Goal: Information Seeking & Learning: Learn about a topic

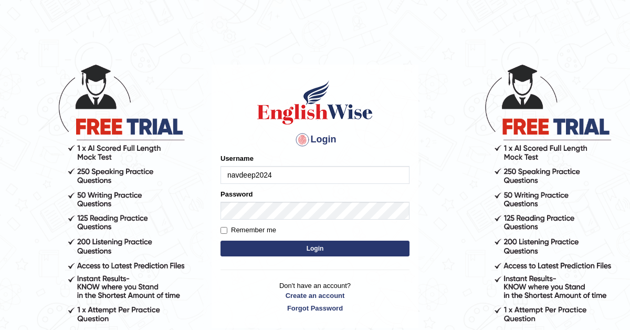
click at [328, 247] on button "Login" at bounding box center [314, 248] width 189 height 16
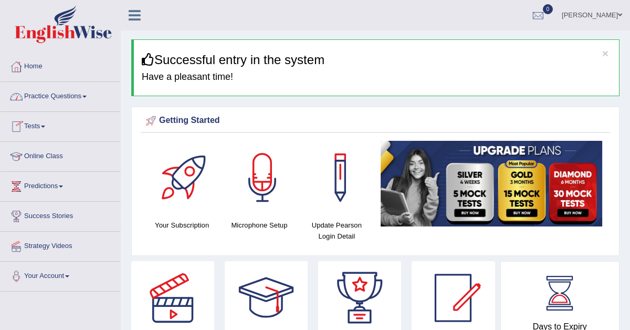
click at [71, 99] on link "Practice Questions" at bounding box center [61, 95] width 120 height 26
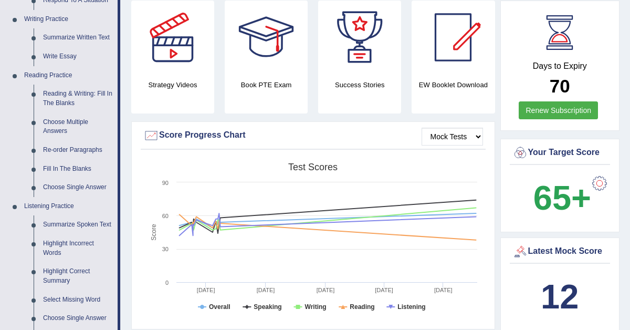
scroll to position [267, 0]
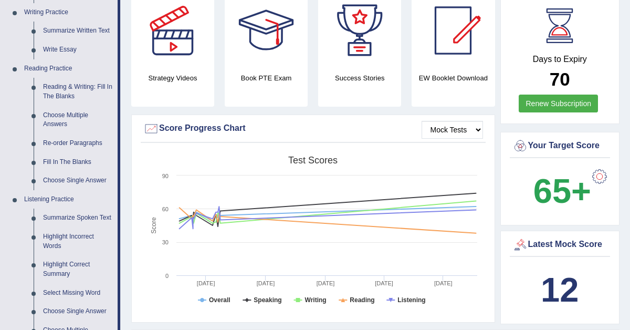
click at [561, 196] on b "65+" at bounding box center [562, 191] width 58 height 38
click at [548, 277] on b "12" at bounding box center [559, 289] width 38 height 38
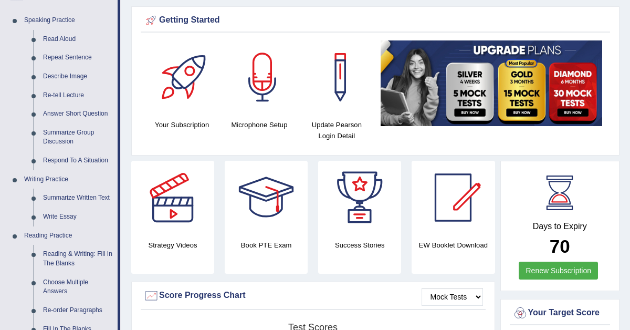
scroll to position [60, 0]
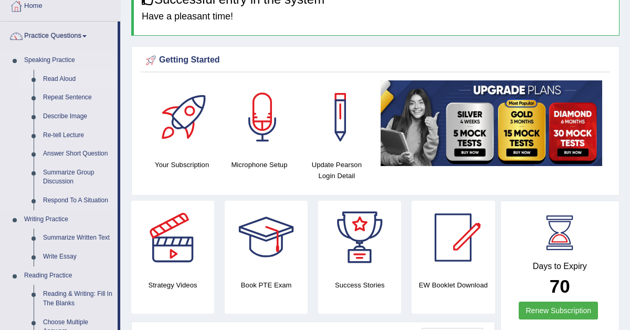
click at [58, 79] on link "Read Aloud" at bounding box center [77, 79] width 79 height 19
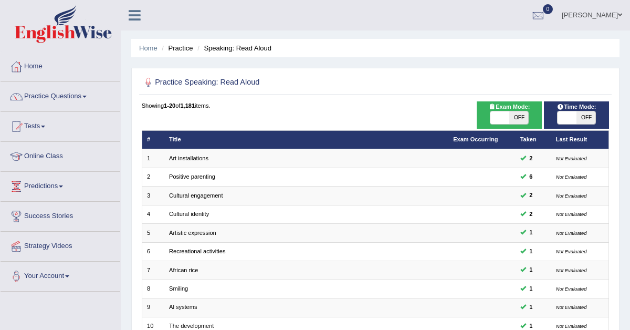
click at [581, 109] on span "Time Mode:" at bounding box center [576, 106] width 46 height 9
click at [575, 115] on span at bounding box center [566, 117] width 19 height 13
checkbox input "true"
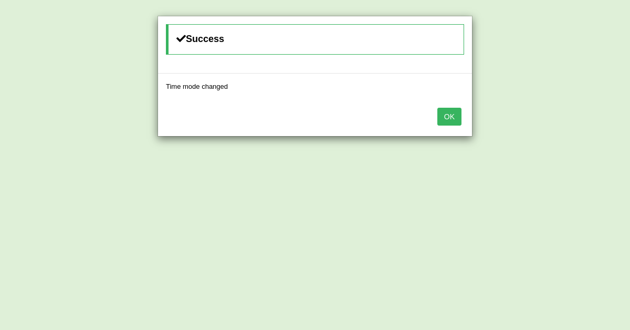
click at [575, 115] on div "Success Time mode changed OK" at bounding box center [315, 165] width 630 height 330
click at [445, 116] on button "OK" at bounding box center [449, 117] width 24 height 18
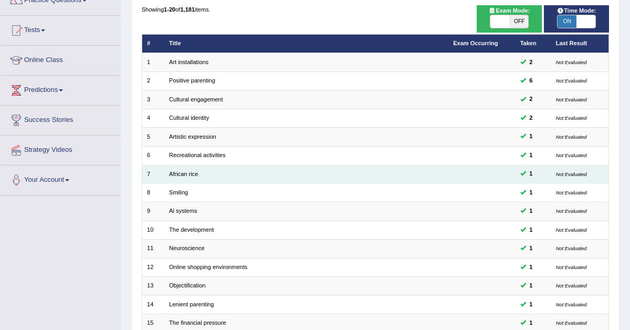
scroll to position [270, 0]
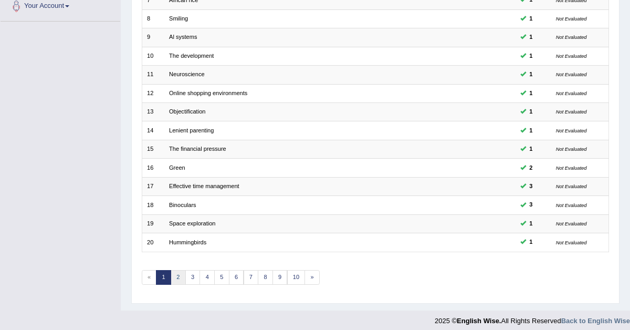
click at [178, 272] on link "2" at bounding box center [178, 277] width 15 height 15
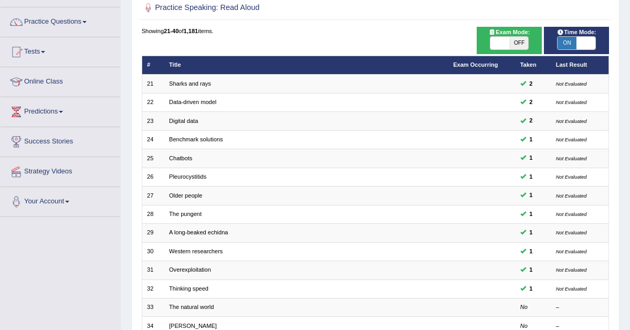
scroll to position [79, 0]
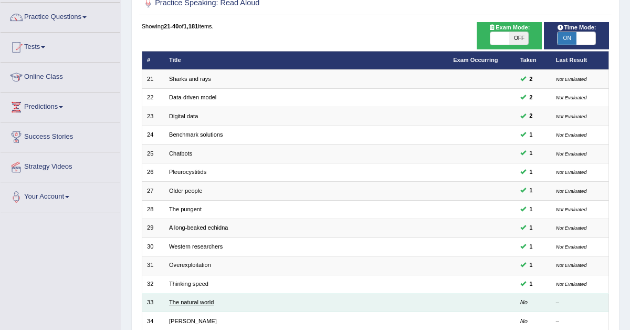
click at [188, 299] on link "The natural world" at bounding box center [191, 302] width 45 height 6
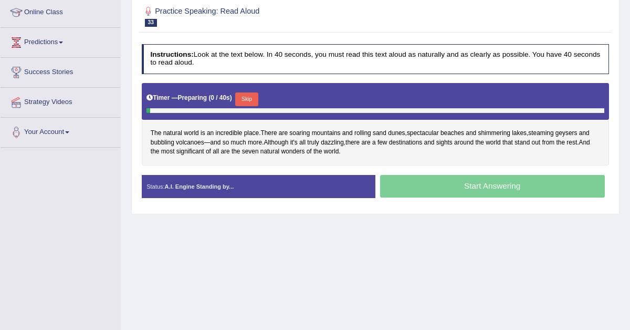
scroll to position [147, 0]
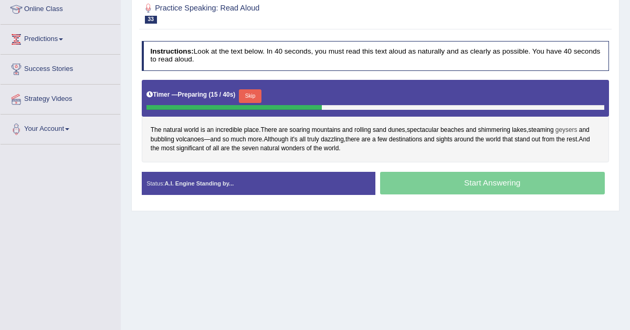
click at [569, 131] on span "geysers" at bounding box center [566, 129] width 22 height 9
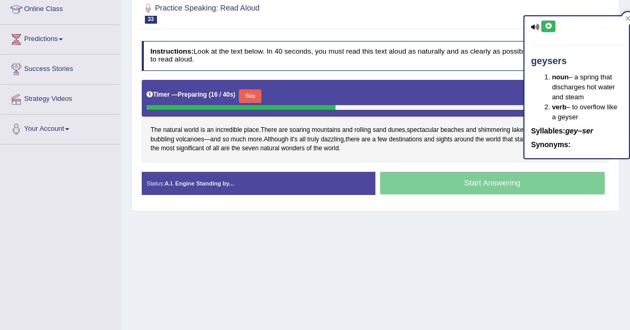
click at [569, 131] on em "gey–ser" at bounding box center [579, 130] width 28 height 8
click at [535, 26] on icon at bounding box center [534, 27] width 8 height 7
click at [550, 26] on icon at bounding box center [548, 26] width 8 height 6
click at [546, 24] on icon at bounding box center [548, 26] width 8 height 6
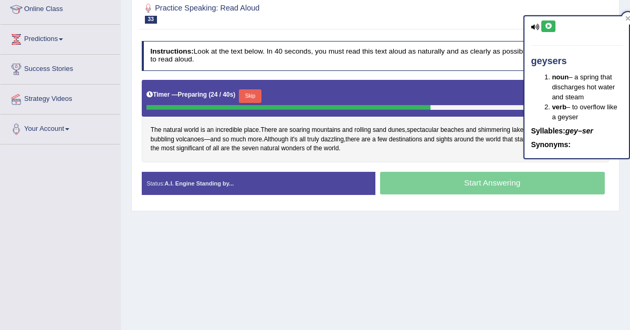
click at [470, 22] on div at bounding box center [376, 12] width 468 height 27
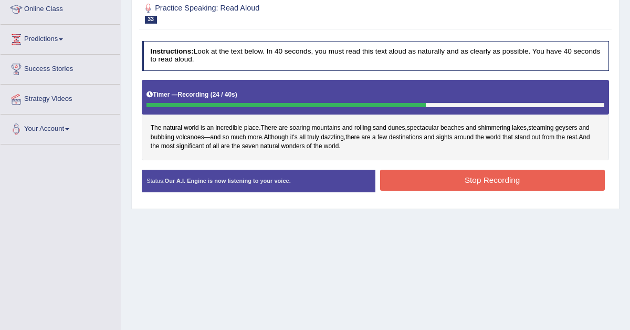
click at [454, 185] on button "Stop Recording" at bounding box center [492, 179] width 225 height 20
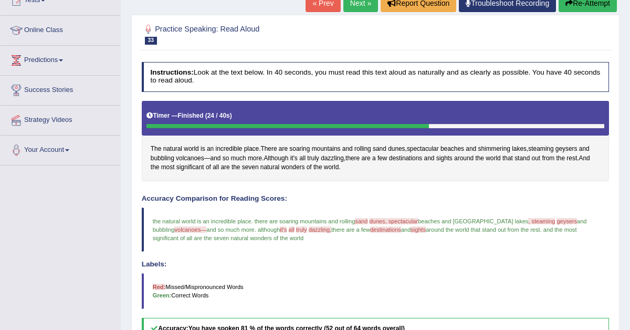
scroll to position [91, 0]
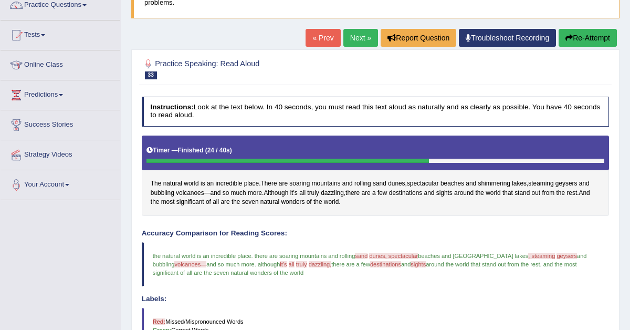
click at [349, 35] on link "Next »" at bounding box center [360, 38] width 35 height 18
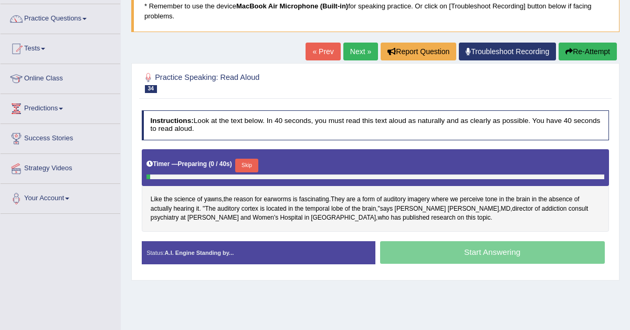
scroll to position [79, 0]
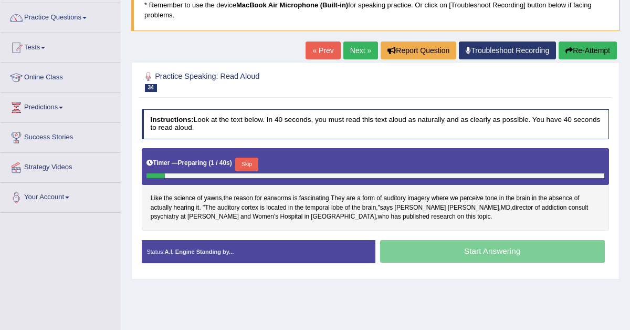
click at [247, 161] on button "Skip" at bounding box center [246, 164] width 23 height 14
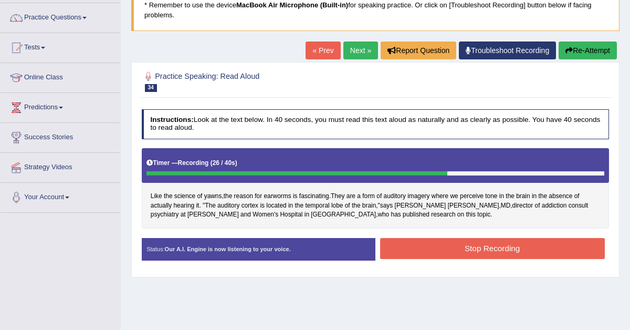
click at [449, 248] on button "Stop Recording" at bounding box center [492, 248] width 225 height 20
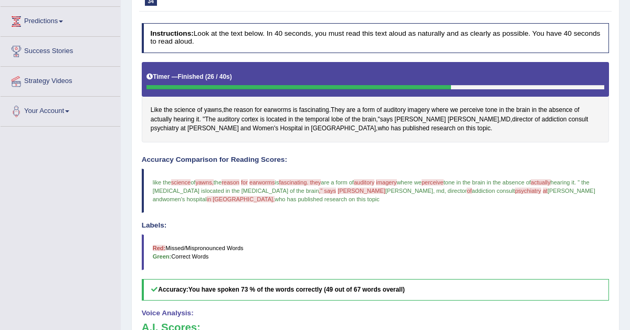
scroll to position [101, 0]
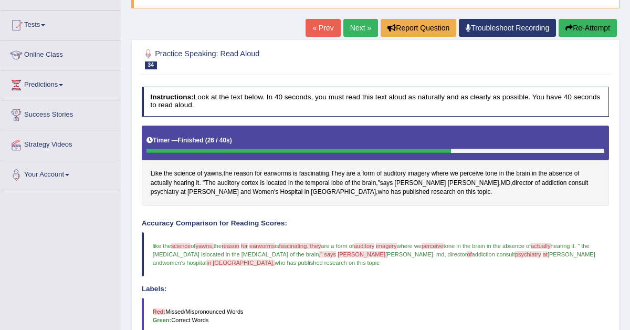
click at [358, 24] on link "Next »" at bounding box center [360, 28] width 35 height 18
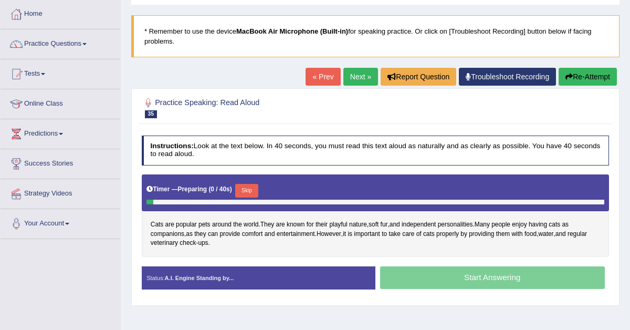
scroll to position [88, 0]
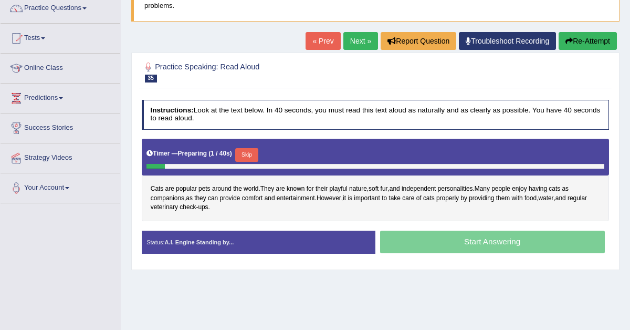
click at [249, 155] on button "Skip" at bounding box center [246, 155] width 23 height 14
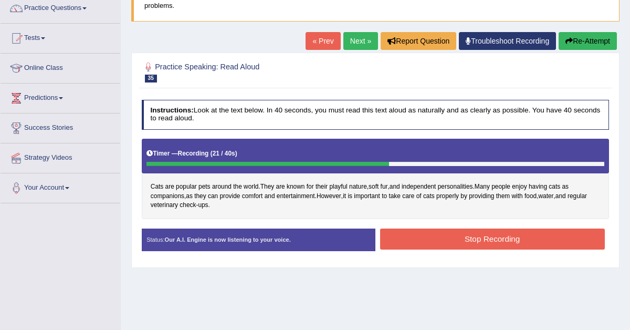
click at [471, 240] on button "Stop Recording" at bounding box center [492, 238] width 225 height 20
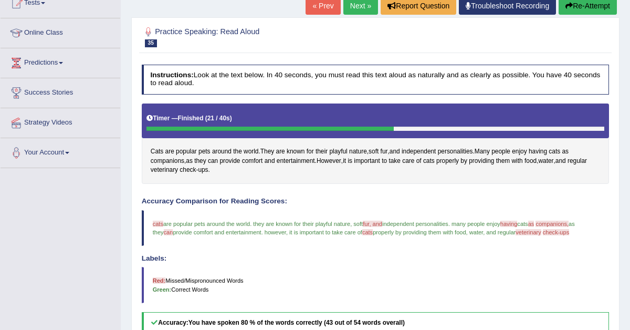
scroll to position [127, 0]
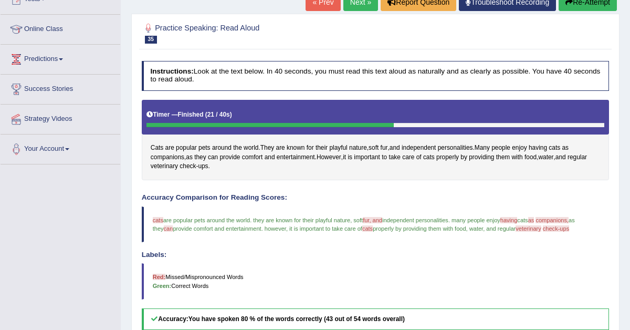
click at [568, 221] on span "companions," at bounding box center [551, 220] width 33 height 6
click at [176, 155] on span "companions" at bounding box center [168, 157] width 34 height 9
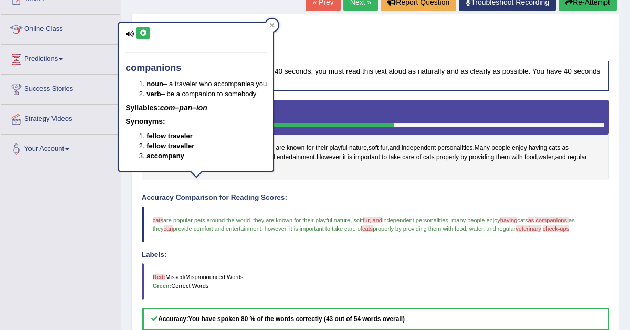
click at [143, 35] on icon at bounding box center [143, 33] width 8 height 6
click at [143, 31] on icon at bounding box center [143, 33] width 8 height 6
click at [272, 26] on icon at bounding box center [271, 25] width 5 height 5
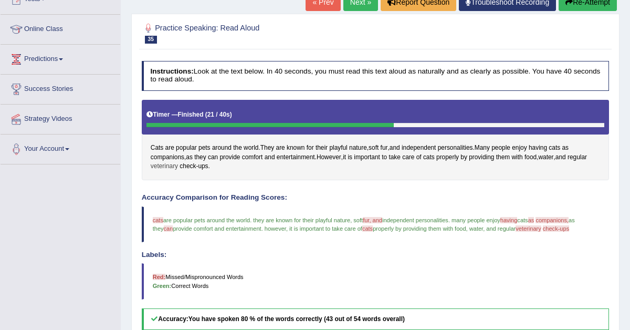
click at [178, 167] on span "veterinary" at bounding box center [164, 166] width 27 height 9
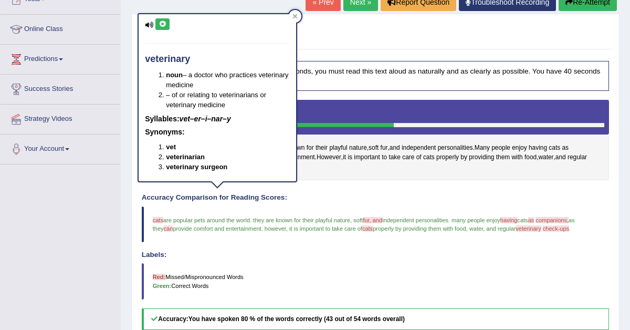
click at [160, 24] on icon at bounding box center [162, 24] width 8 height 6
click at [164, 23] on icon at bounding box center [162, 24] width 8 height 6
click at [296, 17] on icon at bounding box center [295, 16] width 5 height 5
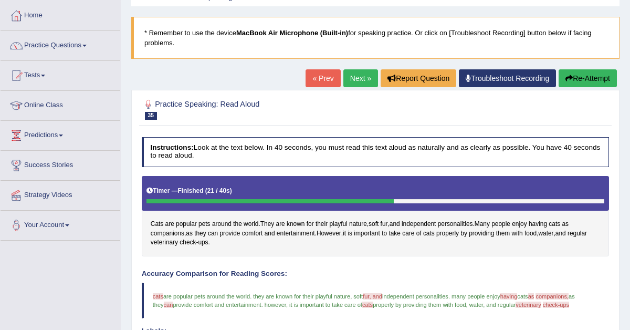
scroll to position [0, 0]
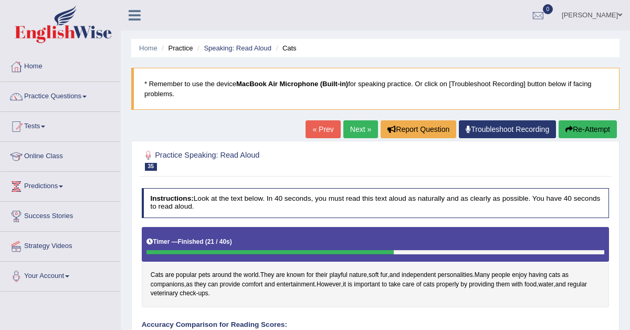
click at [350, 123] on link "Next »" at bounding box center [360, 129] width 35 height 18
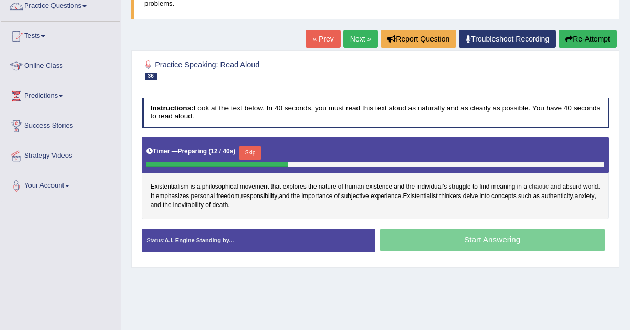
click at [539, 185] on span "chaotic" at bounding box center [538, 186] width 20 height 9
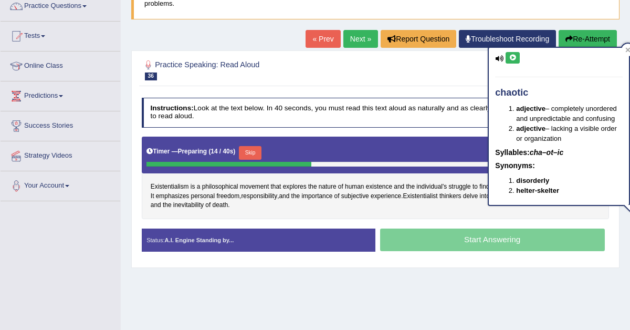
click at [511, 57] on icon at bounding box center [512, 58] width 8 height 6
click at [437, 83] on div "Practice Speaking: Read Aloud 36 Existentialism" at bounding box center [375, 71] width 472 height 31
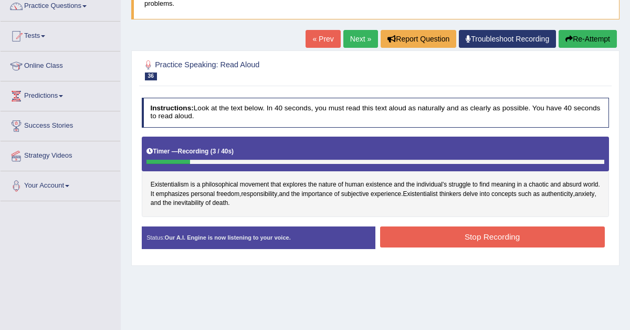
click at [417, 237] on button "Stop Recording" at bounding box center [492, 236] width 225 height 20
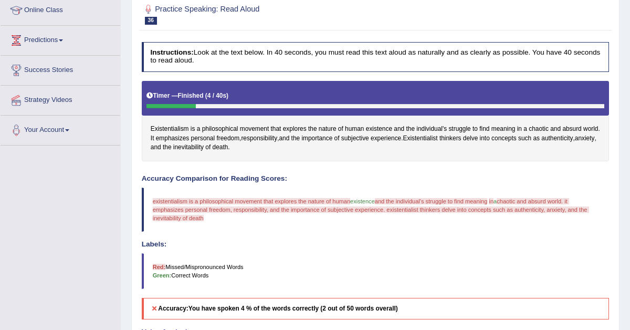
scroll to position [150, 0]
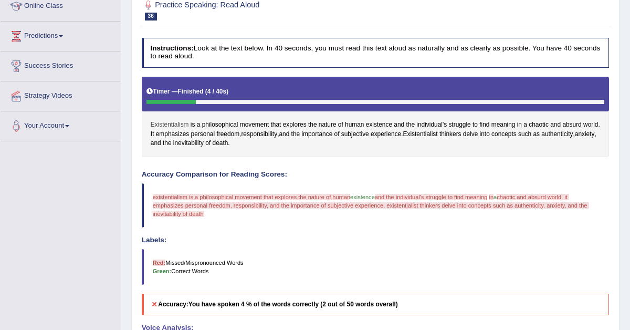
click at [173, 122] on span "Existentialism" at bounding box center [170, 124] width 38 height 9
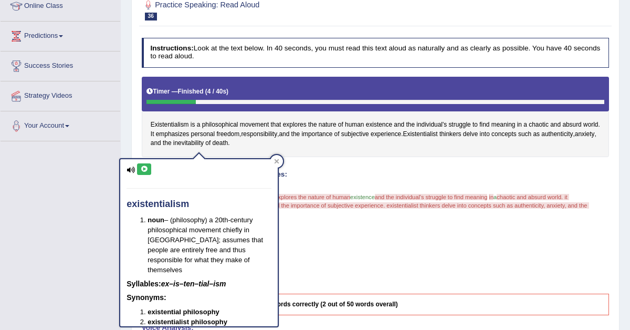
click at [144, 168] on icon at bounding box center [144, 169] width 8 height 6
click at [279, 161] on div at bounding box center [276, 161] width 13 height 13
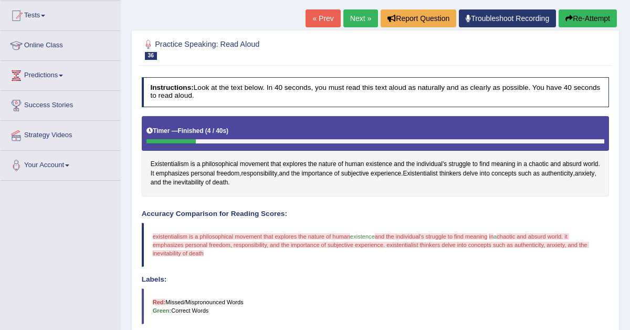
scroll to position [97, 0]
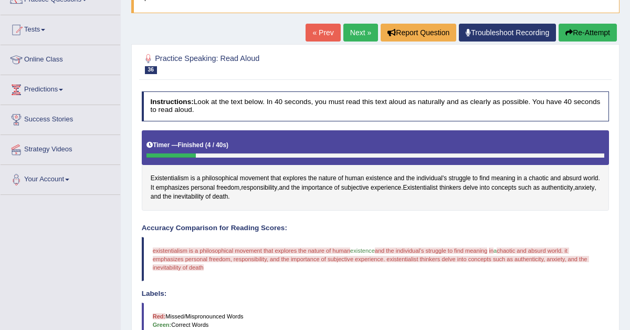
click at [584, 36] on button "Re-Attempt" at bounding box center [587, 33] width 58 height 18
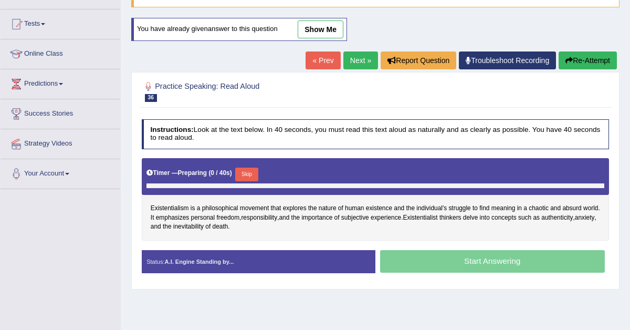
scroll to position [97, 0]
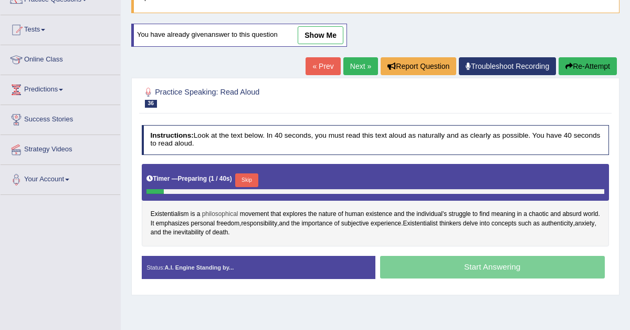
click at [225, 214] on span "philosophical" at bounding box center [220, 213] width 36 height 9
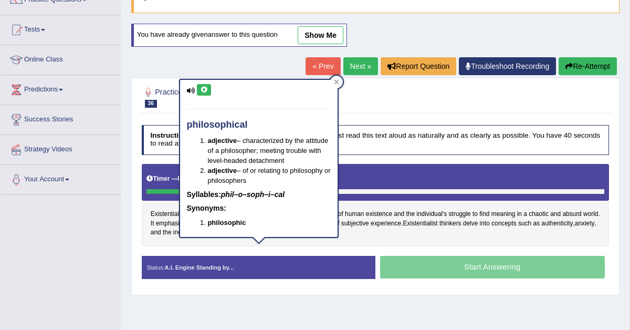
click at [197, 87] on button at bounding box center [204, 90] width 14 height 12
click at [205, 90] on icon at bounding box center [204, 90] width 8 height 6
click at [334, 83] on icon at bounding box center [336, 81] width 5 height 5
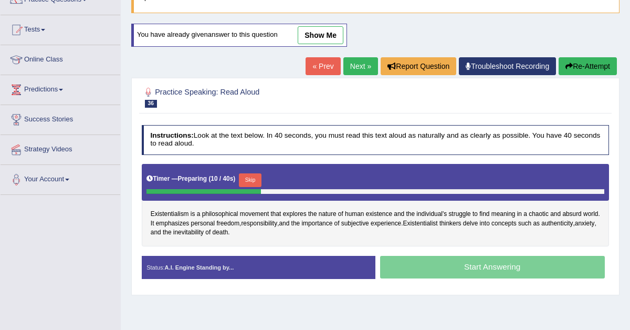
click at [253, 179] on button "Skip" at bounding box center [250, 180] width 23 height 14
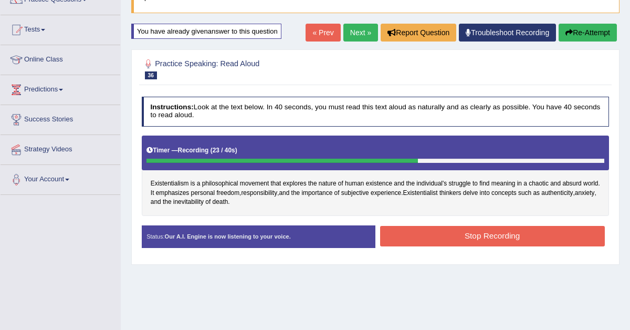
click at [466, 234] on button "Stop Recording" at bounding box center [492, 236] width 225 height 20
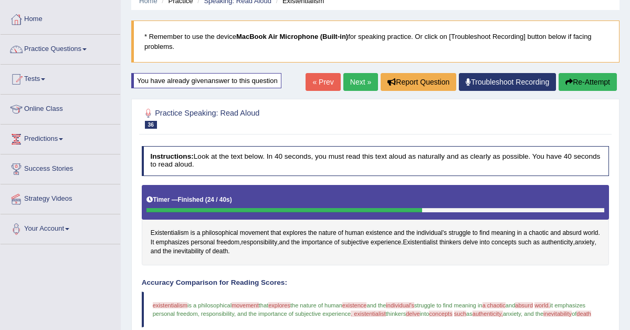
scroll to position [37, 0]
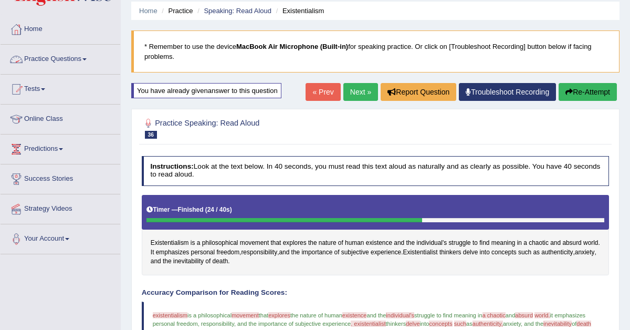
click at [57, 58] on link "Practice Questions" at bounding box center [61, 58] width 120 height 26
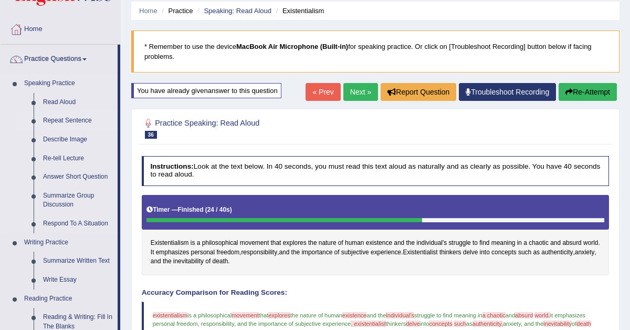
click at [61, 118] on link "Repeat Sentence" at bounding box center [77, 120] width 79 height 19
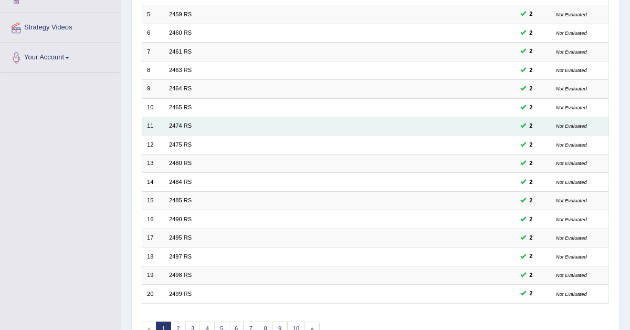
scroll to position [270, 0]
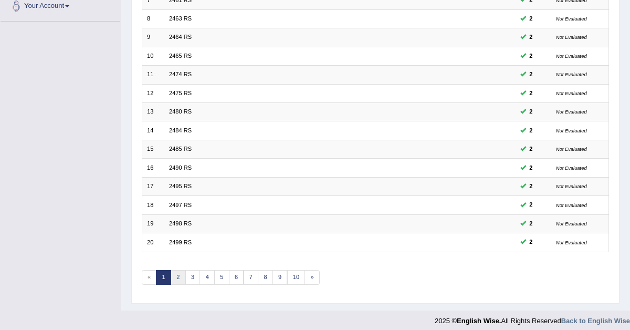
click at [176, 271] on link "2" at bounding box center [178, 277] width 15 height 15
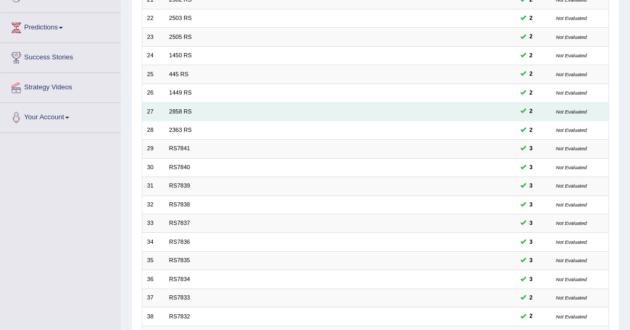
scroll to position [270, 0]
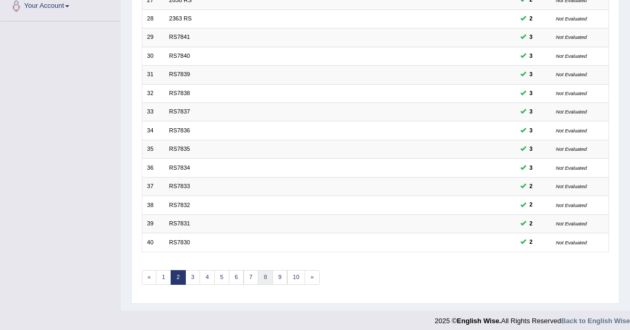
click at [262, 274] on link "8" at bounding box center [265, 277] width 15 height 15
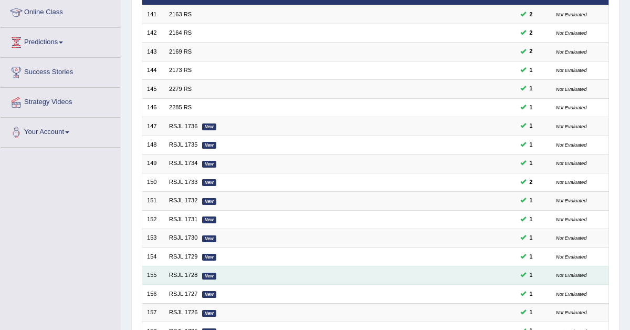
scroll to position [139, 0]
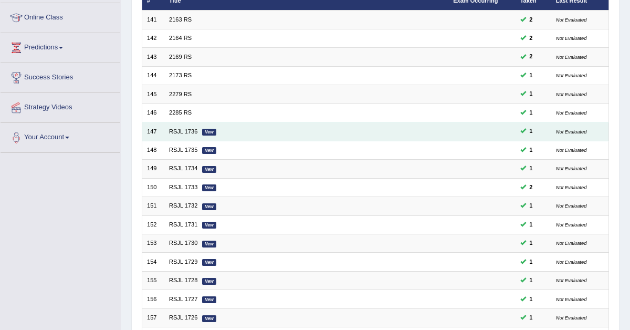
click at [208, 129] on em "New" at bounding box center [209, 132] width 14 height 7
click at [190, 131] on link "RSJL 1736" at bounding box center [183, 131] width 28 height 6
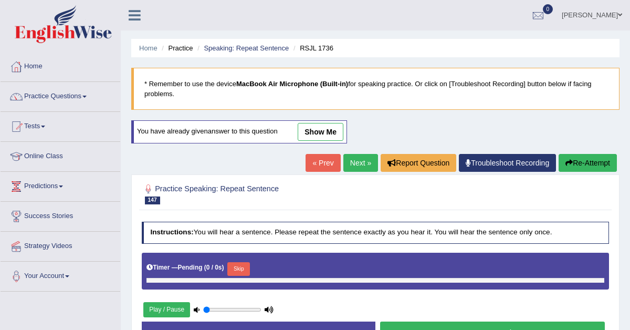
type input "0.95"
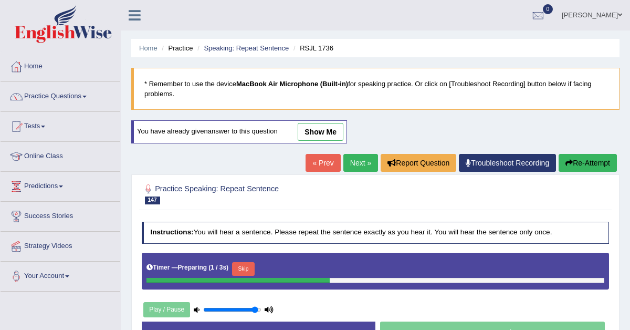
click at [251, 271] on button "Skip" at bounding box center [243, 269] width 23 height 14
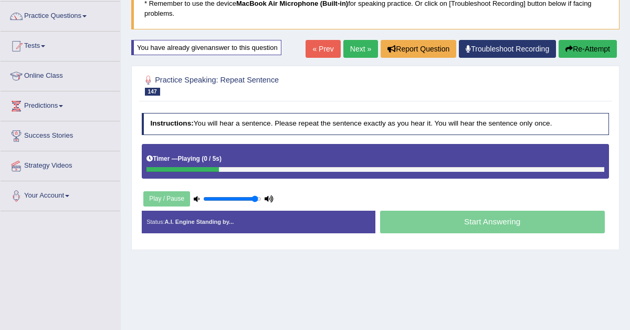
scroll to position [84, 0]
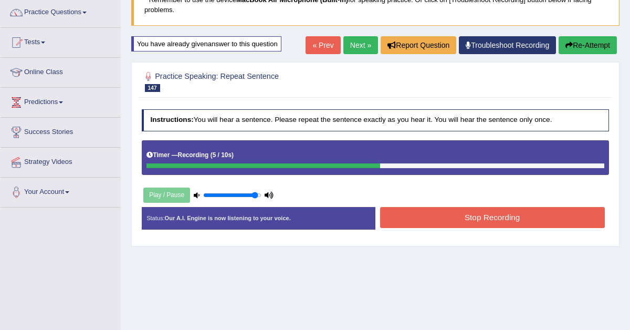
click at [408, 223] on button "Stop Recording" at bounding box center [492, 217] width 225 height 20
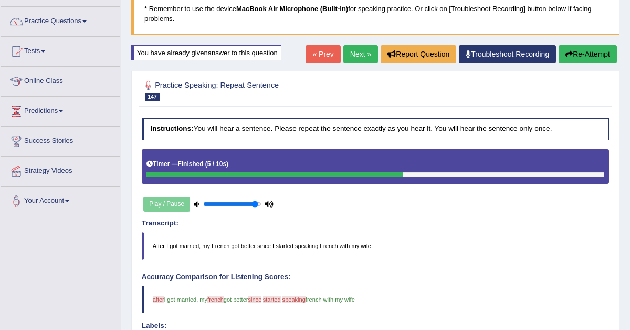
scroll to position [34, 0]
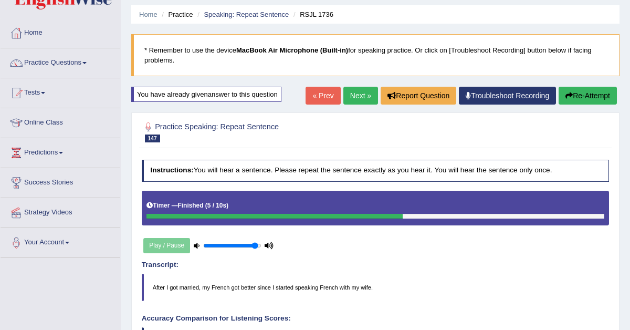
click at [351, 94] on link "Next »" at bounding box center [360, 96] width 35 height 18
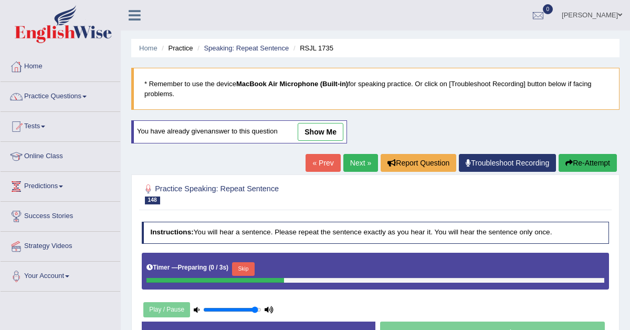
click at [246, 265] on button "Skip" at bounding box center [243, 269] width 23 height 14
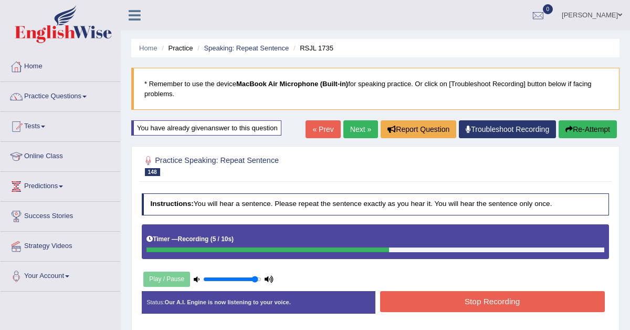
click at [579, 125] on button "Re-Attempt" at bounding box center [587, 129] width 58 height 18
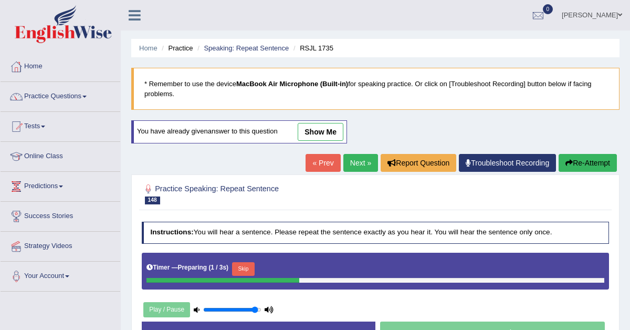
click at [249, 270] on button "Skip" at bounding box center [243, 269] width 23 height 14
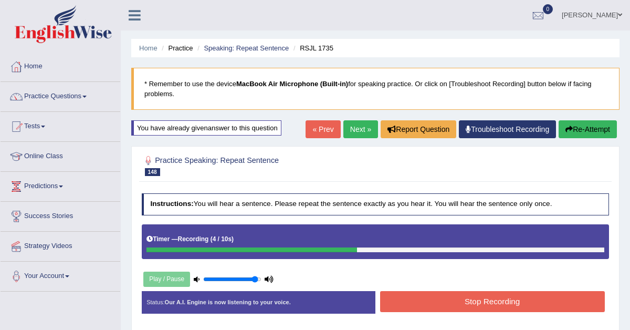
click at [443, 303] on button "Stop Recording" at bounding box center [492, 301] width 225 height 20
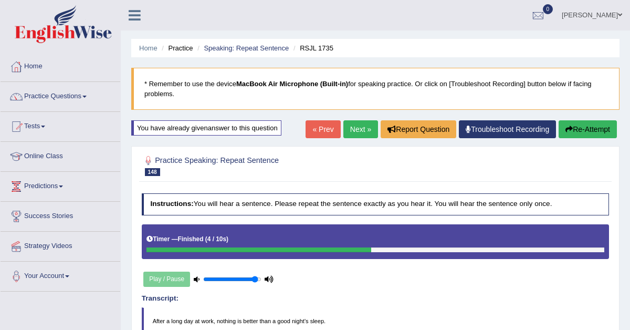
click at [356, 125] on link "Next »" at bounding box center [360, 129] width 35 height 18
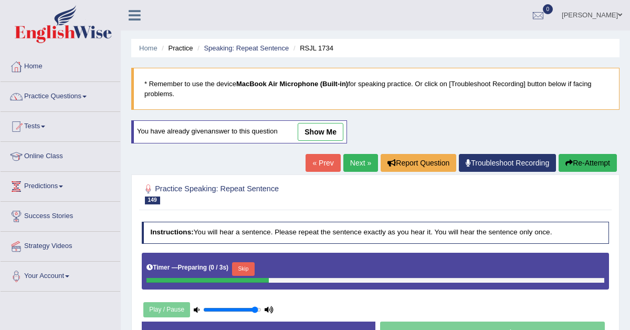
click at [253, 268] on button "Skip" at bounding box center [243, 269] width 23 height 14
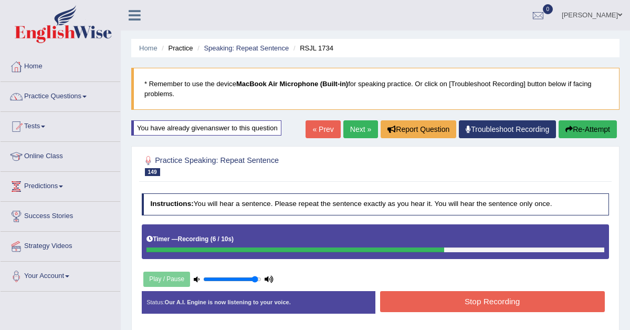
click at [400, 303] on button "Stop Recording" at bounding box center [492, 301] width 225 height 20
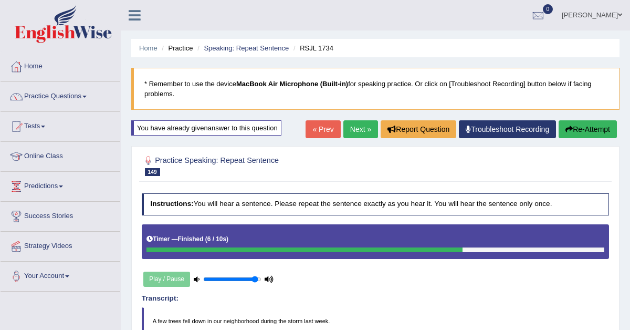
click at [361, 129] on link "Next »" at bounding box center [360, 129] width 35 height 18
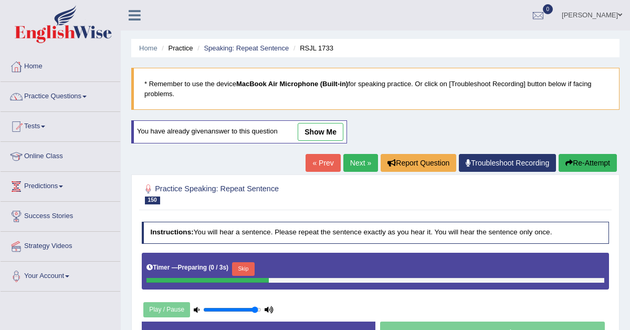
click at [247, 262] on button "Skip" at bounding box center [243, 269] width 23 height 14
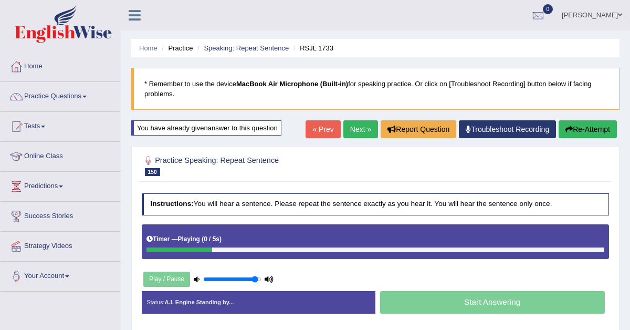
scroll to position [22, 0]
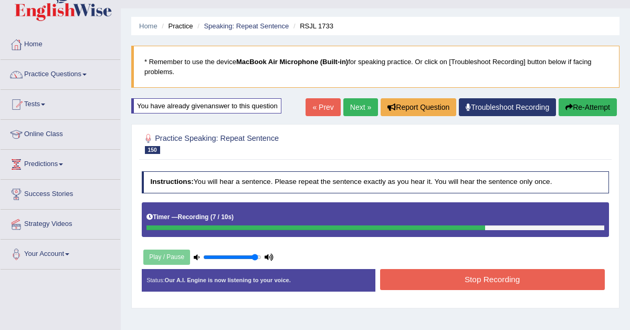
click at [414, 281] on button "Stop Recording" at bounding box center [492, 279] width 225 height 20
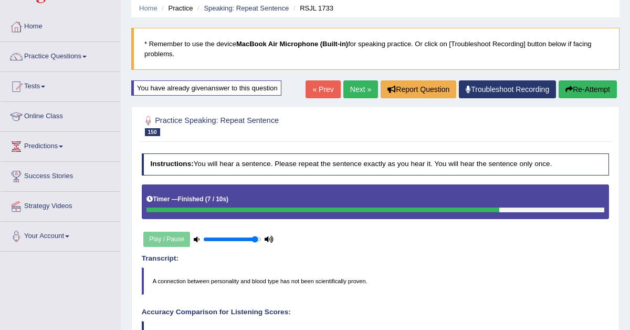
scroll to position [0, 0]
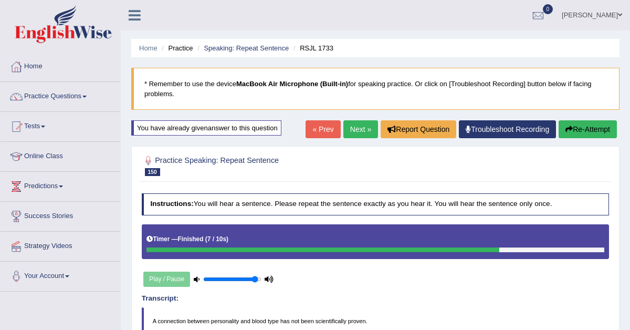
click at [358, 132] on link "Next »" at bounding box center [360, 129] width 35 height 18
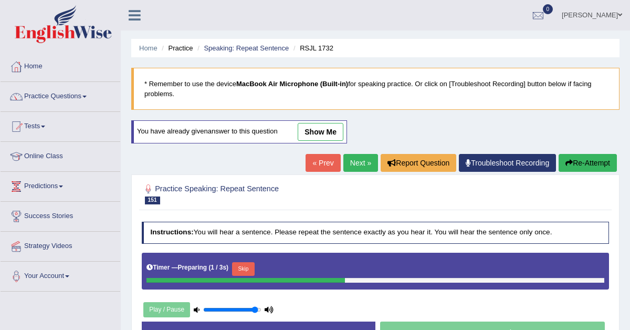
click at [250, 268] on button "Skip" at bounding box center [243, 269] width 23 height 14
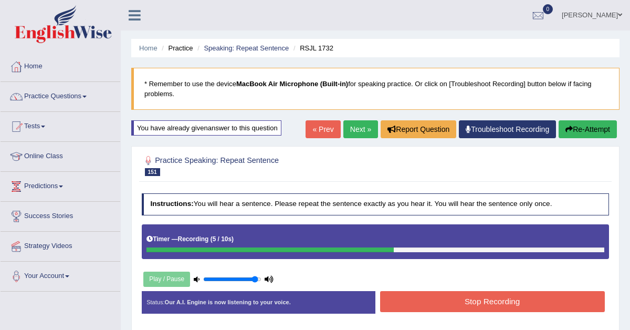
click at [435, 308] on button "Stop Recording" at bounding box center [492, 301] width 225 height 20
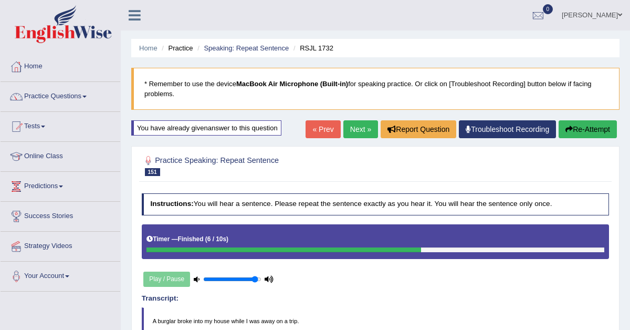
click at [353, 130] on link "Next »" at bounding box center [360, 129] width 35 height 18
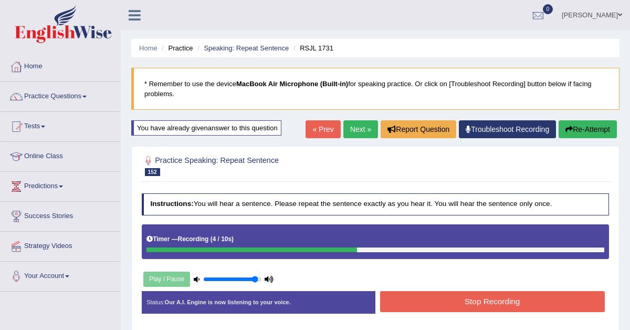
click at [442, 306] on button "Stop Recording" at bounding box center [492, 301] width 225 height 20
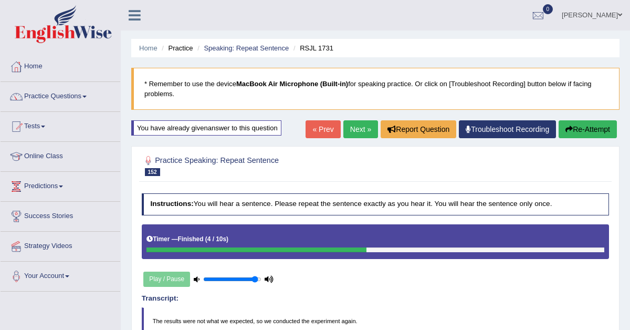
click at [348, 132] on link "Next »" at bounding box center [360, 129] width 35 height 18
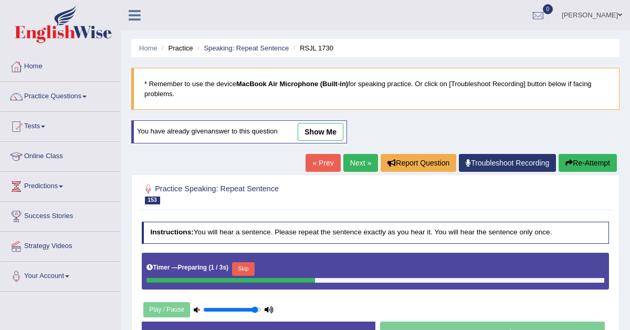
click at [251, 269] on button "Skip" at bounding box center [243, 269] width 23 height 14
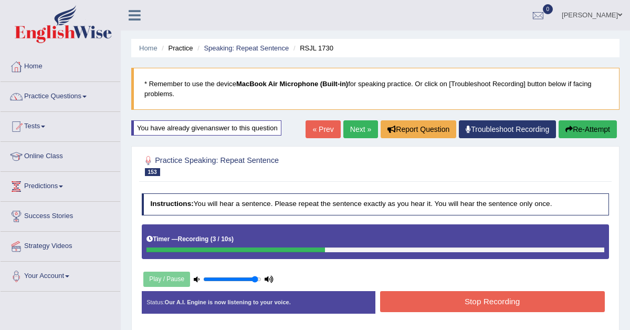
click at [444, 303] on button "Stop Recording" at bounding box center [492, 301] width 225 height 20
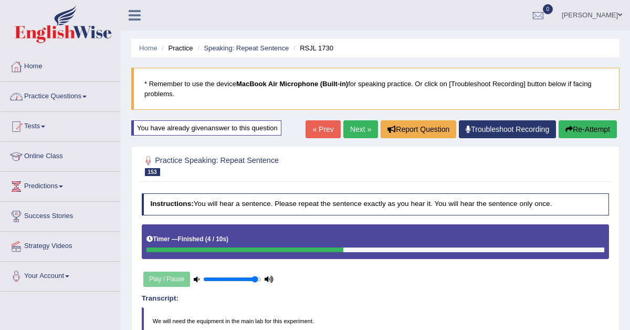
click at [343, 126] on link "Next »" at bounding box center [360, 129] width 35 height 18
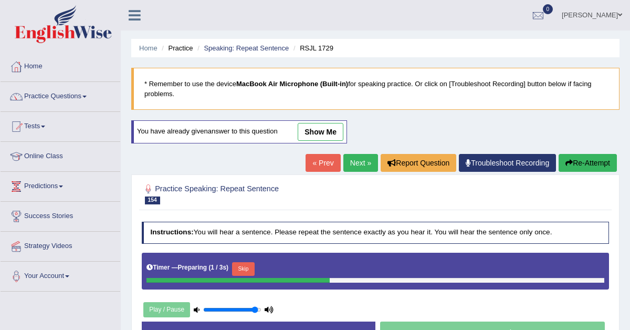
click at [249, 266] on button "Skip" at bounding box center [243, 269] width 23 height 14
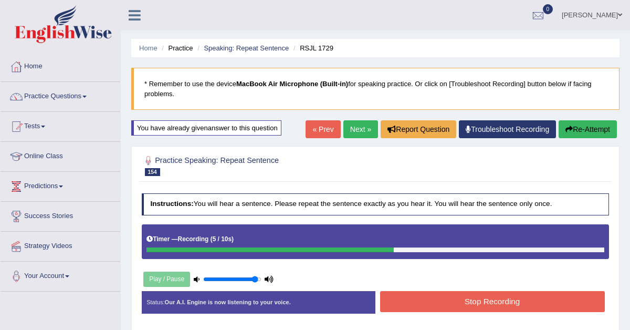
click at [453, 306] on button "Stop Recording" at bounding box center [492, 301] width 225 height 20
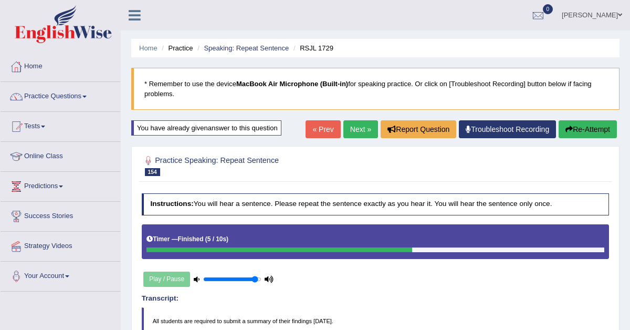
click at [352, 133] on link "Next »" at bounding box center [360, 129] width 35 height 18
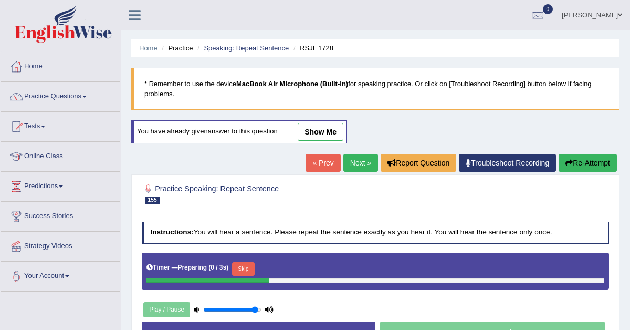
click at [247, 265] on button "Skip" at bounding box center [243, 269] width 23 height 14
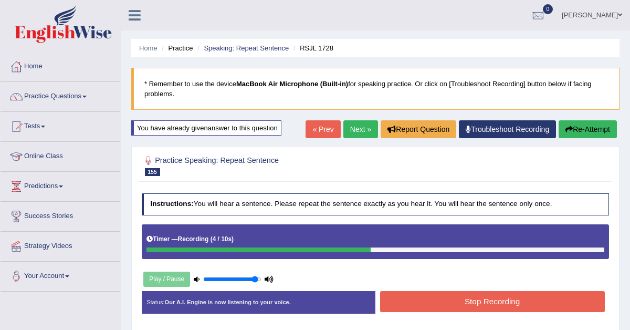
click at [417, 302] on button "Stop Recording" at bounding box center [492, 301] width 225 height 20
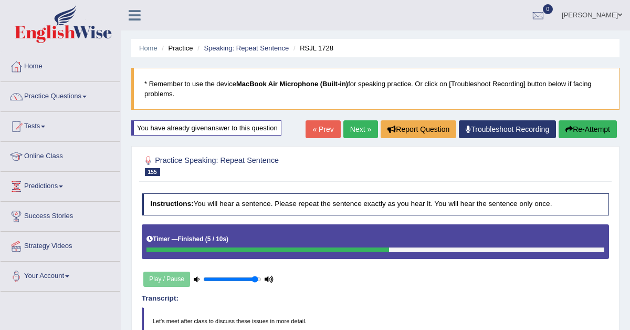
click at [347, 129] on link "Next »" at bounding box center [360, 129] width 35 height 18
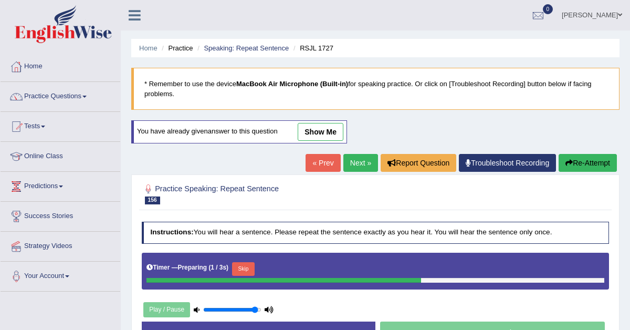
click at [250, 267] on button "Skip" at bounding box center [243, 269] width 23 height 14
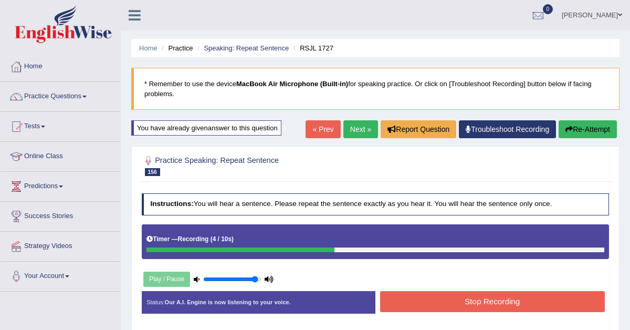
click at [463, 299] on button "Stop Recording" at bounding box center [492, 301] width 225 height 20
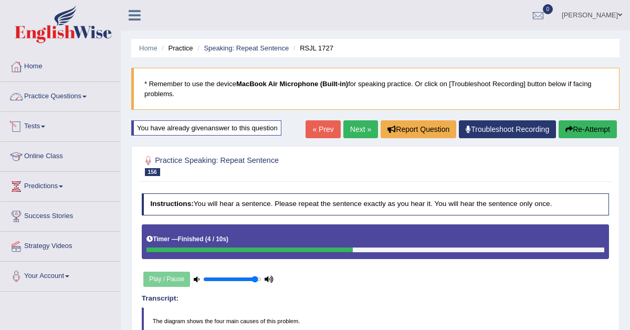
click at [72, 97] on link "Practice Questions" at bounding box center [61, 95] width 120 height 26
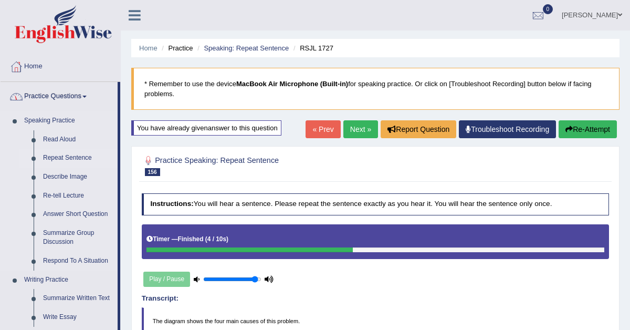
click at [59, 156] on link "Repeat Sentence" at bounding box center [77, 157] width 79 height 19
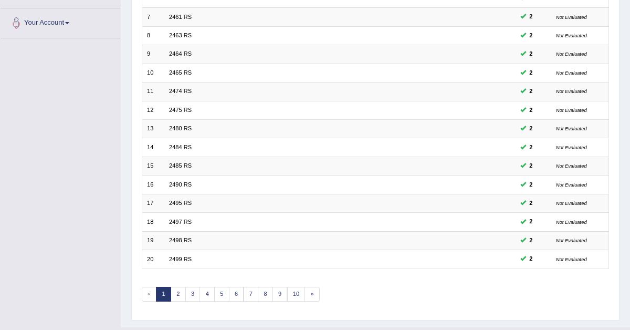
scroll to position [270, 0]
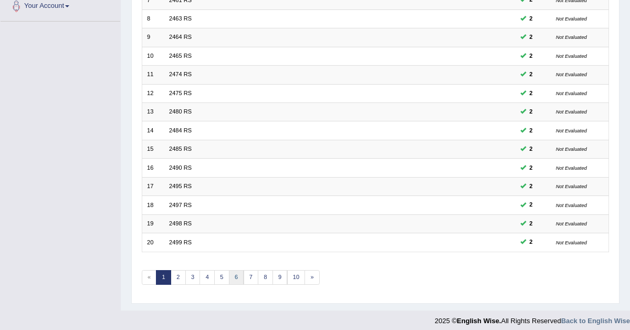
click at [230, 272] on link "6" at bounding box center [236, 277] width 15 height 15
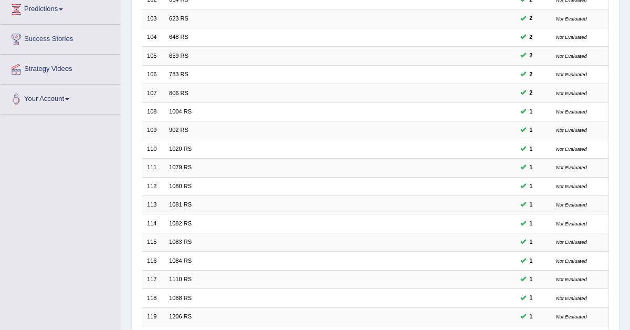
scroll to position [270, 0]
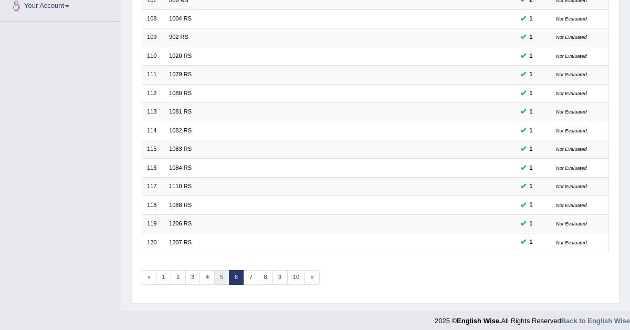
click at [218, 270] on link "5" at bounding box center [221, 277] width 15 height 15
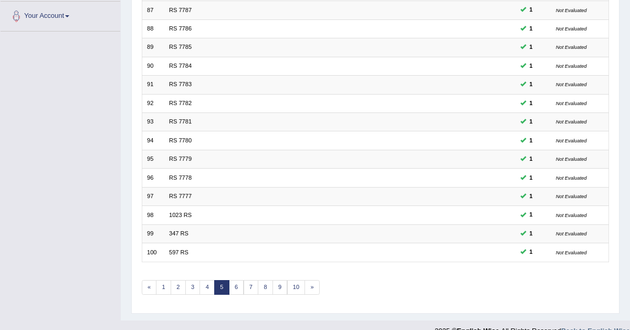
scroll to position [270, 0]
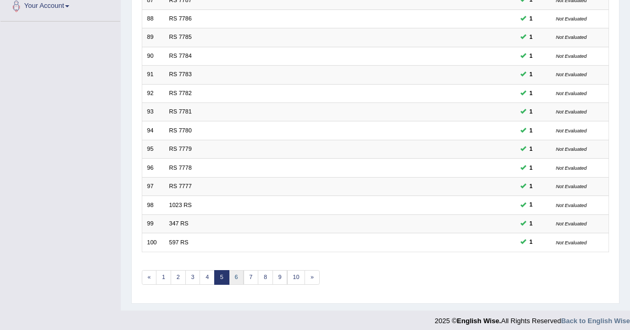
click at [229, 274] on link "6" at bounding box center [236, 277] width 15 height 15
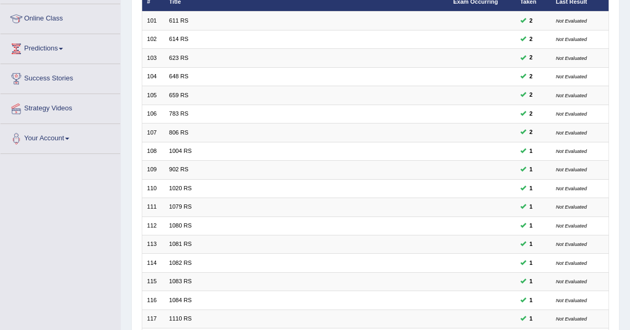
scroll to position [270, 0]
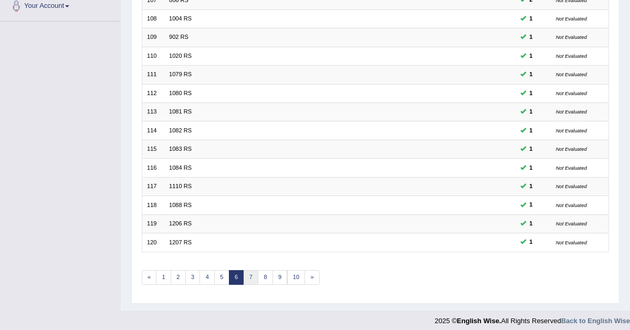
click at [246, 270] on link "7" at bounding box center [250, 277] width 15 height 15
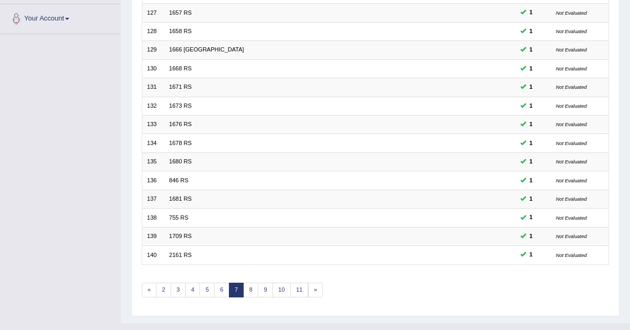
scroll to position [270, 0]
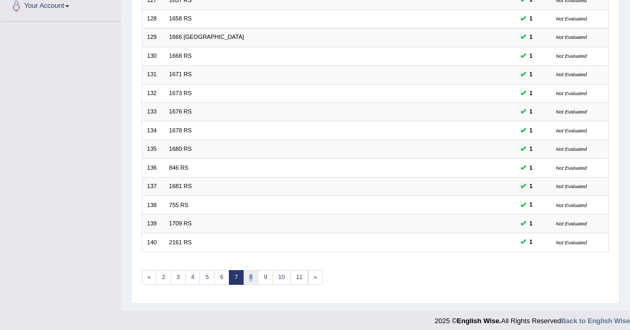
click at [246, 273] on link "8" at bounding box center [250, 277] width 15 height 15
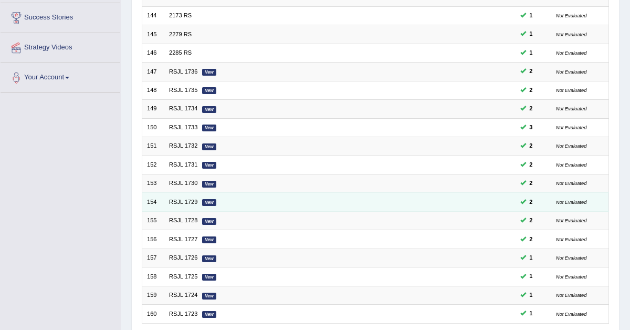
scroll to position [270, 0]
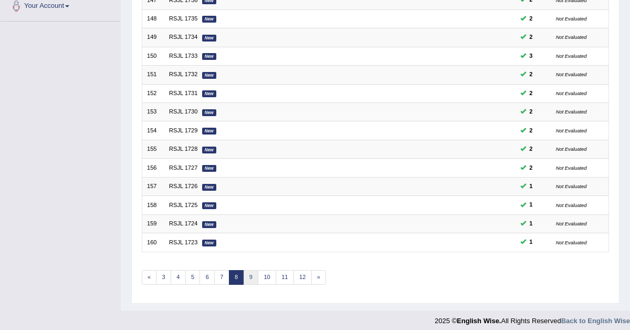
click at [243, 272] on link "9" at bounding box center [250, 277] width 15 height 15
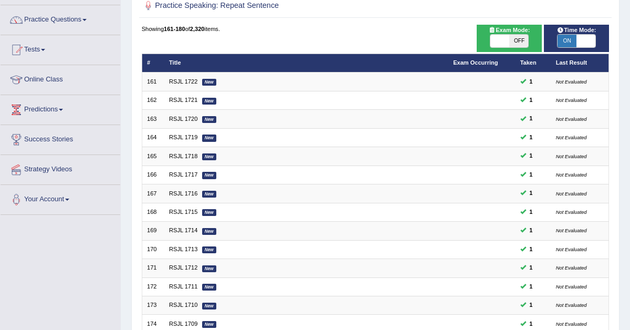
scroll to position [270, 0]
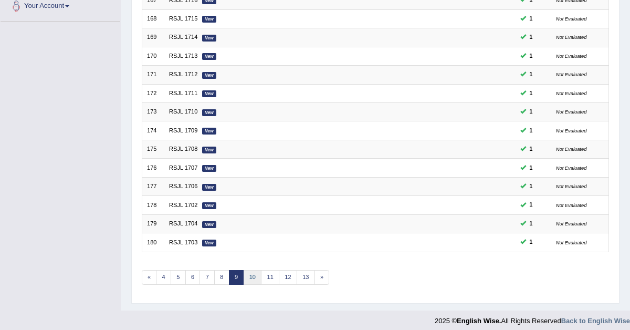
click at [250, 273] on link "10" at bounding box center [252, 277] width 18 height 15
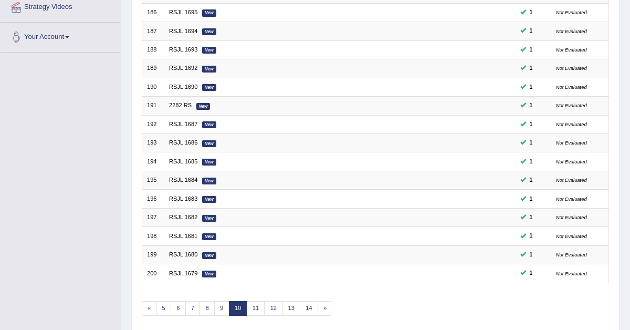
scroll to position [270, 0]
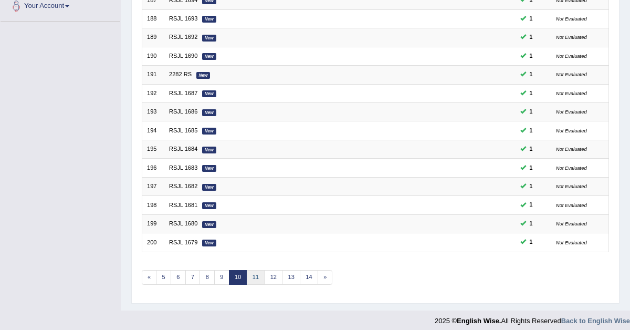
click at [256, 272] on link "11" at bounding box center [256, 277] width 18 height 15
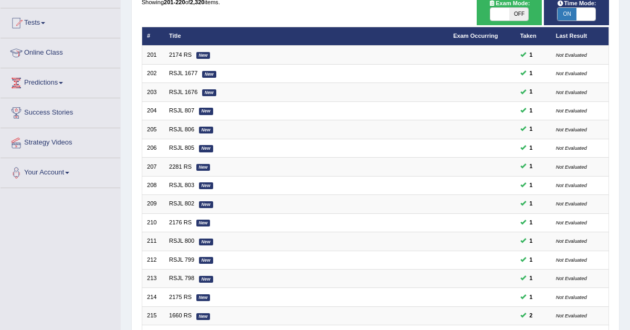
scroll to position [270, 0]
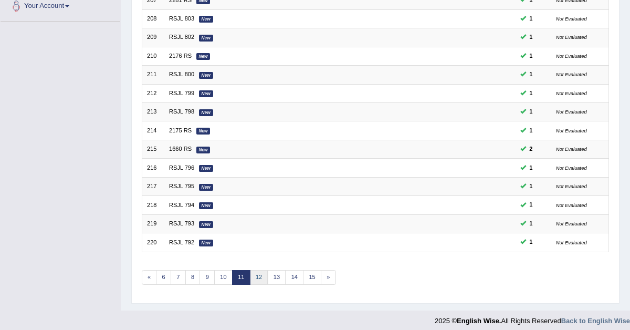
click at [261, 270] on link "12" at bounding box center [259, 277] width 18 height 15
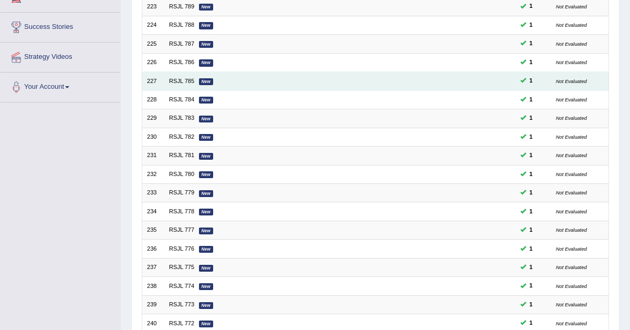
scroll to position [270, 0]
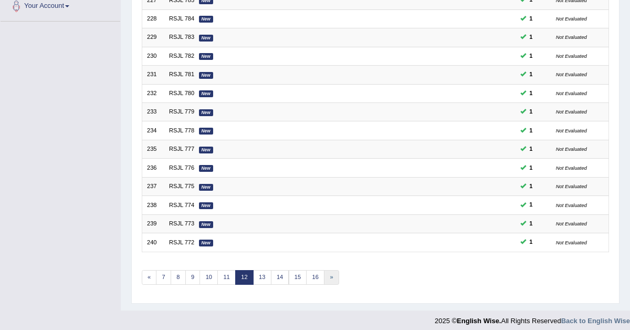
click at [324, 272] on link "»" at bounding box center [331, 277] width 15 height 15
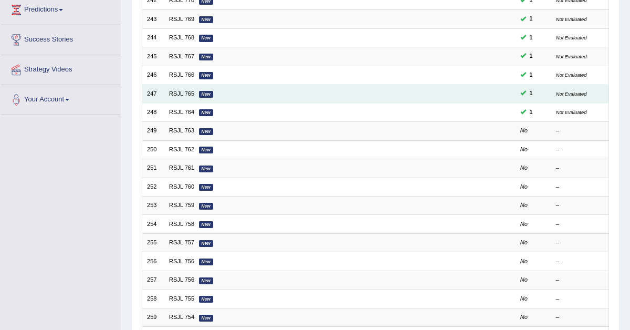
scroll to position [270, 0]
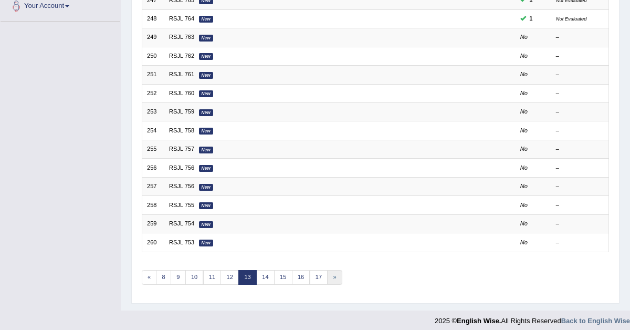
click at [328, 273] on link "»" at bounding box center [334, 277] width 15 height 15
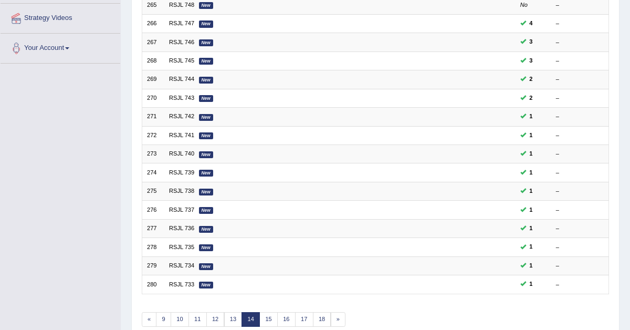
scroll to position [270, 0]
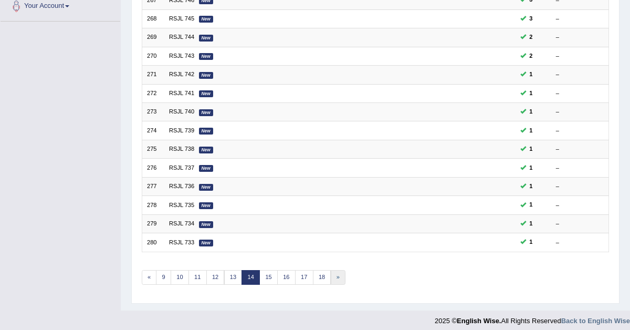
click at [331, 271] on link "»" at bounding box center [338, 277] width 15 height 15
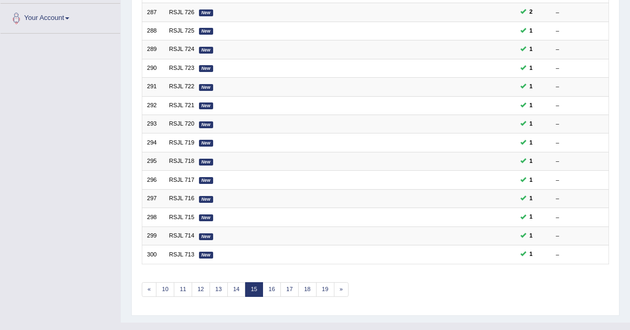
scroll to position [270, 0]
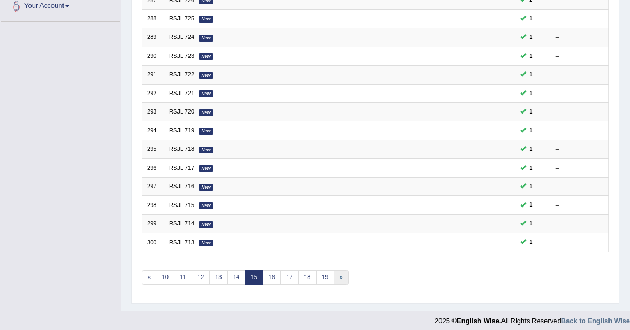
click at [334, 274] on link "»" at bounding box center [341, 277] width 15 height 15
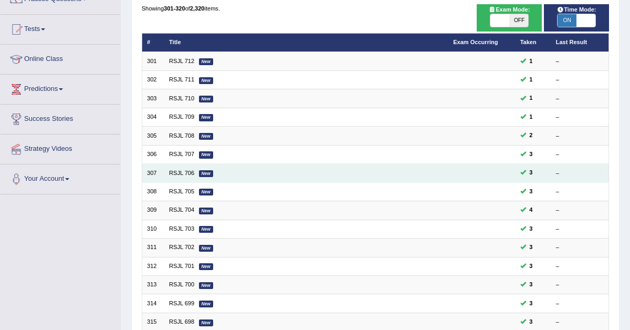
scroll to position [270, 0]
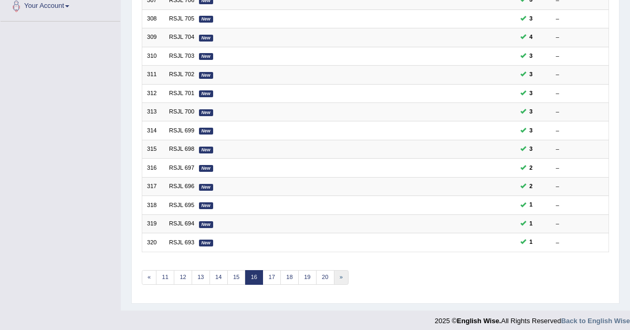
click at [334, 272] on link "»" at bounding box center [341, 277] width 15 height 15
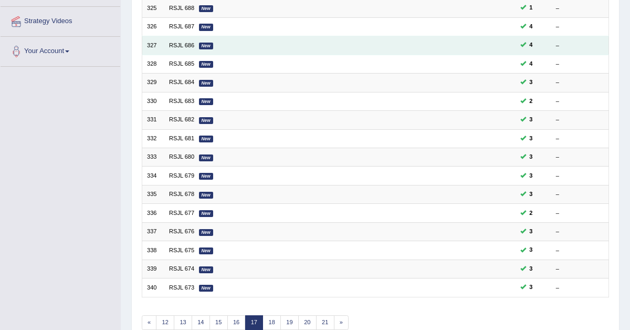
scroll to position [270, 0]
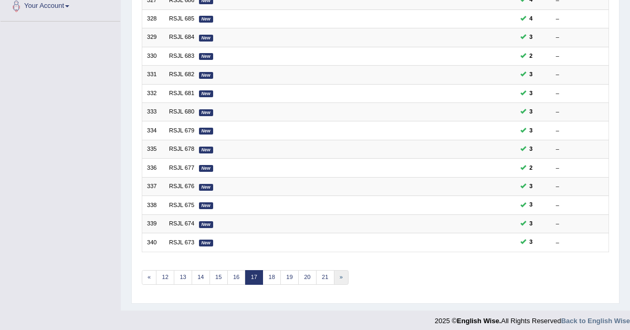
click at [334, 274] on link "»" at bounding box center [341, 277] width 15 height 15
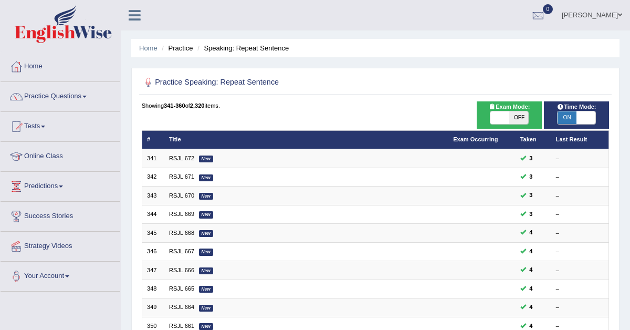
scroll to position [270, 0]
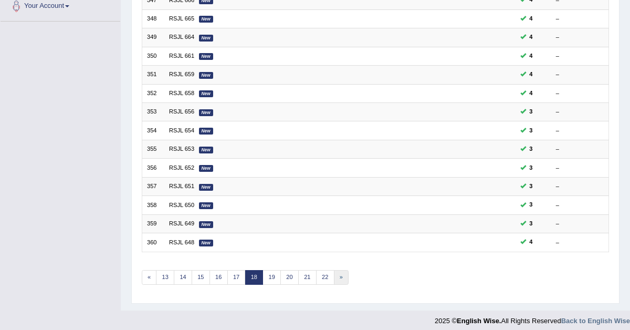
click at [336, 270] on link "»" at bounding box center [341, 277] width 15 height 15
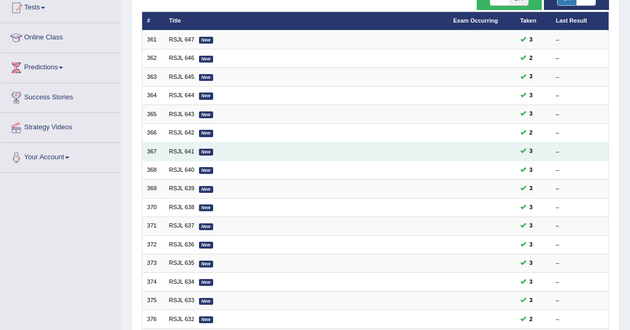
scroll to position [270, 0]
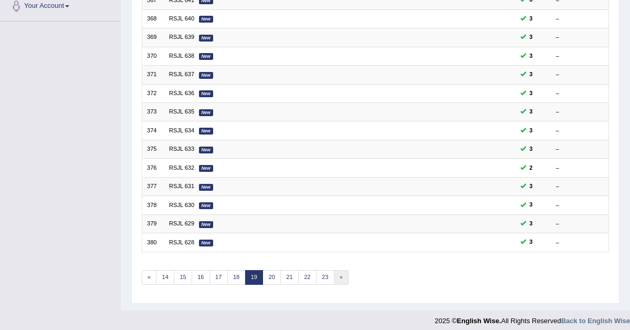
click at [334, 272] on link "»" at bounding box center [341, 277] width 15 height 15
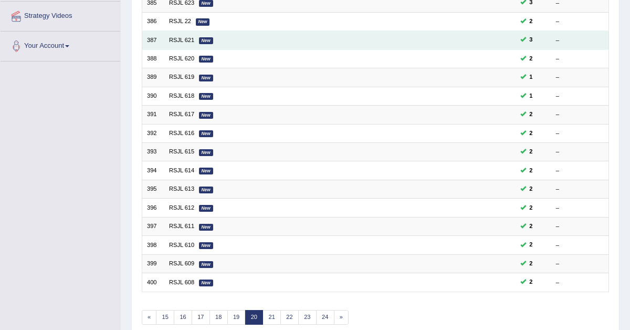
scroll to position [231, 0]
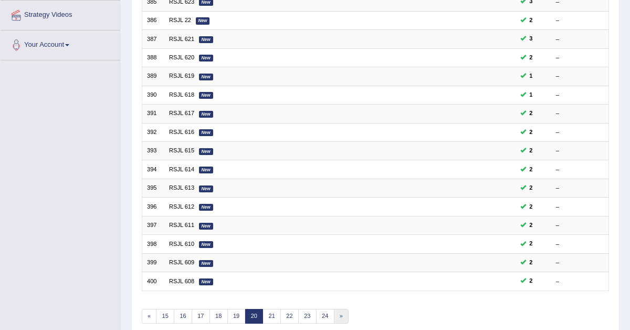
click at [334, 310] on link "»" at bounding box center [341, 316] width 15 height 15
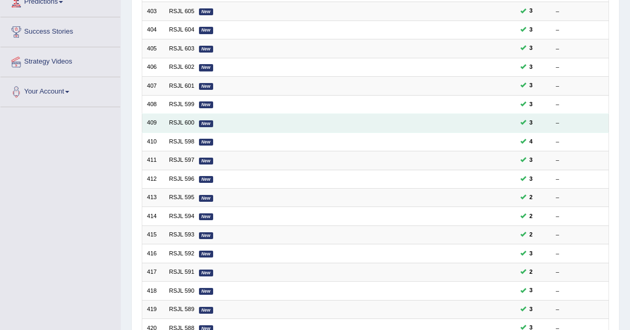
scroll to position [270, 0]
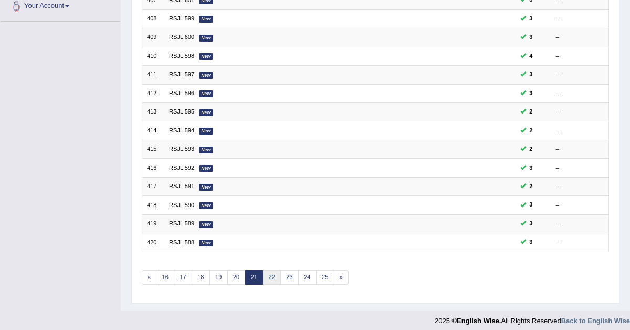
click at [267, 271] on link "22" at bounding box center [271, 277] width 18 height 15
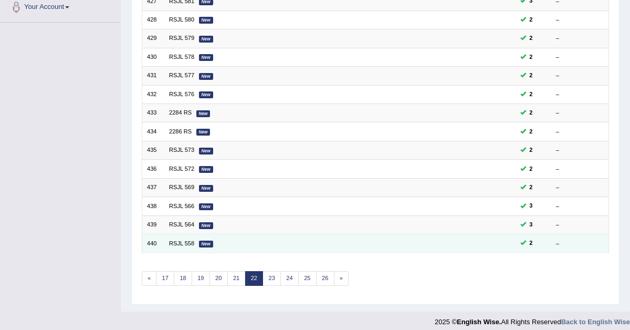
scroll to position [270, 0]
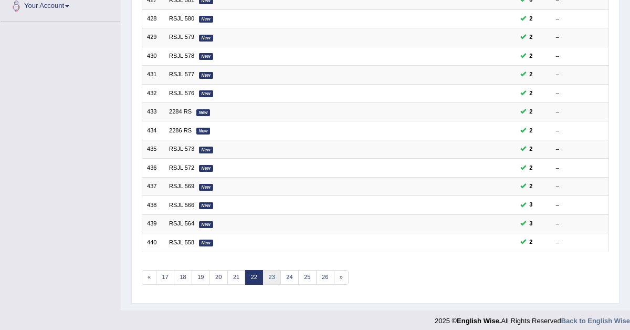
click at [266, 273] on link "23" at bounding box center [271, 277] width 18 height 15
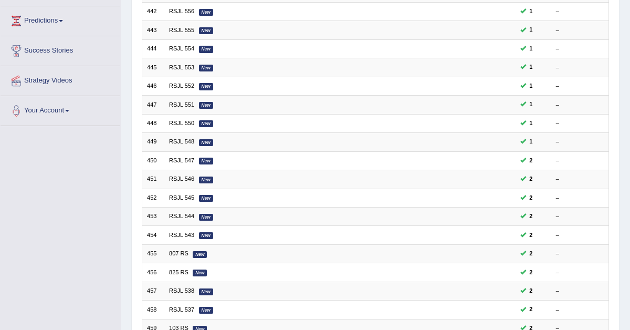
scroll to position [270, 0]
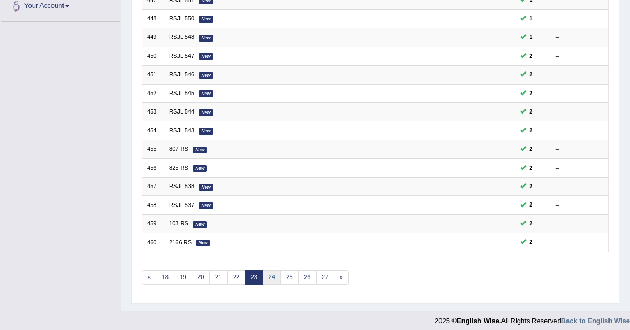
click at [273, 270] on link "24" at bounding box center [271, 277] width 18 height 15
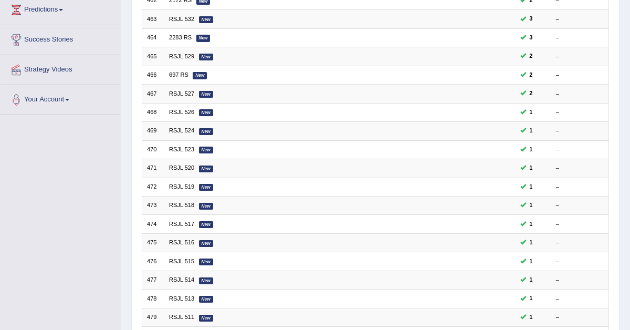
scroll to position [270, 0]
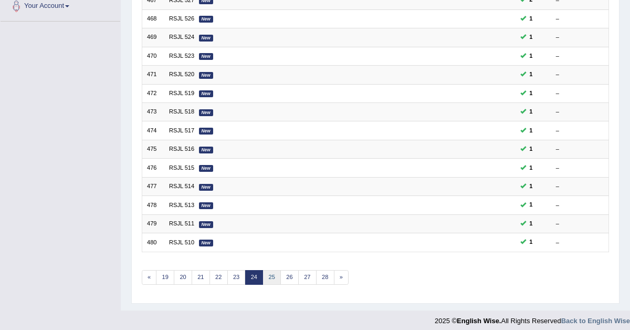
click at [270, 273] on link "25" at bounding box center [271, 277] width 18 height 15
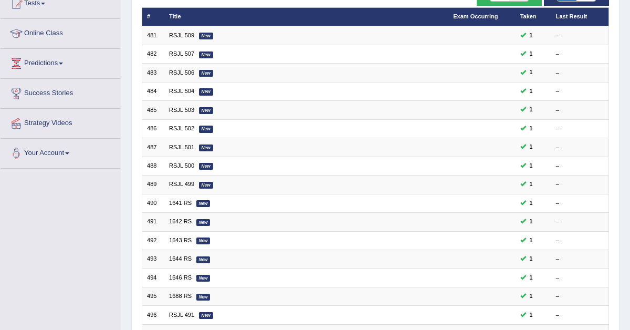
scroll to position [270, 0]
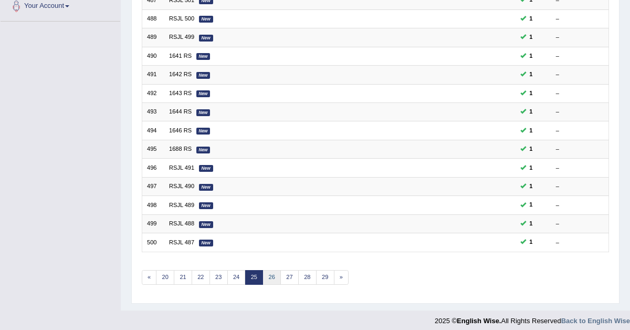
click at [269, 273] on link "26" at bounding box center [271, 277] width 18 height 15
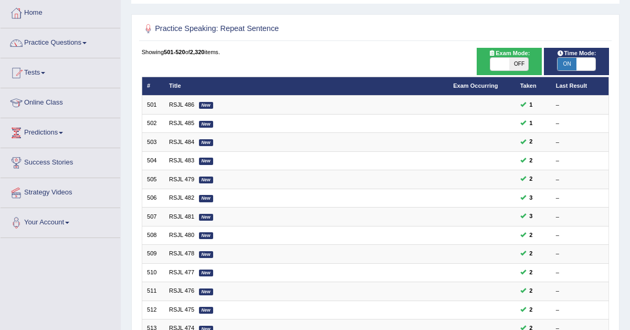
scroll to position [270, 0]
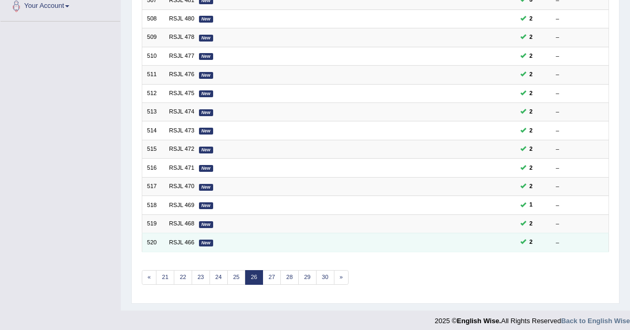
click at [185, 240] on td "RSJL 466 New" at bounding box center [306, 242] width 284 height 18
click at [188, 239] on link "RSJL 466" at bounding box center [181, 242] width 25 height 6
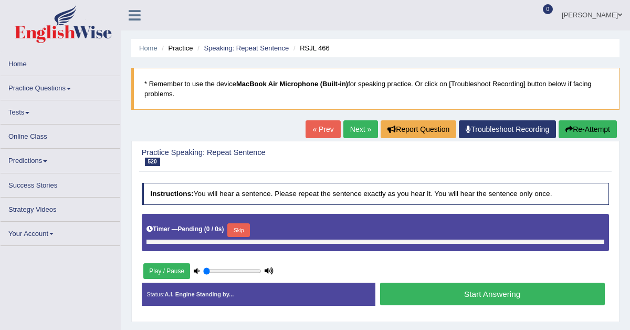
type input "0.95"
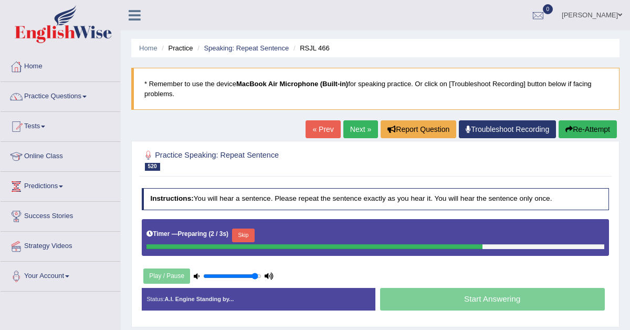
click at [239, 234] on button "Skip" at bounding box center [243, 235] width 23 height 14
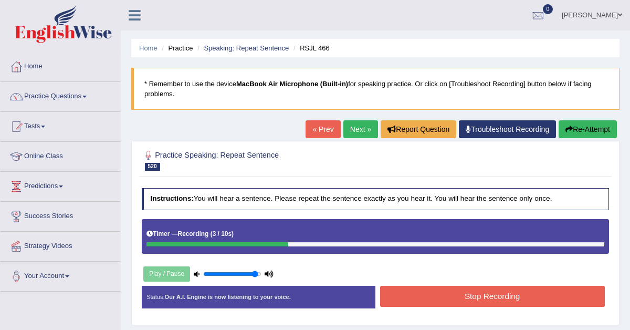
click at [397, 298] on button "Stop Recording" at bounding box center [492, 295] width 225 height 20
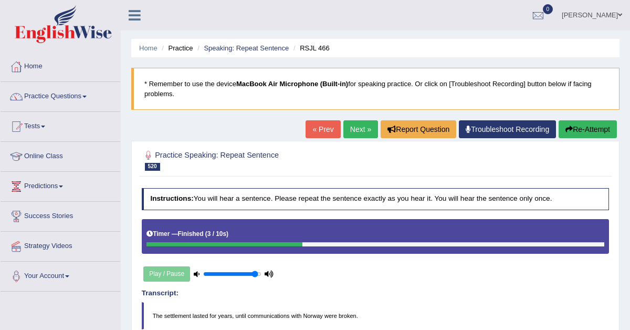
click at [359, 131] on link "Next »" at bounding box center [360, 129] width 35 height 18
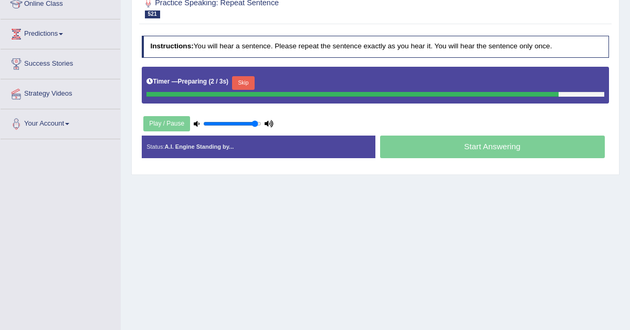
scroll to position [168, 0]
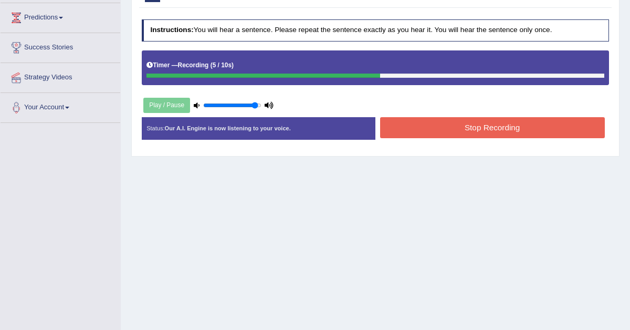
click at [525, 131] on button "Stop Recording" at bounding box center [492, 127] width 225 height 20
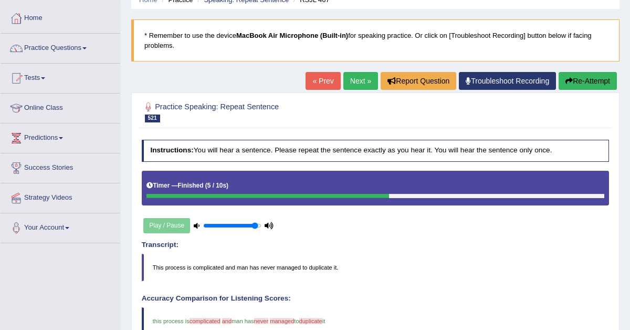
scroll to position [0, 0]
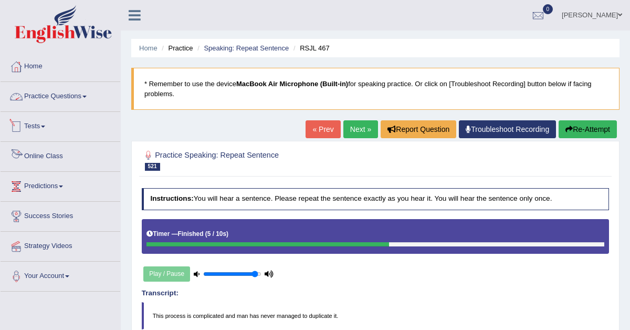
click at [70, 92] on link "Practice Questions" at bounding box center [61, 95] width 120 height 26
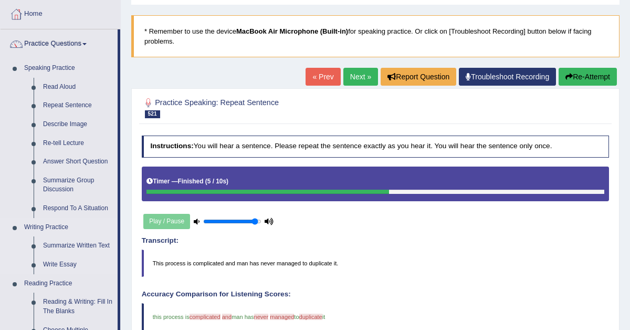
scroll to position [53, 0]
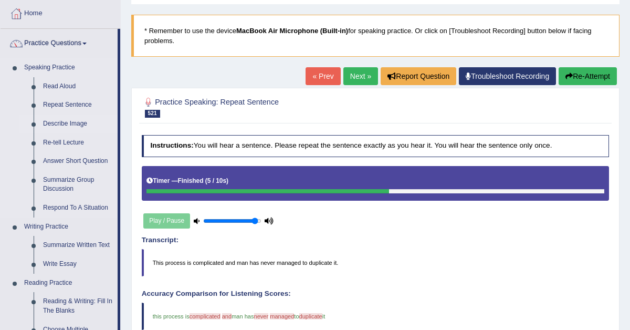
click at [58, 121] on link "Describe Image" at bounding box center [77, 123] width 79 height 19
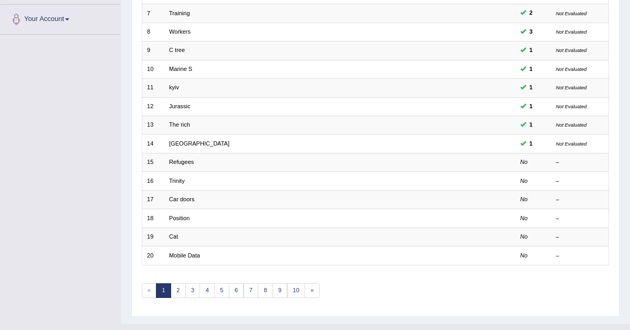
scroll to position [270, 0]
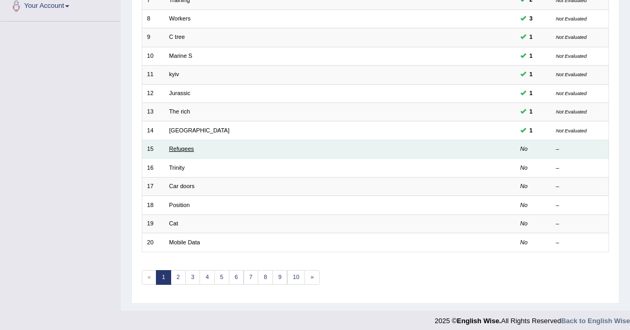
click at [172, 147] on link "Refugees" at bounding box center [181, 148] width 25 height 6
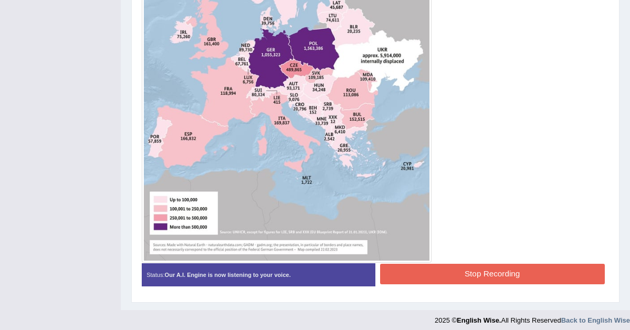
scroll to position [420, 0]
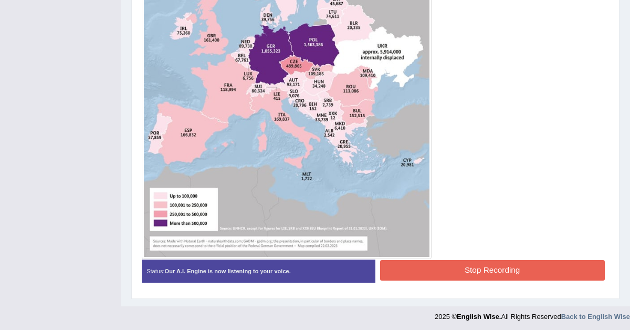
click at [410, 264] on button "Stop Recording" at bounding box center [492, 270] width 225 height 20
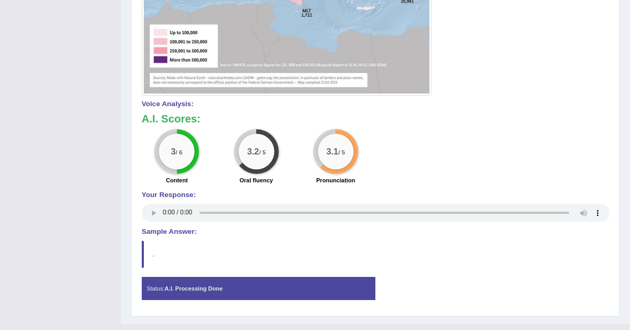
scroll to position [600, 0]
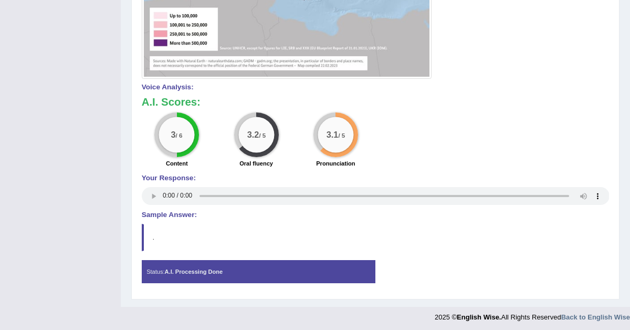
click at [158, 246] on blockquote "." at bounding box center [376, 237] width 468 height 27
click at [255, 279] on div "Status: A.I. Processing Done" at bounding box center [258, 271] width 233 height 23
click at [216, 271] on strong "A.I. Processing Done" at bounding box center [194, 271] width 58 height 6
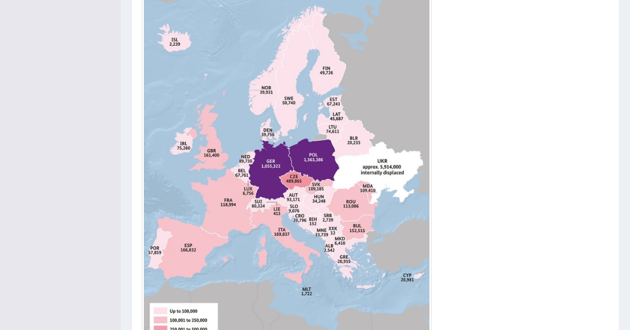
scroll to position [311, 0]
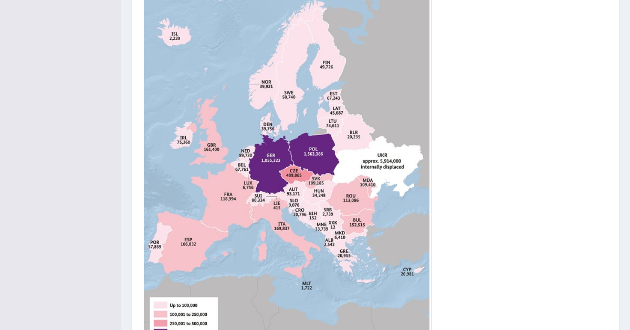
drag, startPoint x: 433, startPoint y: 148, endPoint x: 357, endPoint y: 168, distance: 79.0
click at [355, 168] on div at bounding box center [376, 142] width 468 height 452
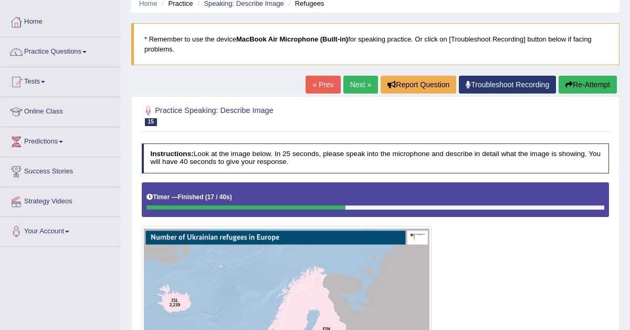
scroll to position [44, 0]
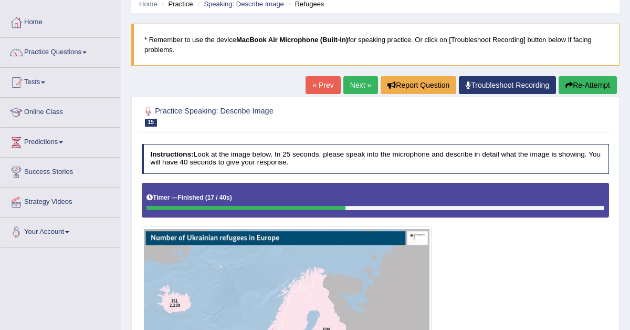
click at [358, 88] on link "Next »" at bounding box center [360, 85] width 35 height 18
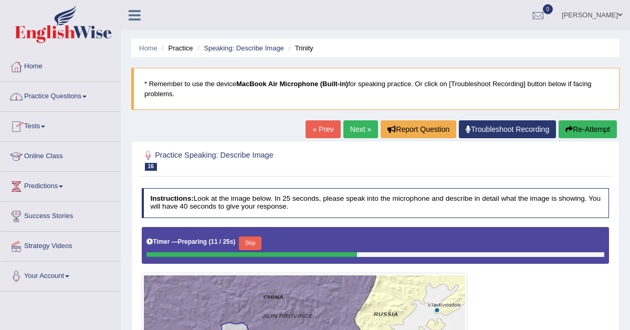
click at [40, 124] on link "Tests" at bounding box center [61, 125] width 120 height 26
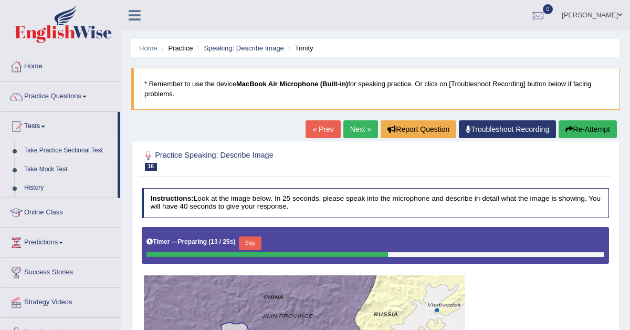
drag, startPoint x: 27, startPoint y: 141, endPoint x: 27, endPoint y: 148, distance: 6.8
click at [27, 148] on link "Take Practice Sectional Test" at bounding box center [68, 150] width 98 height 19
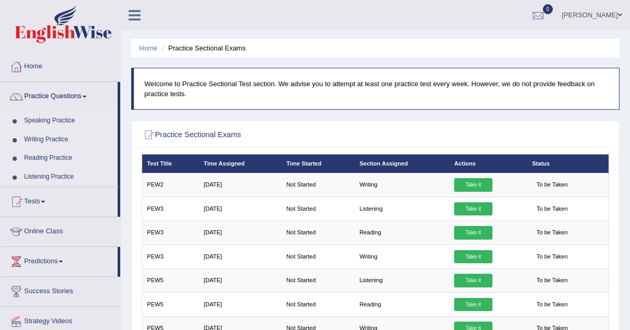
click at [39, 139] on link "Writing Practice" at bounding box center [68, 139] width 98 height 19
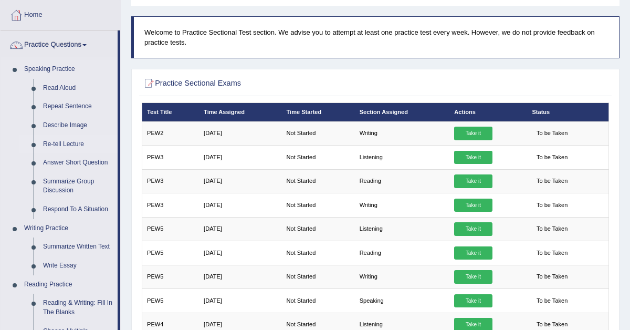
scroll to position [54, 0]
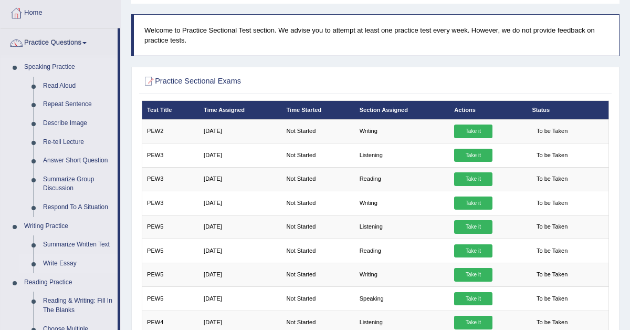
click at [65, 263] on link "Write Essay" at bounding box center [77, 263] width 79 height 19
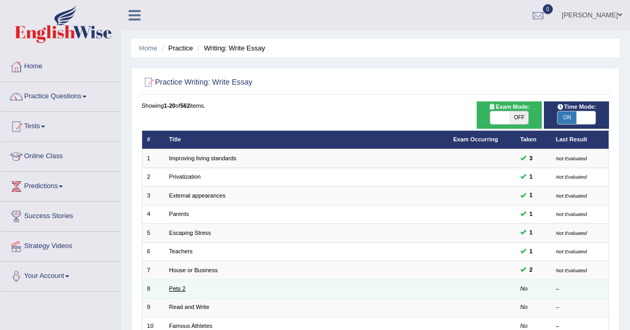
click at [176, 285] on link "Pets 2" at bounding box center [177, 288] width 16 height 6
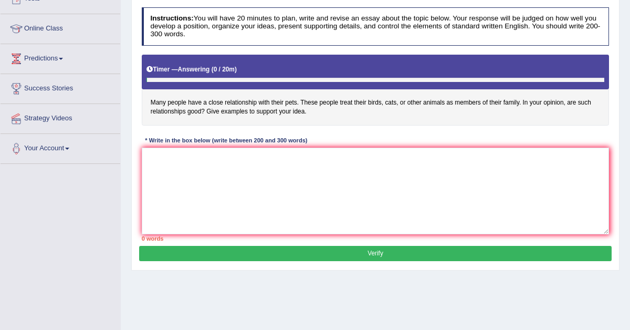
scroll to position [131, 0]
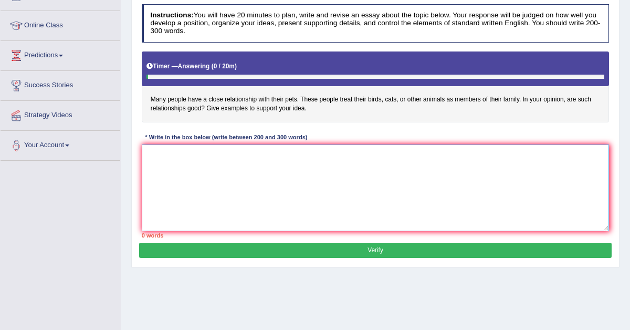
click at [225, 163] on textarea at bounding box center [376, 187] width 468 height 87
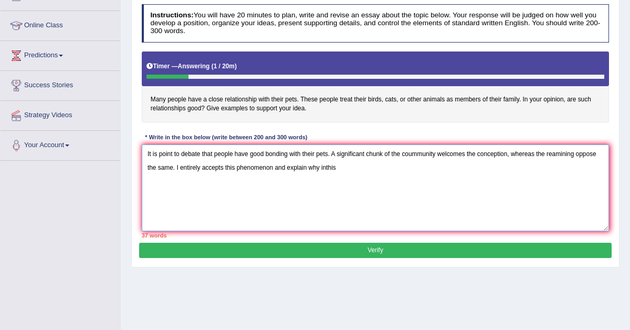
click at [353, 165] on textarea "It is point to debate that people have good bonding with their pets. A signific…" at bounding box center [376, 187] width 468 height 87
click at [350, 166] on textarea "It is point to debate that people have good bonding with their pets. A signific…" at bounding box center [376, 187] width 468 height 87
click at [364, 167] on textarea "It is point to debate that people have good bonding with their pets. A signific…" at bounding box center [376, 187] width 468 height 87
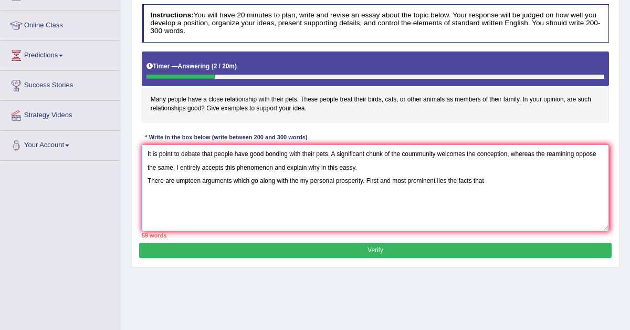
click at [448, 183] on textarea "It is point to debate that people have good bonding with their pets. A signific…" at bounding box center [376, 187] width 468 height 87
click at [496, 181] on textarea "It is point to debate that people have good bonding with their pets. A signific…" at bounding box center [376, 187] width 468 height 87
click at [482, 182] on textarea "It is point to debate that people have good bonding with their pets. A signific…" at bounding box center [376, 187] width 468 height 87
click at [493, 182] on textarea "It is point to debate that people have good bonding with their pets. A signific…" at bounding box center [376, 187] width 468 height 87
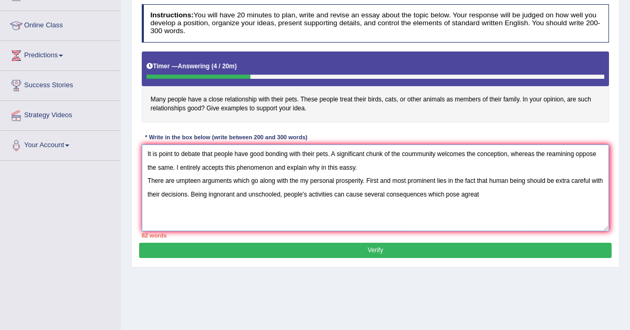
click at [479, 191] on textarea "It is point to debate that people have good bonding with their pets. A signific…" at bounding box center [376, 187] width 468 height 87
click at [481, 194] on textarea "It is point to debate that people have good bonding with their pets. A signific…" at bounding box center [376, 187] width 468 height 87
click at [501, 194] on textarea "It is point to debate that people have good bonding with their pets. A signific…" at bounding box center [376, 187] width 468 height 87
click at [185, 207] on textarea "It is point to debate that people have good bonding with their pets. A signific…" at bounding box center [376, 187] width 468 height 87
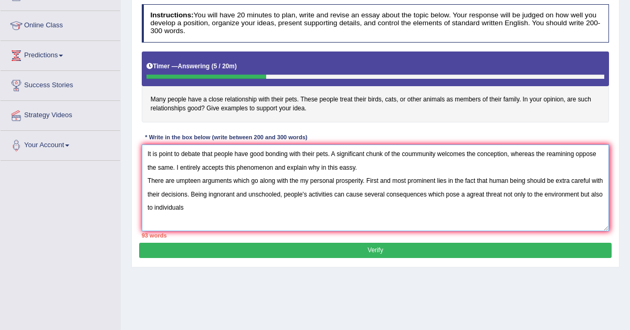
click at [212, 207] on textarea "It is point to debate that people have good bonding with their pets. A signific…" at bounding box center [376, 187] width 468 height 87
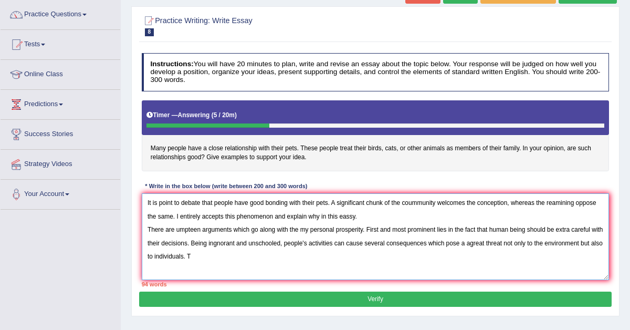
scroll to position [83, 0]
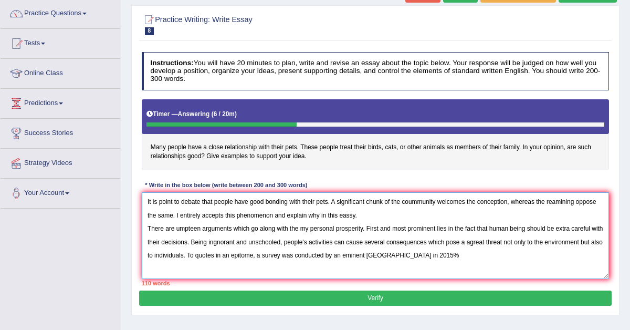
click at [426, 253] on textarea "It is point to debate that people have good bonding with their pets. A signific…" at bounding box center [376, 235] width 468 height 87
click at [484, 254] on textarea "It is point to debate that people have good bonding with their pets. A signific…" at bounding box center [376, 235] width 468 height 87
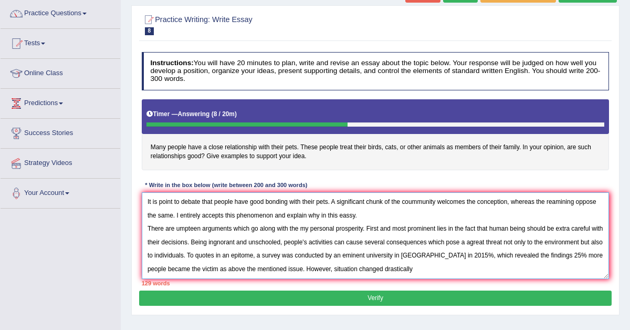
click at [336, 268] on textarea "It is point to debate that people have good bonding with their pets. A signific…" at bounding box center [376, 235] width 468 height 87
click at [432, 271] on textarea "It is point to debate that people have good bonding with their pets. A signific…" at bounding box center [376, 235] width 468 height 87
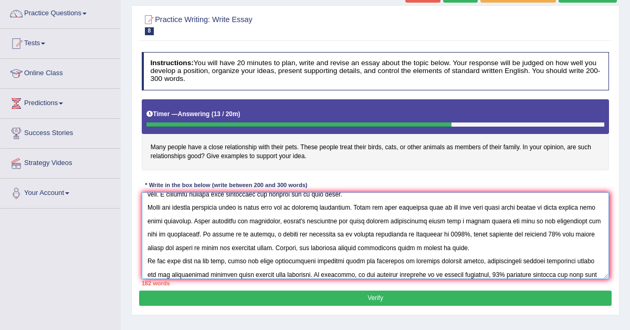
scroll to position [40, 0]
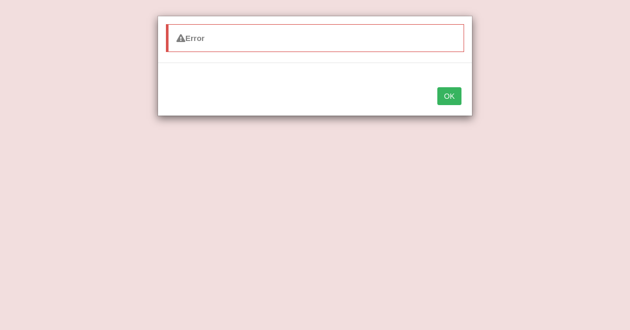
click at [456, 98] on button "OK" at bounding box center [449, 96] width 24 height 18
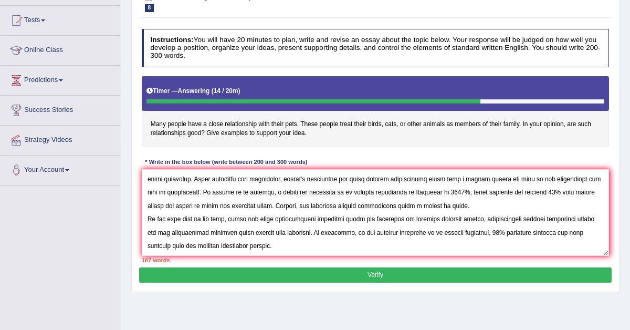
scroll to position [143, 0]
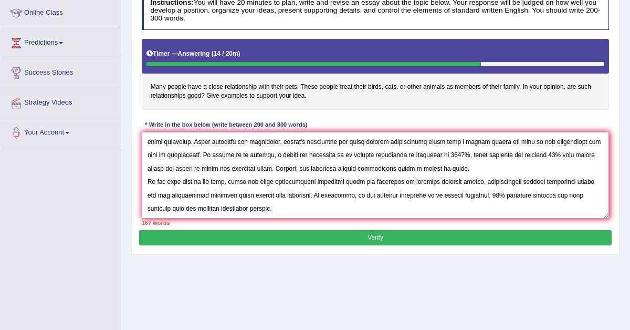
click at [288, 205] on textarea at bounding box center [376, 175] width 468 height 87
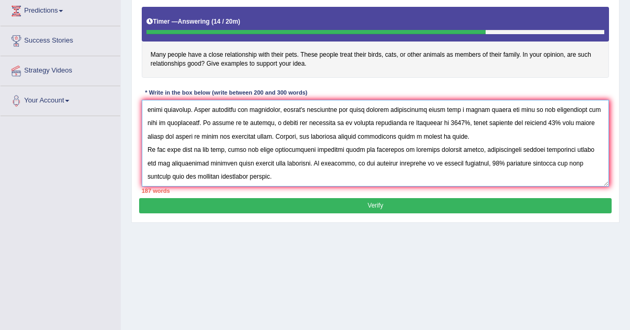
scroll to position [221, 0]
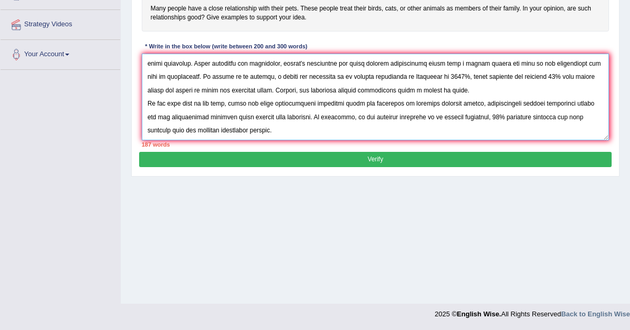
type textarea "It is point to debate that people have good bonding with their pets. A signific…"
click at [387, 157] on button "Verify" at bounding box center [375, 159] width 472 height 15
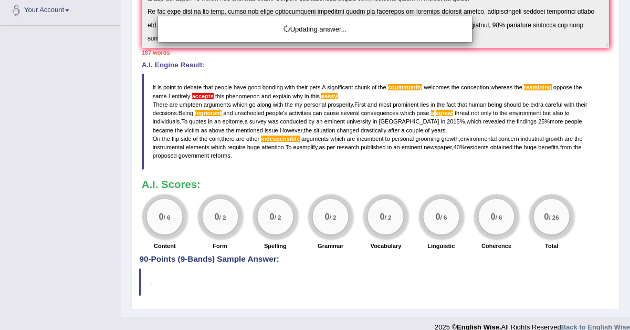
scroll to position [275, 0]
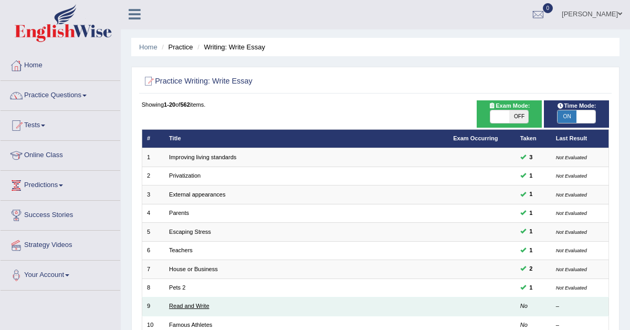
click at [185, 306] on td "Read and Write" at bounding box center [306, 306] width 284 height 18
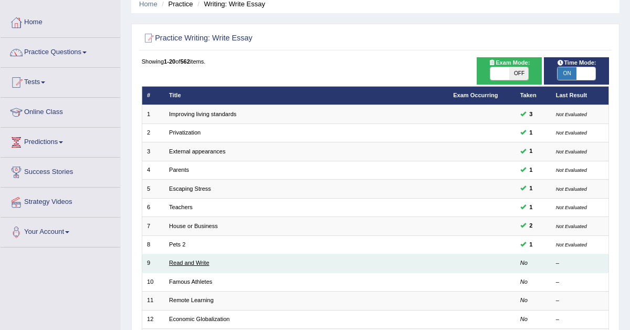
scroll to position [55, 0]
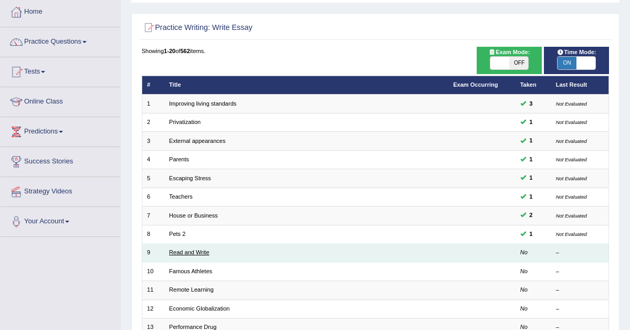
click at [174, 250] on link "Read and Write" at bounding box center [189, 252] width 40 height 6
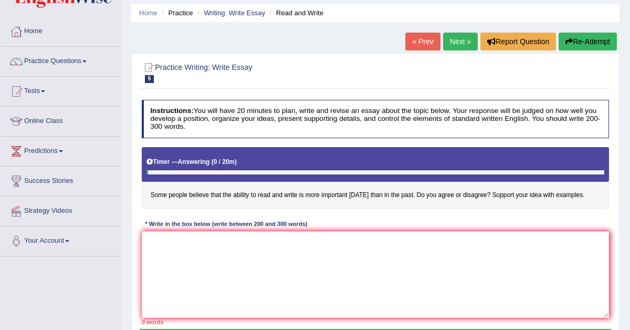
scroll to position [33, 0]
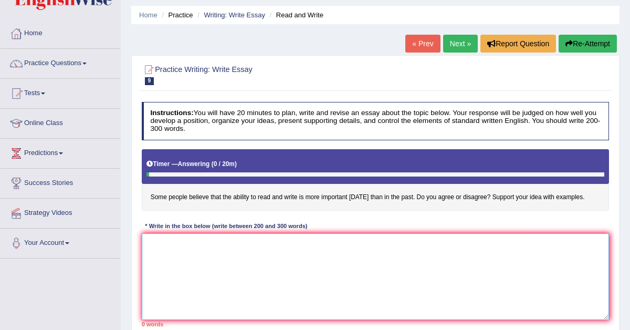
click at [167, 242] on textarea at bounding box center [376, 276] width 468 height 87
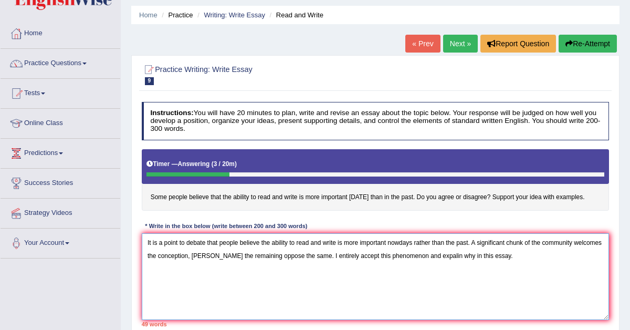
click at [167, 239] on textarea "It is a point to debate that people believe the ability to read and write is mo…" at bounding box center [376, 276] width 468 height 87
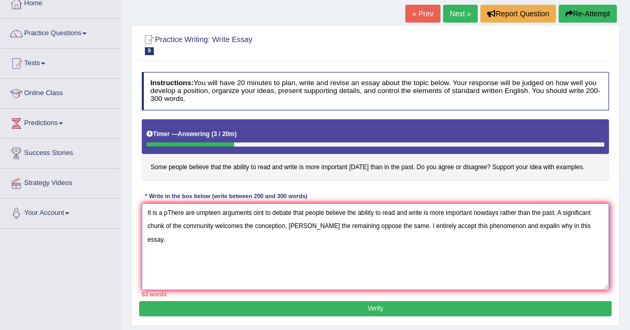
scroll to position [62, 0]
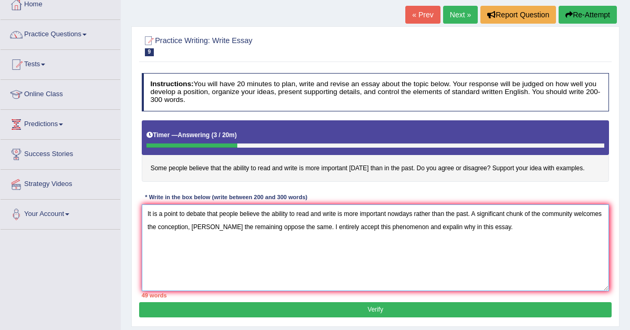
click at [151, 240] on textarea "It is a point to debate that people believe the ability to read and write is mo…" at bounding box center [376, 247] width 468 height 87
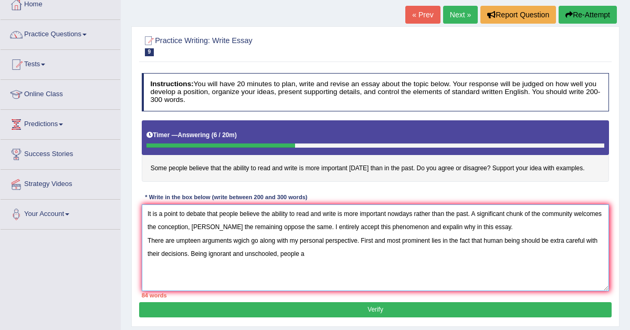
click at [314, 250] on textarea "It is a point to debate that people believe the ability to read and write is mo…" at bounding box center [376, 247] width 468 height 87
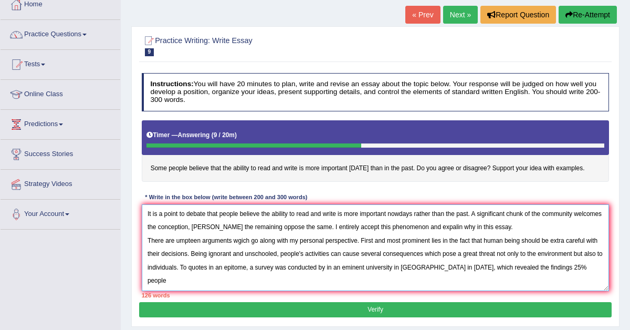
click at [551, 267] on textarea "It is a point to debate that people believe the ability to read and write is mo…" at bounding box center [376, 247] width 468 height 87
click at [588, 268] on textarea "It is a point to debate that people believe the ability to read and write is mo…" at bounding box center [376, 247] width 468 height 87
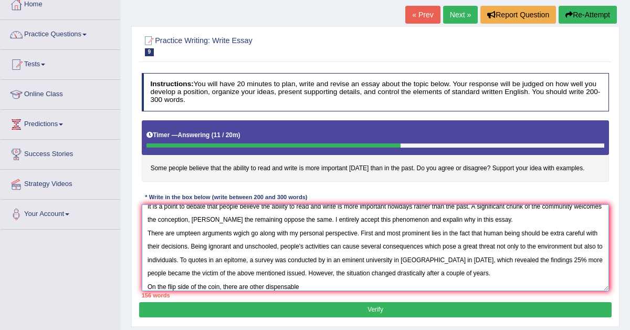
click at [266, 287] on textarea "It is a point to debate that people believe the ability to read and write is mo…" at bounding box center [376, 247] width 468 height 87
click at [277, 286] on textarea "It is a point to debate that people believe the ability to read and write is mo…" at bounding box center [376, 247] width 468 height 87
click at [310, 286] on textarea "It is a point to debate that people believe the ability to read and write is mo…" at bounding box center [376, 247] width 468 height 87
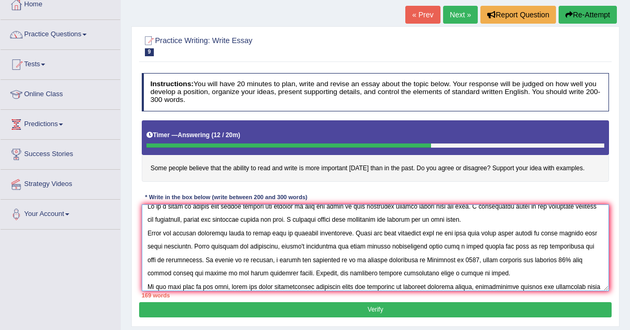
scroll to position [25, 0]
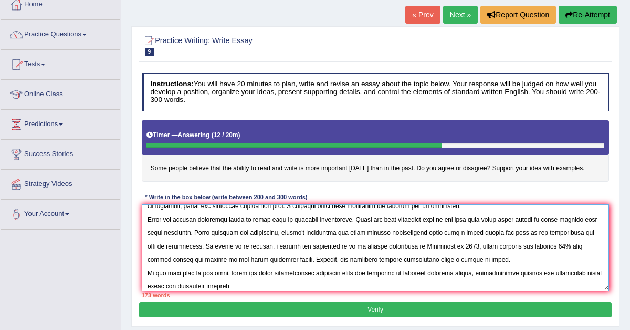
click at [184, 285] on textarea at bounding box center [376, 247] width 468 height 87
click at [184, 286] on textarea at bounding box center [376, 247] width 468 height 87
click at [246, 284] on textarea at bounding box center [376, 247] width 468 height 87
click at [380, 285] on textarea at bounding box center [376, 247] width 468 height 87
click at [442, 284] on textarea at bounding box center [376, 247] width 468 height 87
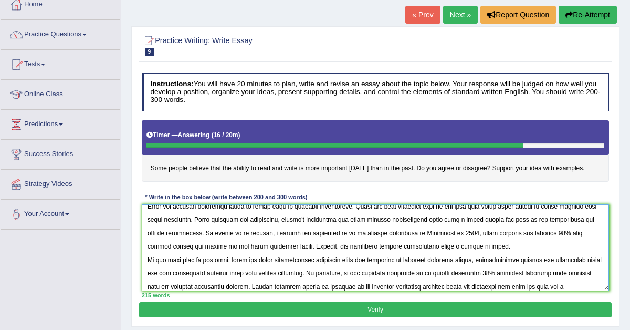
scroll to position [56, 0]
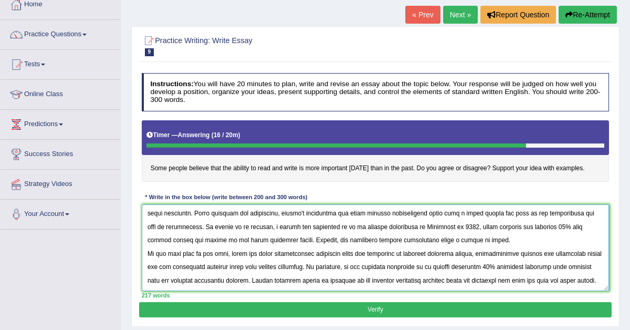
click at [570, 272] on textarea at bounding box center [376, 247] width 468 height 87
click at [189, 284] on textarea at bounding box center [376, 247] width 468 height 87
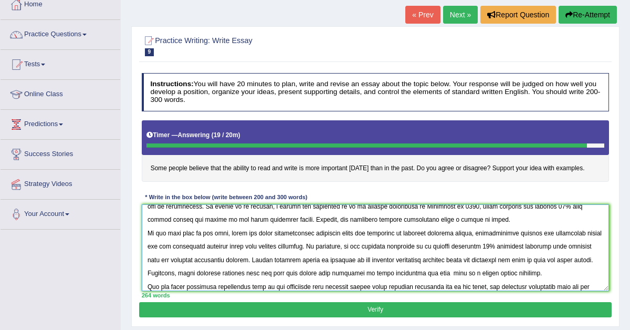
scroll to position [88, 0]
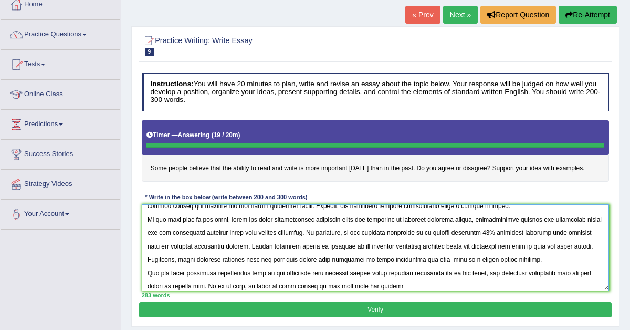
type textarea "It is a point to debate that people believe the ability to read and write is mo…"
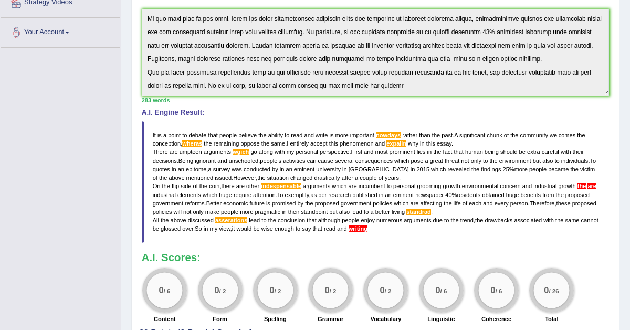
scroll to position [326, 0]
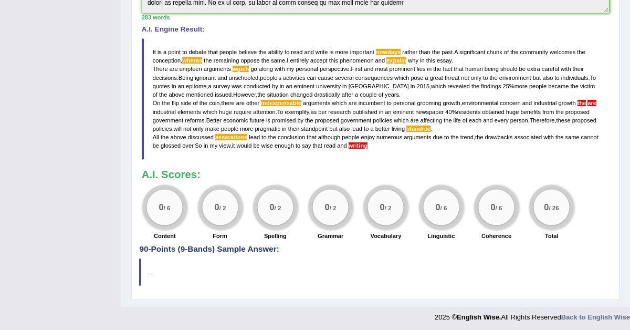
drag, startPoint x: 152, startPoint y: 47, endPoint x: 159, endPoint y: 63, distance: 17.4
click at [159, 63] on blockquote "It is a point to debate that people believe the ability to read and write is mo…" at bounding box center [376, 98] width 468 height 121
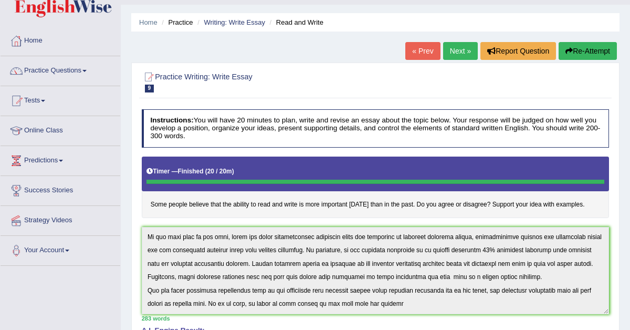
scroll to position [0, 0]
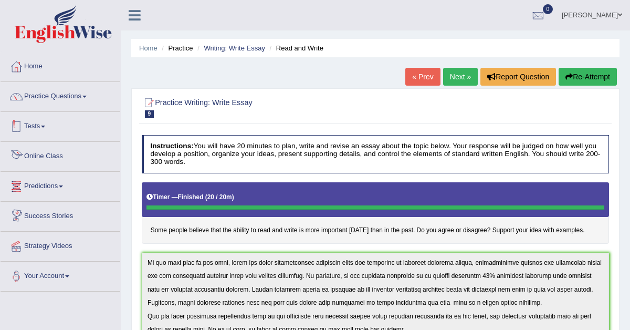
click at [43, 124] on link "Tests" at bounding box center [61, 125] width 120 height 26
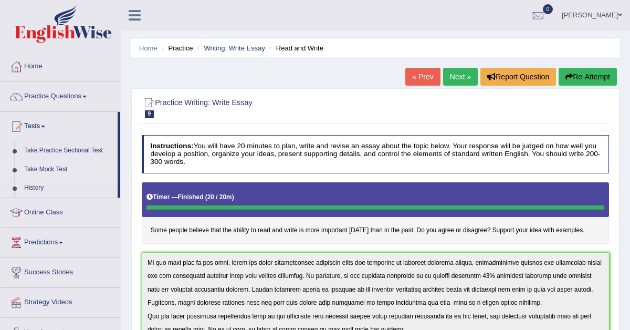
click at [40, 170] on link "Take Mock Test" at bounding box center [68, 169] width 98 height 19
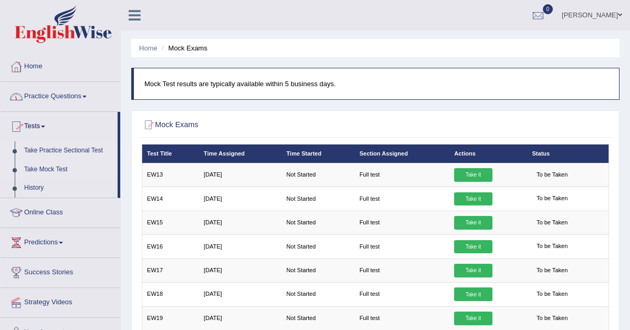
click at [44, 150] on link "Take Practice Sectional Test" at bounding box center [68, 150] width 98 height 19
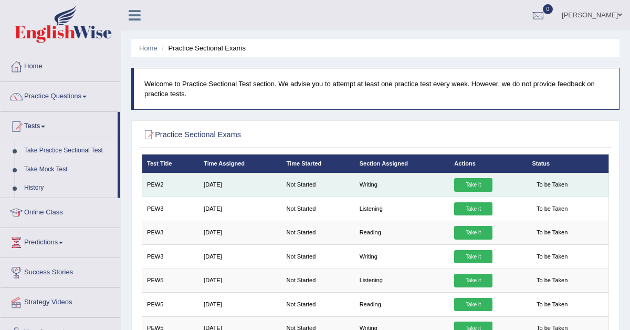
click at [463, 184] on link "Take it" at bounding box center [473, 185] width 38 height 14
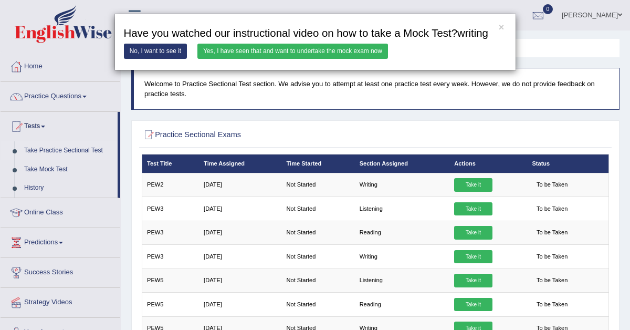
click at [277, 59] on link "Yes, I have seen that and want to undertake the mock exam now" at bounding box center [292, 51] width 190 height 15
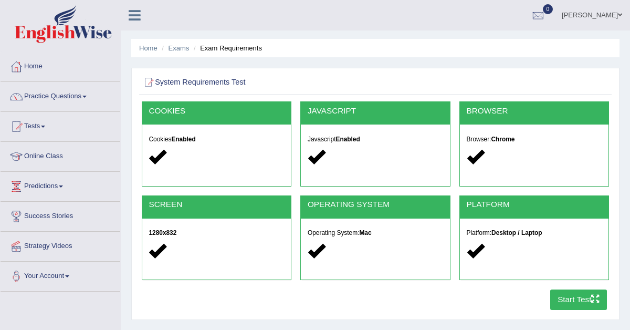
click at [557, 296] on button "Start Test" at bounding box center [578, 299] width 57 height 20
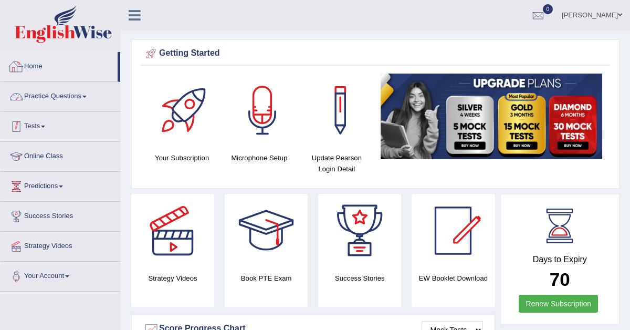
click at [40, 127] on link "Tests" at bounding box center [61, 125] width 120 height 26
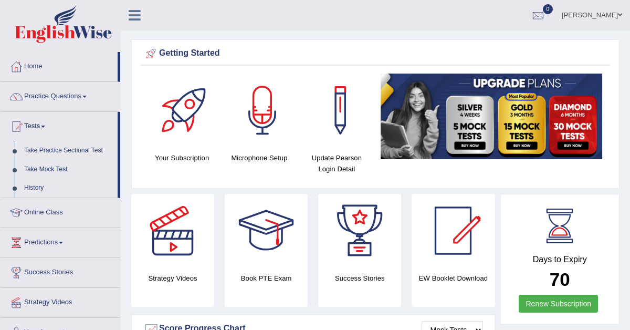
click at [54, 152] on link "Take Practice Sectional Test" at bounding box center [68, 150] width 98 height 19
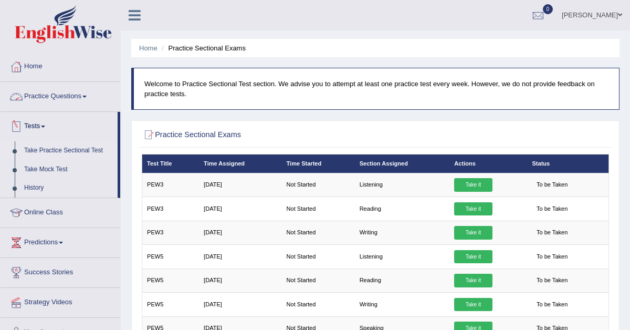
click at [65, 100] on link "Practice Questions" at bounding box center [61, 95] width 120 height 26
click at [48, 96] on link "Practice Questions" at bounding box center [61, 95] width 120 height 26
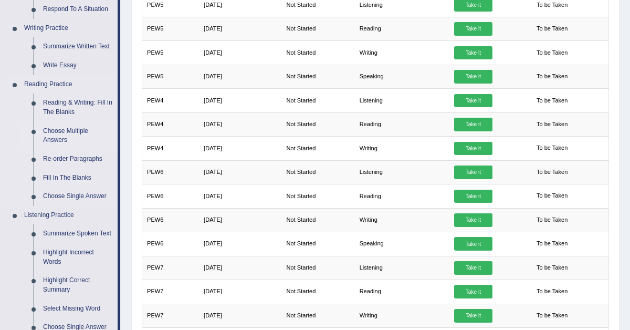
scroll to position [252, 0]
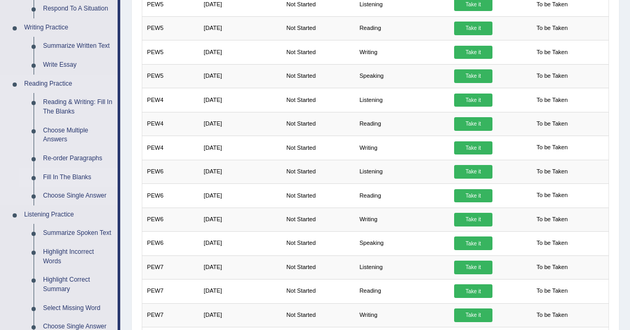
click at [59, 171] on link "Fill In The Blanks" at bounding box center [77, 177] width 79 height 19
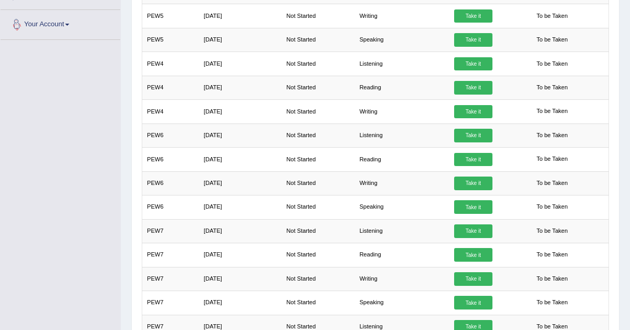
scroll to position [369, 0]
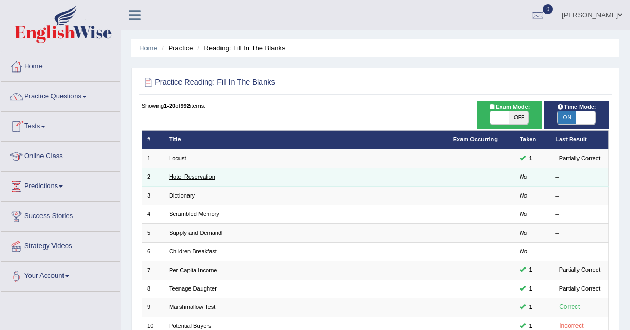
click at [180, 176] on link "Hotel Reservation" at bounding box center [192, 176] width 46 height 6
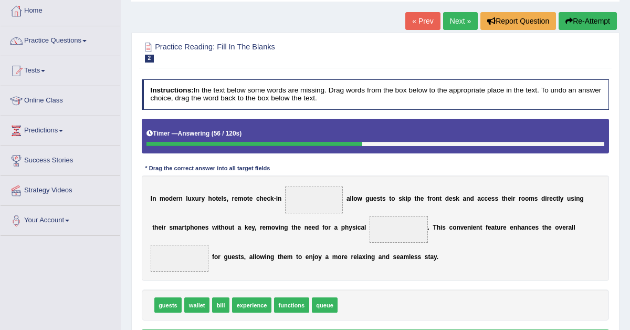
scroll to position [70, 0]
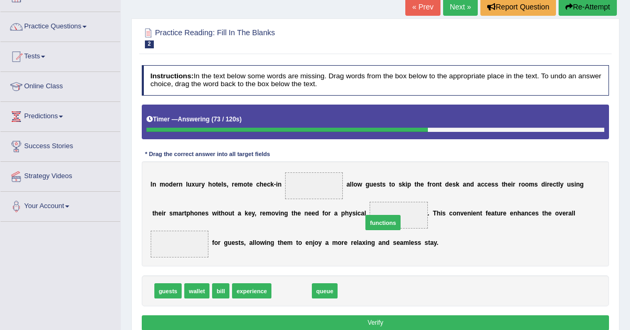
drag, startPoint x: 296, startPoint y: 288, endPoint x: 404, endPoint y: 207, distance: 135.0
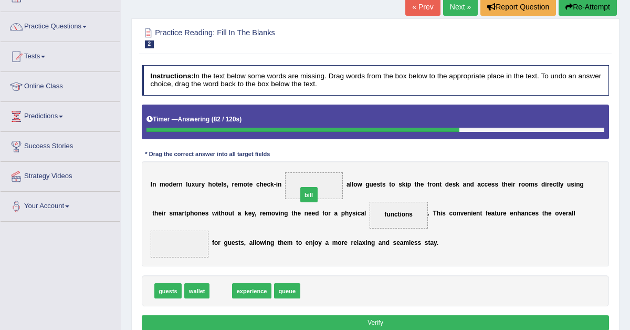
drag, startPoint x: 223, startPoint y: 290, endPoint x: 327, endPoint y: 177, distance: 153.7
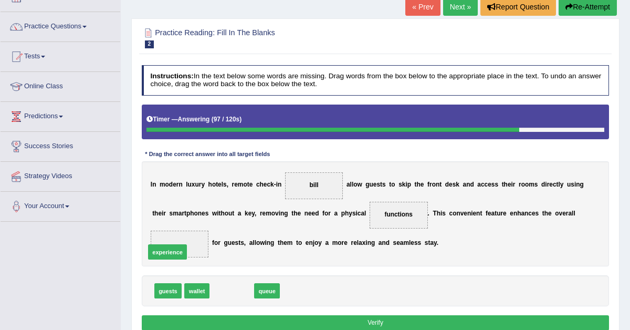
drag, startPoint x: 238, startPoint y: 290, endPoint x: 163, endPoint y: 244, distance: 87.8
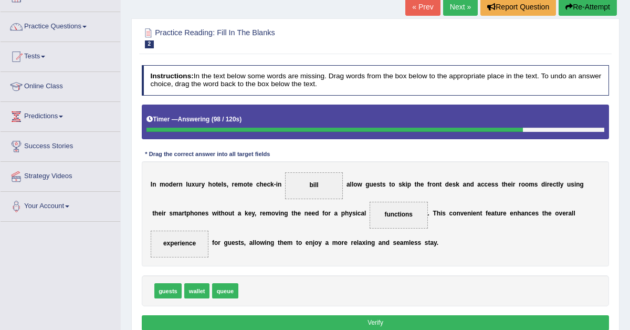
click at [334, 320] on button "Verify" at bounding box center [376, 322] width 468 height 15
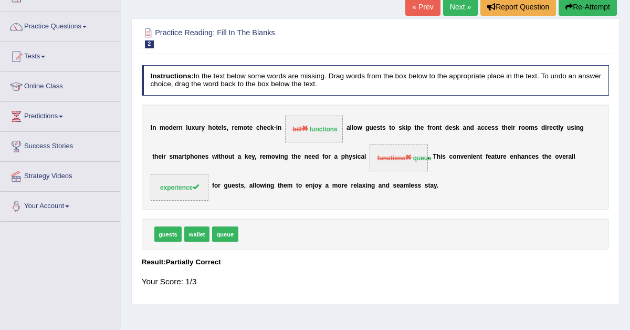
scroll to position [0, 0]
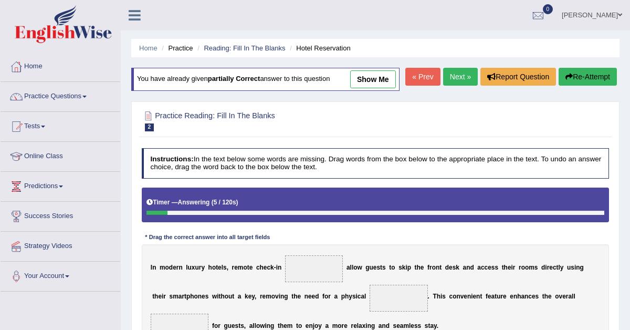
click at [452, 86] on link "Next »" at bounding box center [460, 77] width 35 height 18
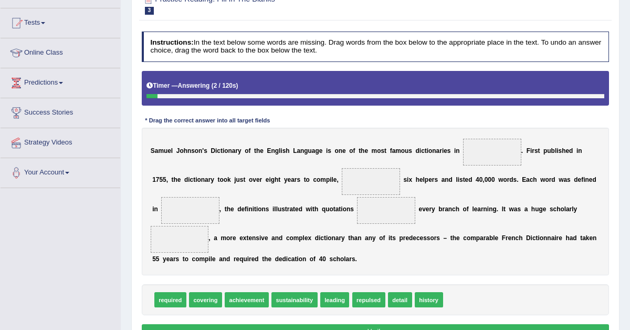
scroll to position [105, 0]
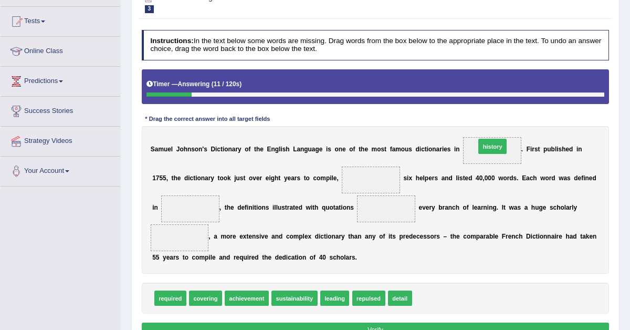
drag, startPoint x: 430, startPoint y: 297, endPoint x: 505, endPoint y: 120, distance: 192.3
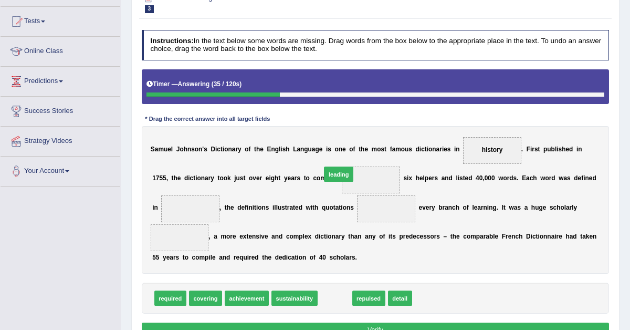
drag, startPoint x: 332, startPoint y: 297, endPoint x: 337, endPoint y: 152, distance: 145.4
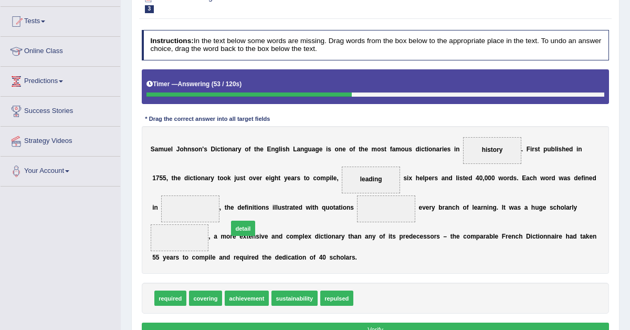
drag, startPoint x: 366, startPoint y: 298, endPoint x: 219, endPoint y: 208, distance: 172.1
click at [219, 208] on div "Instructions: In the text below some words are missing. Drag words from the box…" at bounding box center [375, 185] width 472 height 319
drag, startPoint x: 369, startPoint y: 295, endPoint x: 136, endPoint y: 191, distance: 255.1
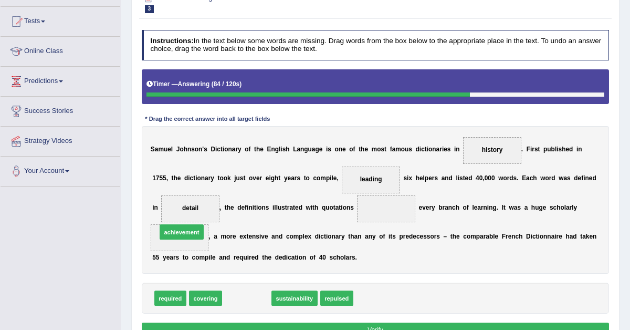
drag, startPoint x: 239, startPoint y: 300, endPoint x: 162, endPoint y: 222, distance: 109.5
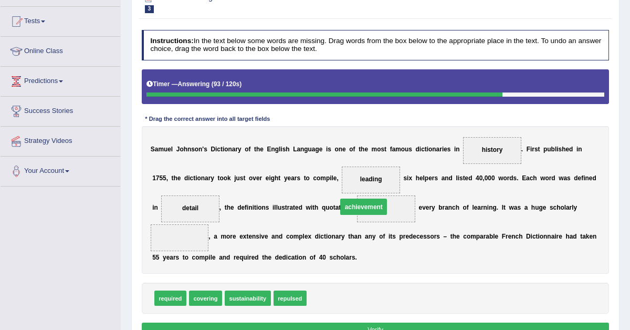
drag, startPoint x: 180, startPoint y: 236, endPoint x: 404, endPoint y: 198, distance: 227.3
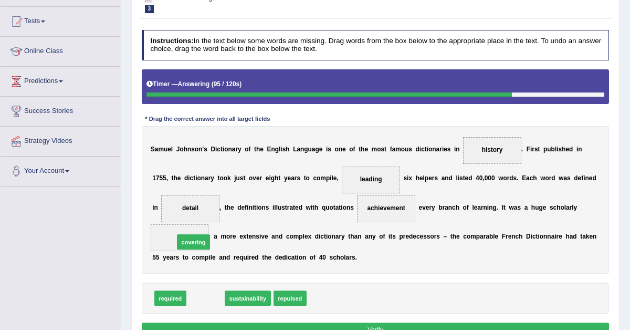
drag, startPoint x: 207, startPoint y: 301, endPoint x: 193, endPoint y: 235, distance: 67.6
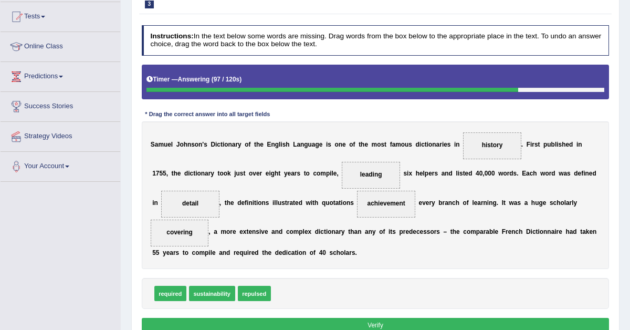
scroll to position [110, 0]
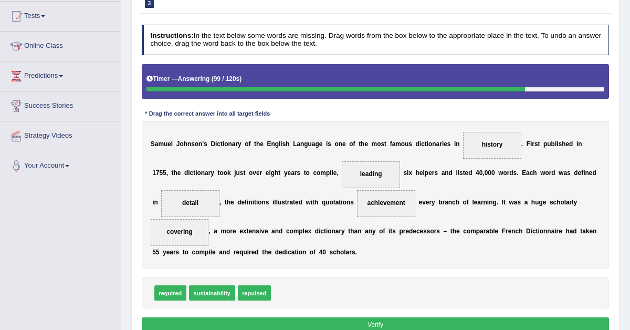
click at [356, 321] on button "Verify" at bounding box center [376, 324] width 468 height 15
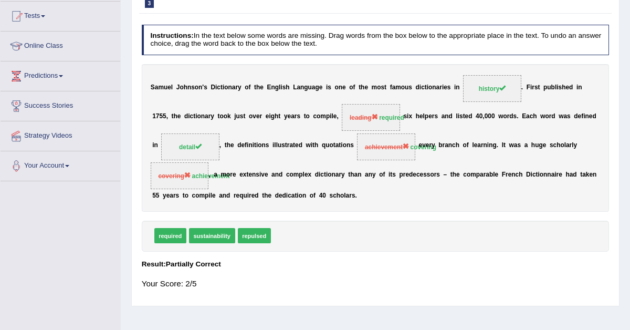
scroll to position [0, 0]
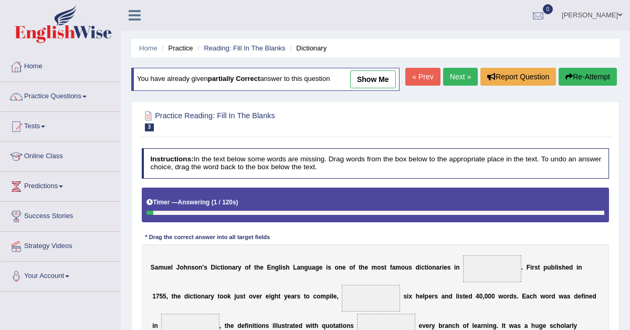
click at [546, 14] on div at bounding box center [538, 16] width 16 height 16
click at [454, 86] on link "Next »" at bounding box center [460, 77] width 35 height 18
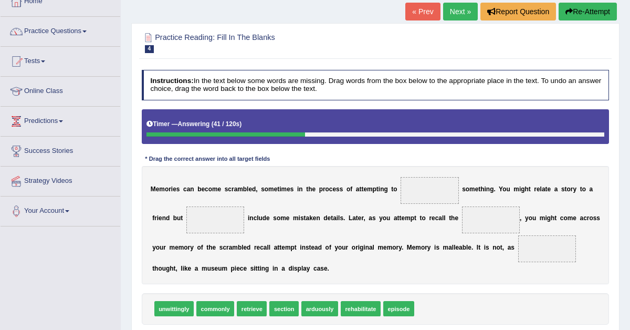
scroll to position [66, 0]
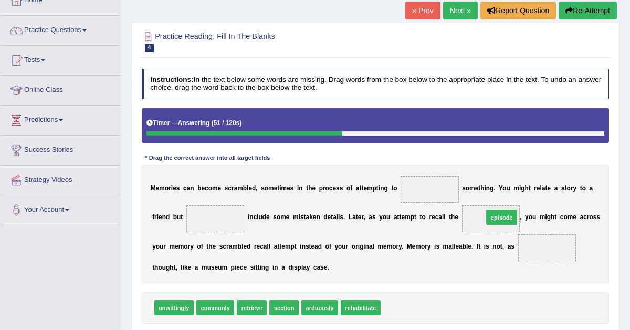
drag, startPoint x: 399, startPoint y: 307, endPoint x: 519, endPoint y: 202, distance: 159.5
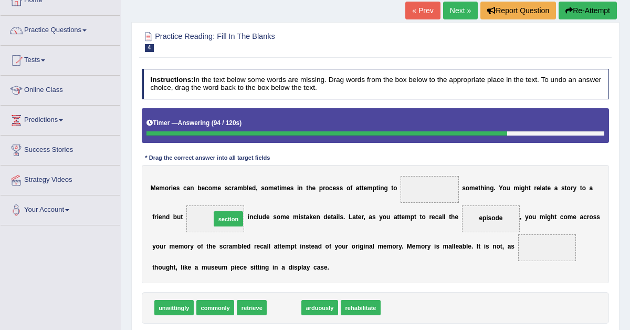
drag, startPoint x: 279, startPoint y: 310, endPoint x: 211, endPoint y: 205, distance: 125.0
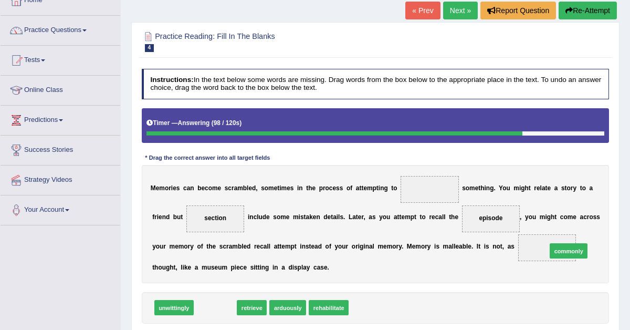
drag, startPoint x: 221, startPoint y: 308, endPoint x: 623, endPoint y: 241, distance: 407.5
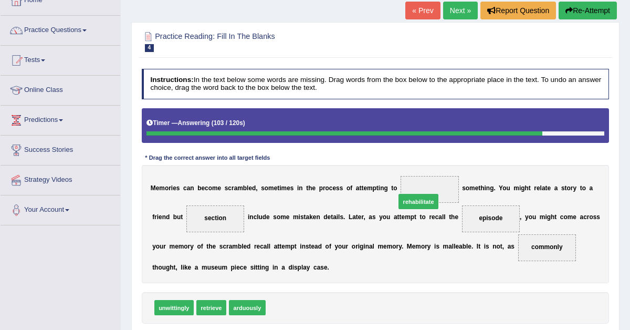
drag, startPoint x: 286, startPoint y: 307, endPoint x: 442, endPoint y: 182, distance: 199.9
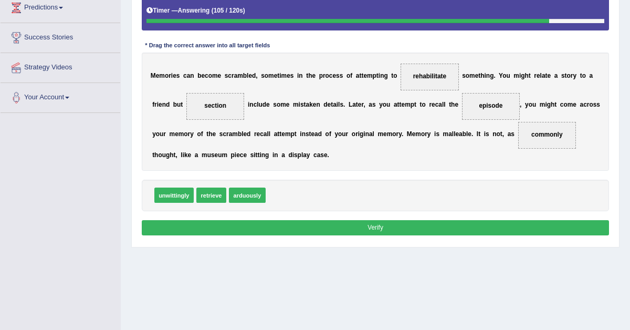
scroll to position [221, 0]
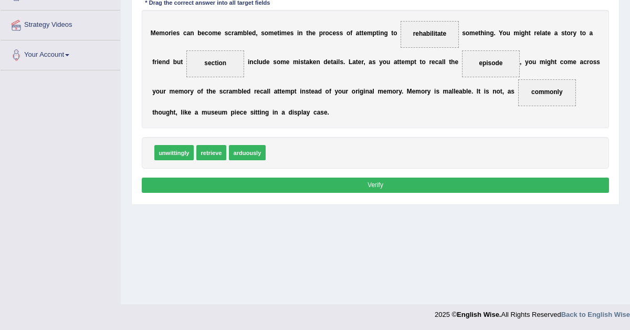
click at [408, 183] on button "Verify" at bounding box center [376, 184] width 468 height 15
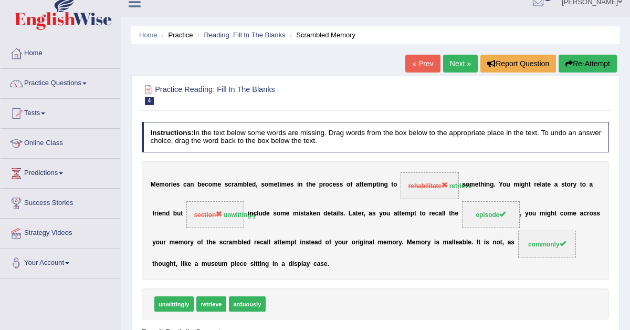
scroll to position [0, 0]
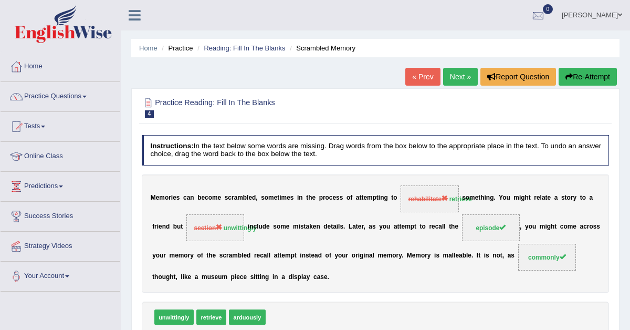
click at [546, 16] on div at bounding box center [538, 16] width 16 height 16
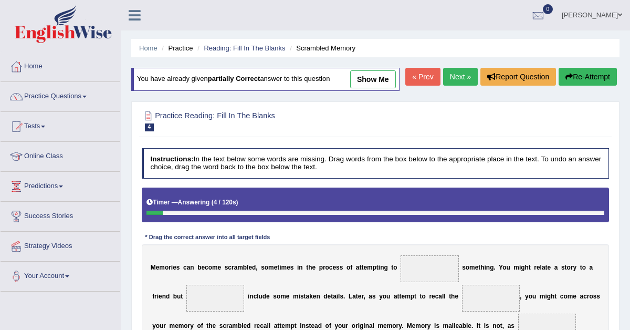
click at [460, 86] on link "Next »" at bounding box center [460, 77] width 35 height 18
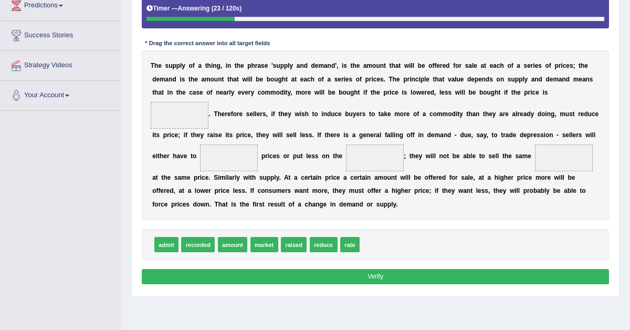
scroll to position [187, 0]
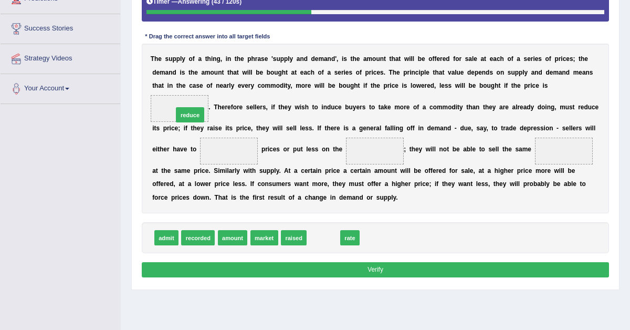
drag, startPoint x: 320, startPoint y: 237, endPoint x: 163, endPoint y: 92, distance: 213.5
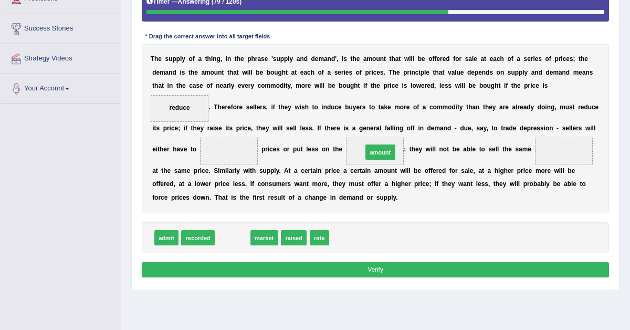
drag, startPoint x: 236, startPoint y: 239, endPoint x: 416, endPoint y: 135, distance: 207.6
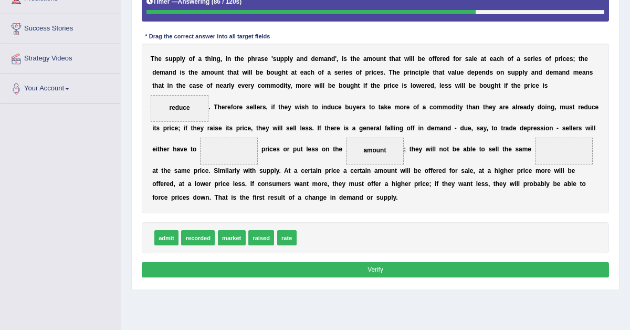
click at [235, 235] on span "market" at bounding box center [232, 237] width 28 height 15
drag, startPoint x: 235, startPoint y: 235, endPoint x: 613, endPoint y: 133, distance: 392.3
drag, startPoint x: 267, startPoint y: 127, endPoint x: 237, endPoint y: 152, distance: 39.5
click at [259, 131] on div "T h e s u p p l y o f a t h i n g , i n t h e p h r a s e ' s u p p l y a n d d…" at bounding box center [376, 128] width 468 height 169
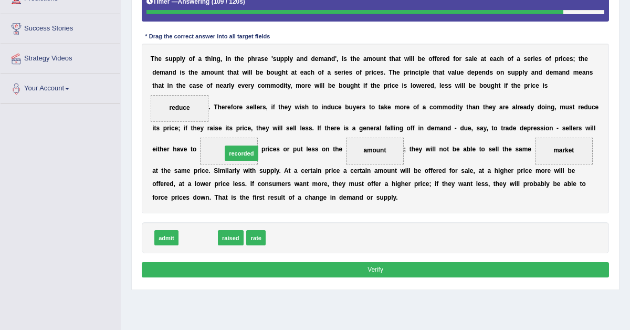
drag, startPoint x: 187, startPoint y: 237, endPoint x: 238, endPoint y: 137, distance: 112.2
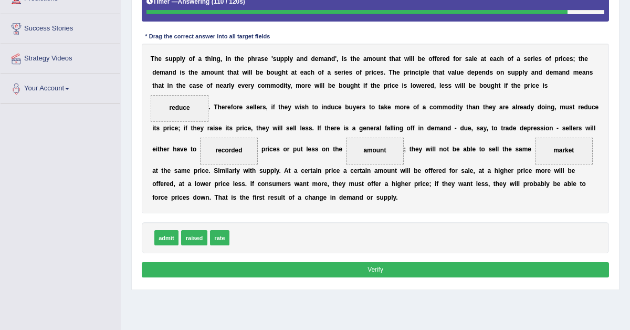
click at [323, 267] on button "Verify" at bounding box center [376, 269] width 468 height 15
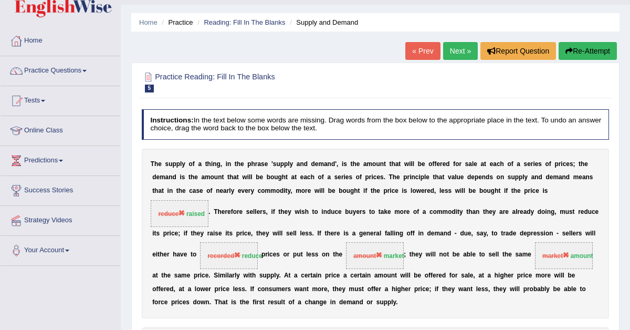
scroll to position [0, 0]
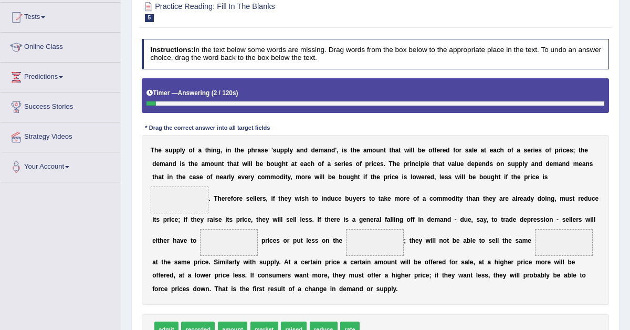
scroll to position [116, 0]
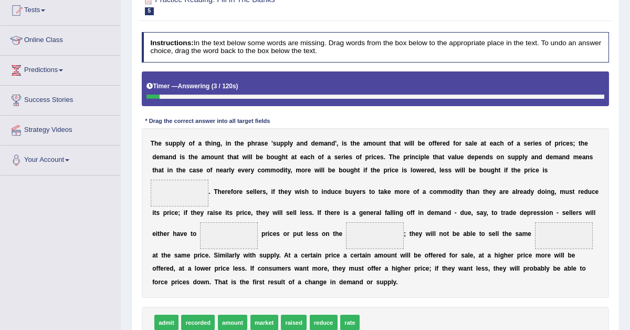
click at [184, 183] on span at bounding box center [180, 192] width 58 height 27
drag, startPoint x: 294, startPoint y: 324, endPoint x: 165, endPoint y: 164, distance: 206.0
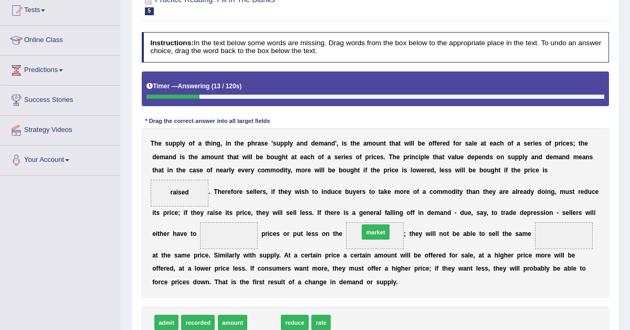
drag, startPoint x: 260, startPoint y: 321, endPoint x: 391, endPoint y: 215, distance: 168.6
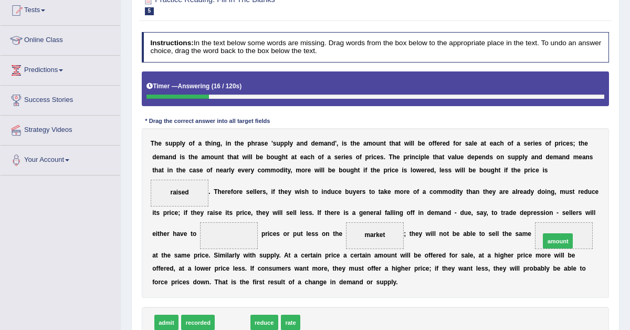
drag, startPoint x: 225, startPoint y: 323, endPoint x: 607, endPoint y: 226, distance: 394.6
drag, startPoint x: 237, startPoint y: 322, endPoint x: 241, endPoint y: 220, distance: 101.4
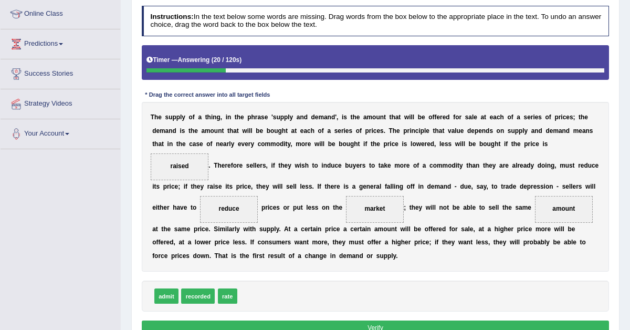
scroll to position [171, 0]
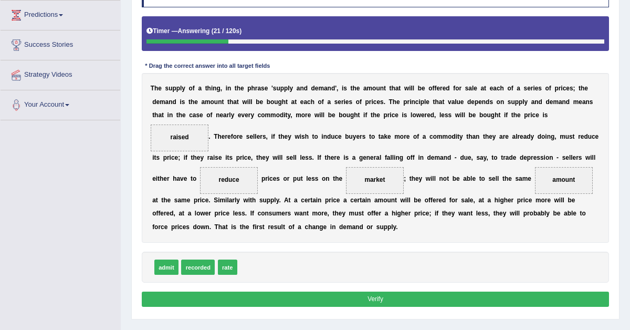
click at [361, 298] on button "Verify" at bounding box center [376, 298] width 468 height 15
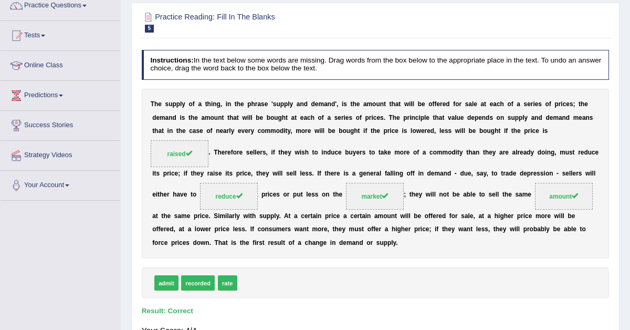
scroll to position [0, 0]
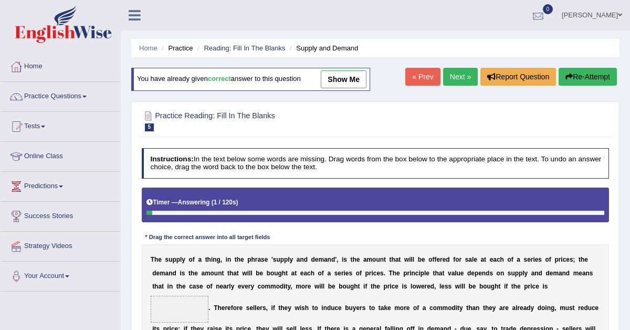
click at [544, 15] on div at bounding box center [538, 16] width 16 height 16
click at [39, 134] on link "Tests" at bounding box center [61, 125] width 120 height 26
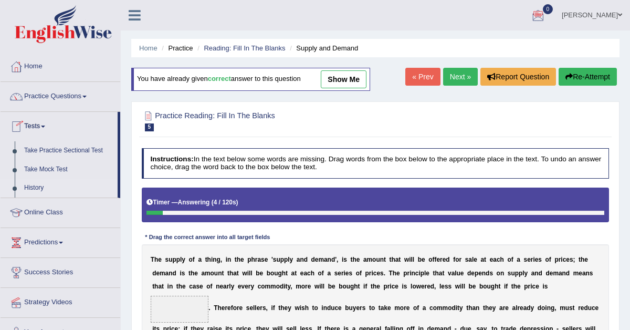
click at [41, 186] on link "History" at bounding box center [68, 187] width 98 height 19
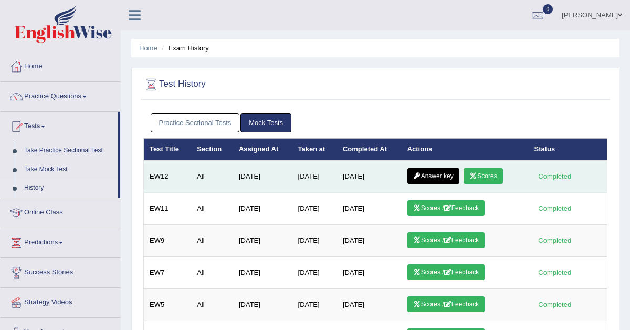
click at [435, 175] on link "Answer key" at bounding box center [433, 176] width 52 height 16
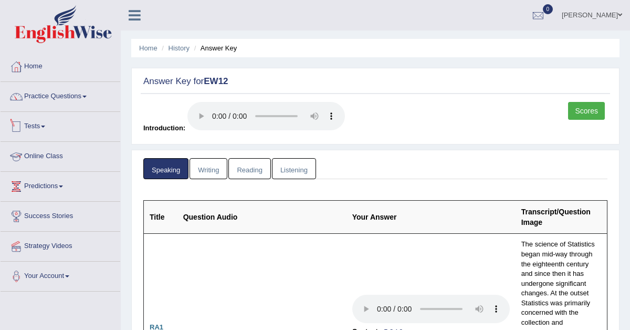
click at [46, 122] on link "Tests" at bounding box center [61, 125] width 120 height 26
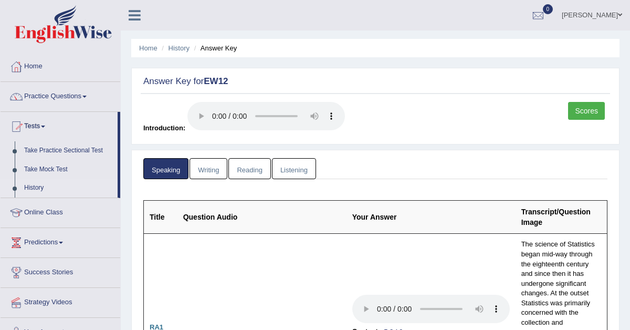
click at [38, 189] on link "History" at bounding box center [68, 187] width 98 height 19
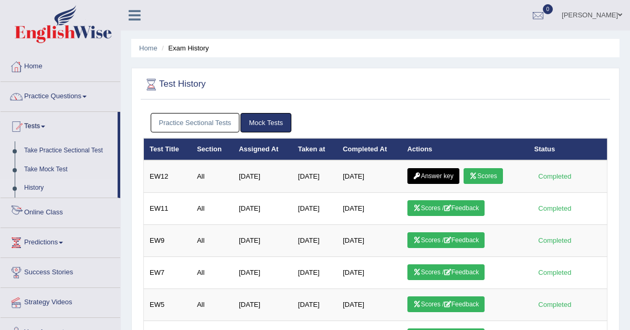
click at [172, 125] on link "Practice Sectional Tests" at bounding box center [195, 122] width 89 height 19
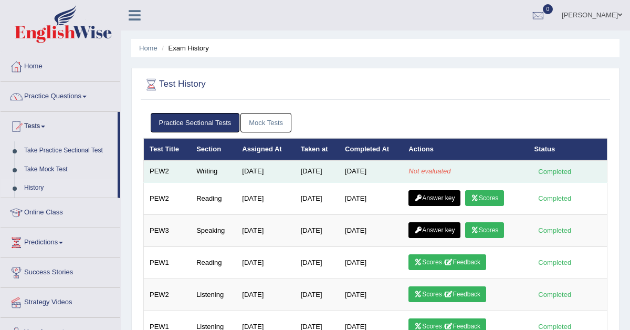
click at [549, 174] on div "Completed" at bounding box center [554, 171] width 41 height 11
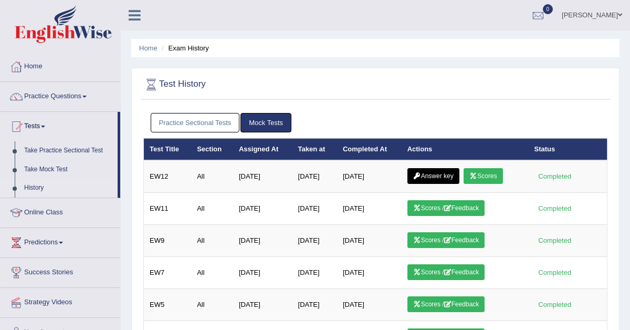
click at [195, 120] on link "Practice Sectional Tests" at bounding box center [195, 122] width 89 height 19
click at [67, 95] on link "Practice Questions" at bounding box center [61, 95] width 120 height 26
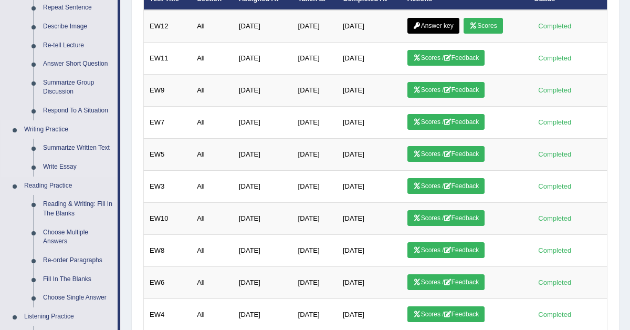
scroll to position [165, 0]
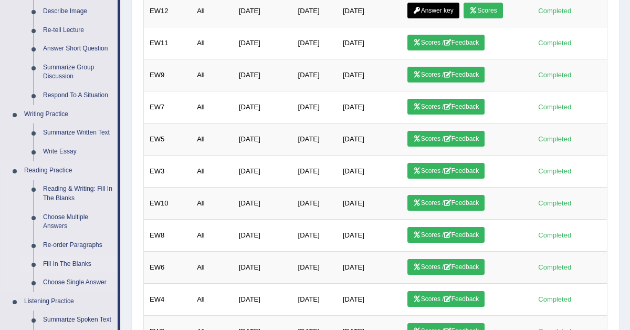
click at [57, 263] on link "Fill In The Blanks" at bounding box center [77, 263] width 79 height 19
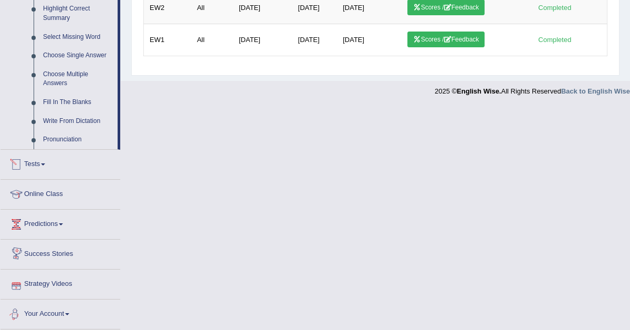
scroll to position [476, 0]
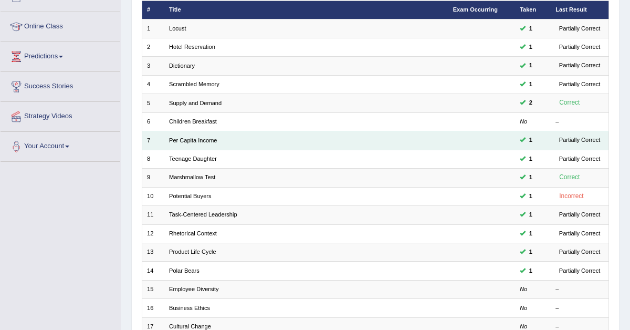
scroll to position [131, 0]
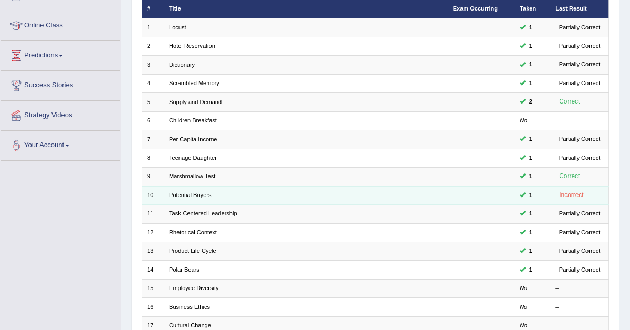
click at [412, 191] on td "Potential Buyers" at bounding box center [306, 195] width 284 height 18
click at [183, 192] on link "Potential Buyers" at bounding box center [190, 195] width 42 height 6
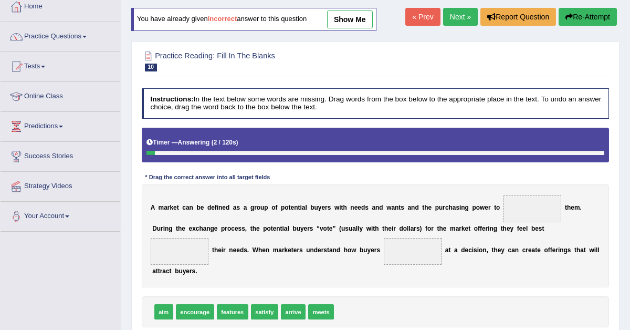
scroll to position [71, 0]
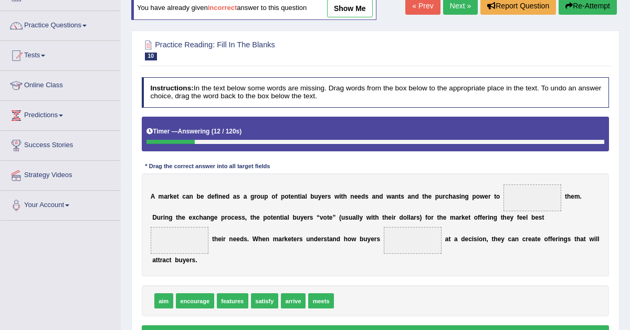
click at [183, 193] on b "c" at bounding box center [184, 196] width 4 height 7
drag, startPoint x: 263, startPoint y: 303, endPoint x: 575, endPoint y: 184, distance: 333.2
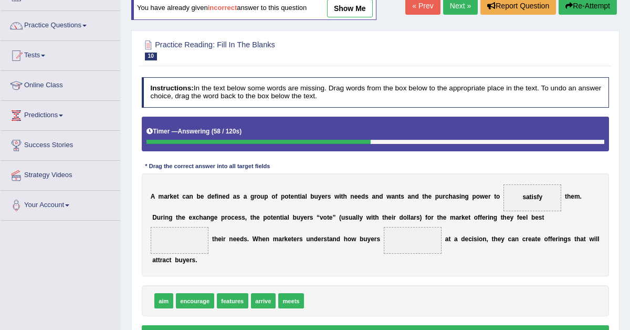
drag, startPoint x: 526, startPoint y: 192, endPoint x: 321, endPoint y: 280, distance: 223.5
click at [323, 278] on div "Instructions: In the text below some words are missing. Drag words from the box…" at bounding box center [375, 210] width 472 height 274
drag, startPoint x: 298, startPoint y: 297, endPoint x: 591, endPoint y: 159, distance: 324.1
drag, startPoint x: 294, startPoint y: 299, endPoint x: 168, endPoint y: 229, distance: 143.8
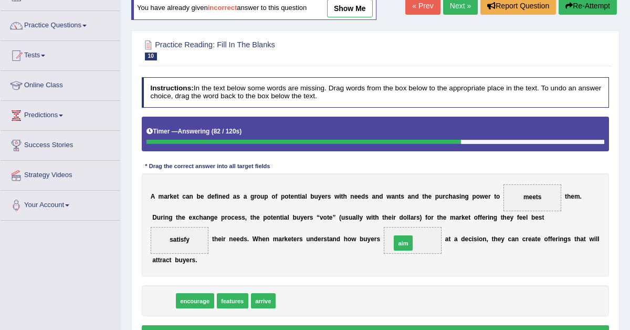
drag, startPoint x: 162, startPoint y: 302, endPoint x: 443, endPoint y: 234, distance: 289.9
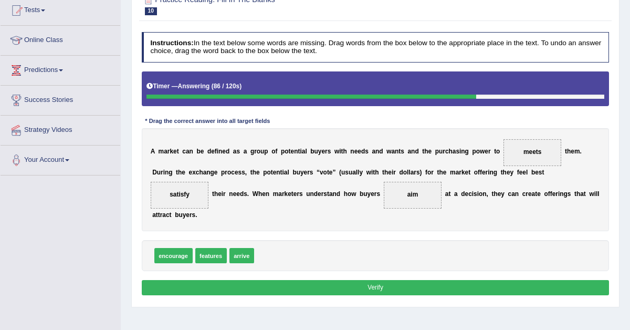
scroll to position [119, 0]
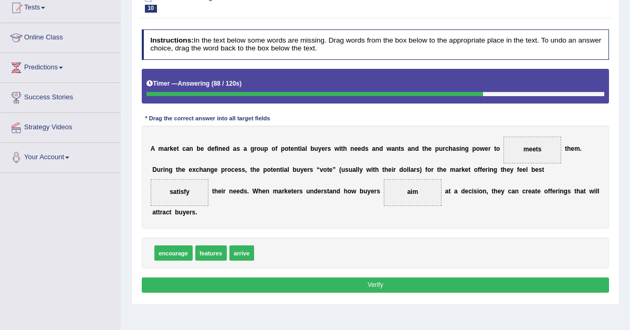
click at [381, 287] on button "Verify" at bounding box center [376, 284] width 468 height 15
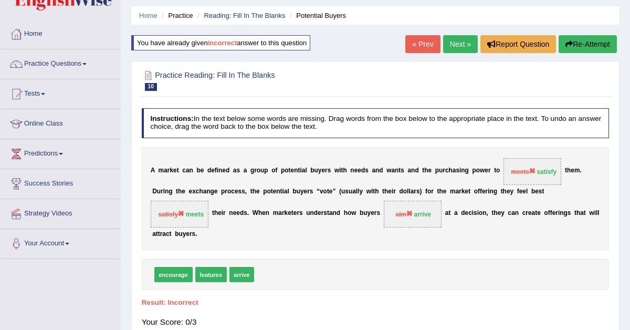
scroll to position [0, 0]
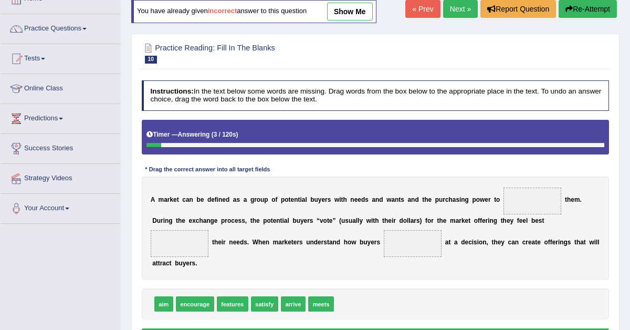
scroll to position [68, 0]
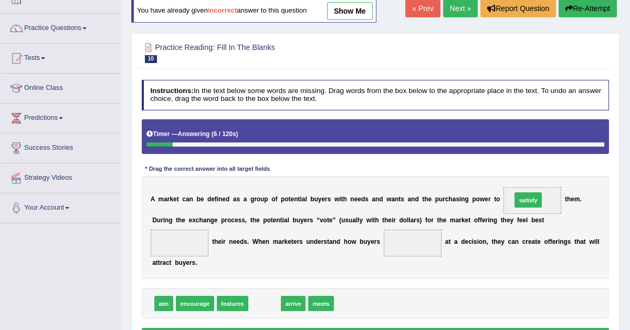
drag, startPoint x: 269, startPoint y: 304, endPoint x: 578, endPoint y: 183, distance: 332.3
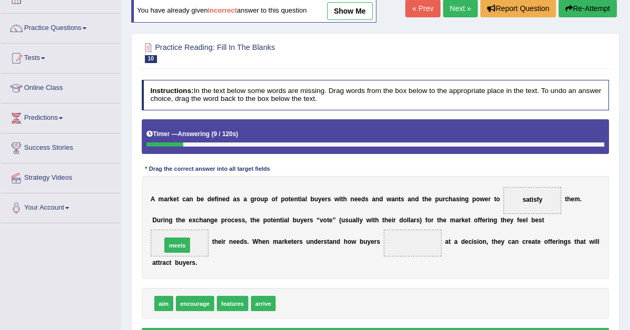
drag, startPoint x: 293, startPoint y: 304, endPoint x: 159, endPoint y: 234, distance: 151.1
drag, startPoint x: 264, startPoint y: 303, endPoint x: 492, endPoint y: 215, distance: 244.4
click at [492, 215] on div "Instructions: In the text below some words are missing. Drag words from the box…" at bounding box center [375, 213] width 472 height 274
drag, startPoint x: 262, startPoint y: 303, endPoint x: 444, endPoint y: 228, distance: 196.7
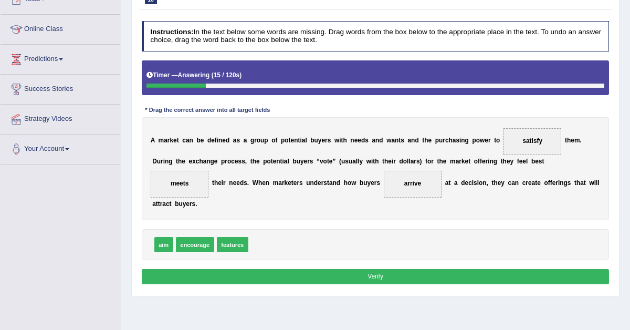
scroll to position [126, 0]
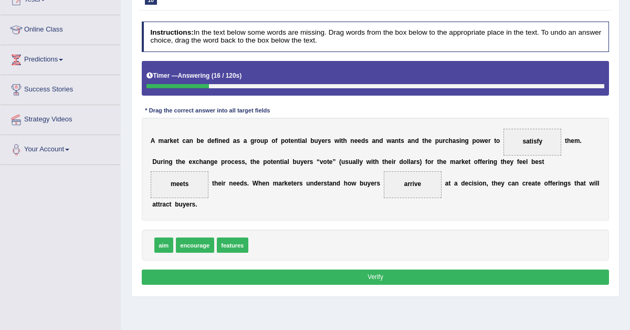
click at [390, 273] on button "Verify" at bounding box center [376, 276] width 468 height 15
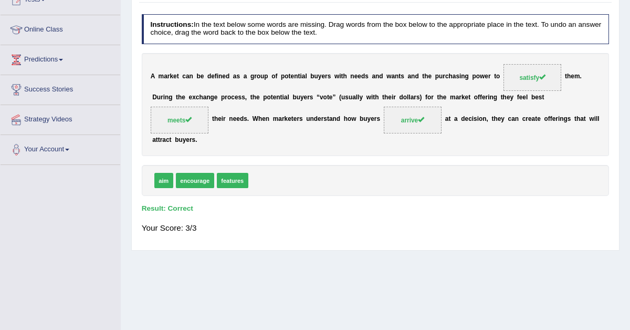
scroll to position [0, 0]
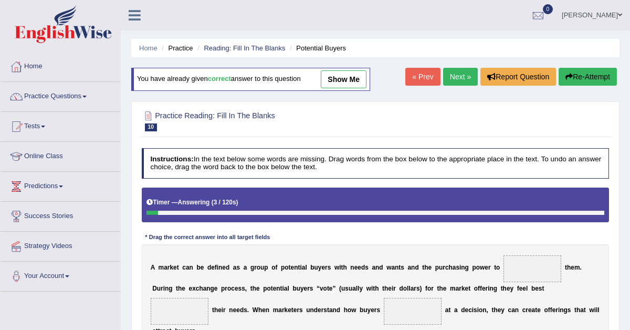
click at [457, 72] on link "Next »" at bounding box center [460, 77] width 35 height 18
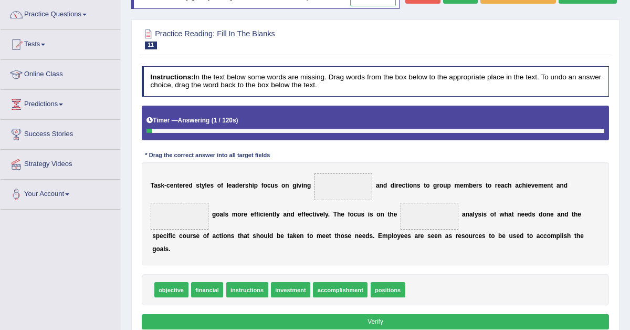
scroll to position [121, 0]
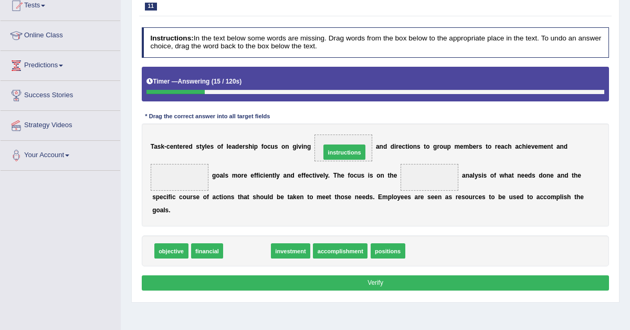
drag, startPoint x: 252, startPoint y: 272, endPoint x: 366, endPoint y: 155, distance: 163.3
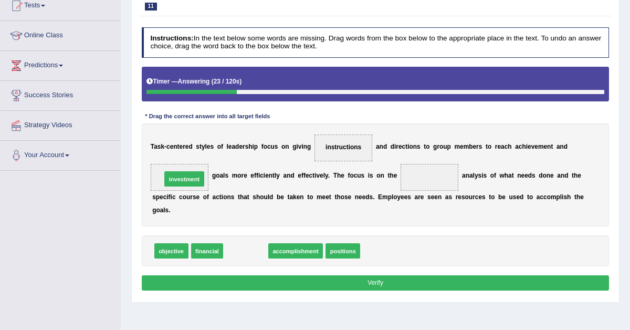
drag, startPoint x: 252, startPoint y: 273, endPoint x: 180, endPoint y: 189, distance: 111.3
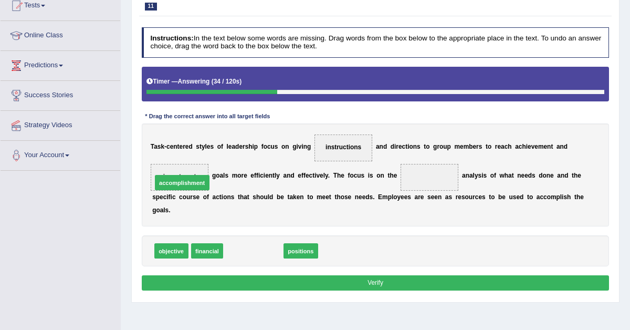
drag, startPoint x: 270, startPoint y: 272, endPoint x: 183, endPoint y: 182, distance: 125.4
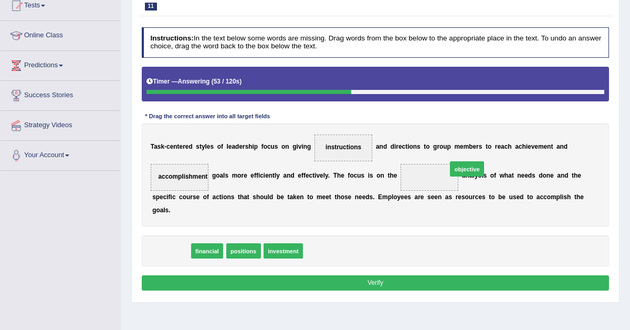
drag, startPoint x: 170, startPoint y: 272, endPoint x: 501, endPoint y: 180, distance: 343.1
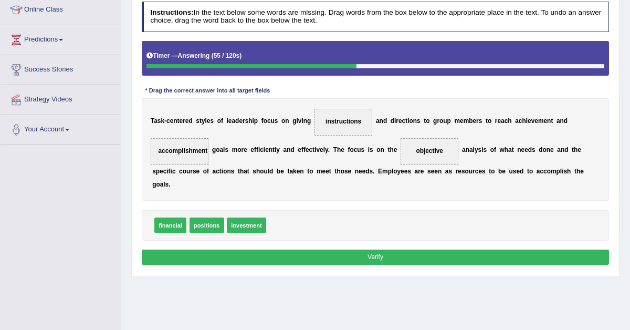
scroll to position [158, 0]
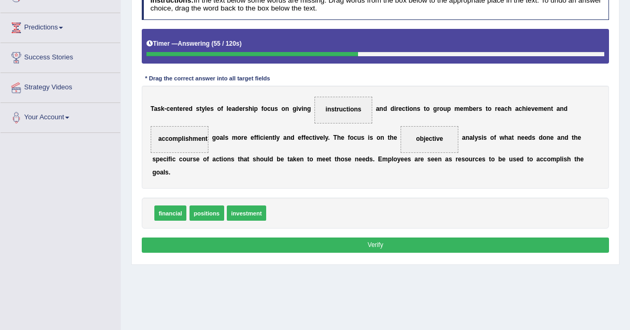
click at [424, 252] on button "Verify" at bounding box center [376, 244] width 468 height 15
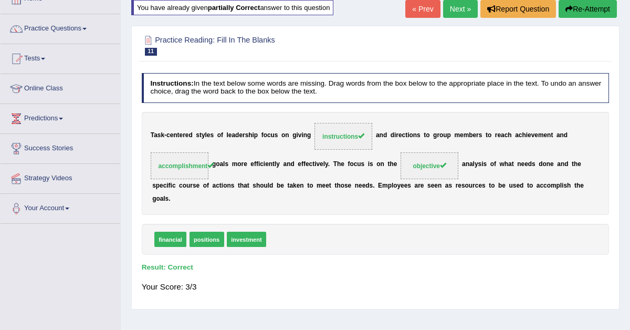
scroll to position [0, 0]
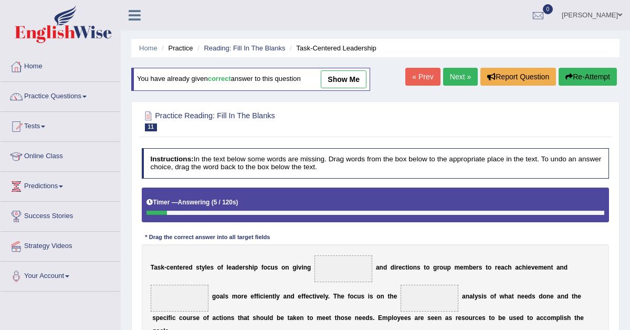
click at [455, 76] on link "Next »" at bounding box center [460, 77] width 35 height 18
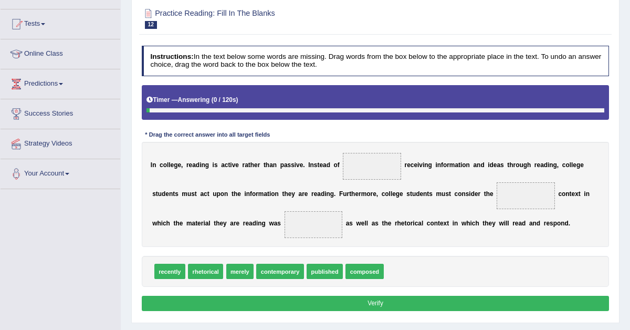
scroll to position [108, 0]
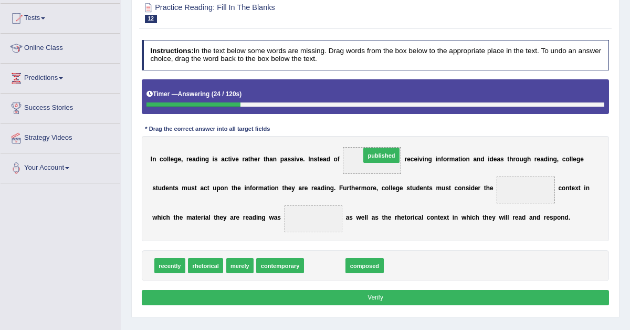
drag, startPoint x: 324, startPoint y: 285, endPoint x: 388, endPoint y: 161, distance: 139.9
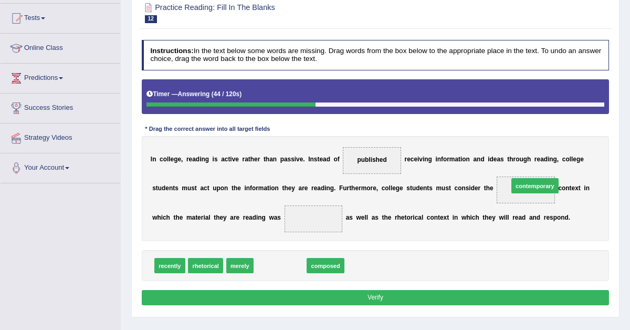
drag, startPoint x: 272, startPoint y: 287, endPoint x: 571, endPoint y: 193, distance: 313.5
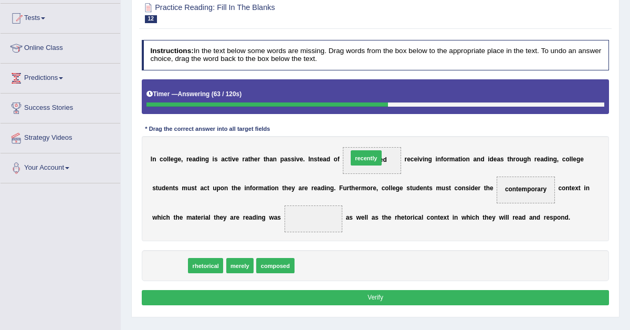
drag, startPoint x: 166, startPoint y: 286, endPoint x: 402, endPoint y: 157, distance: 269.8
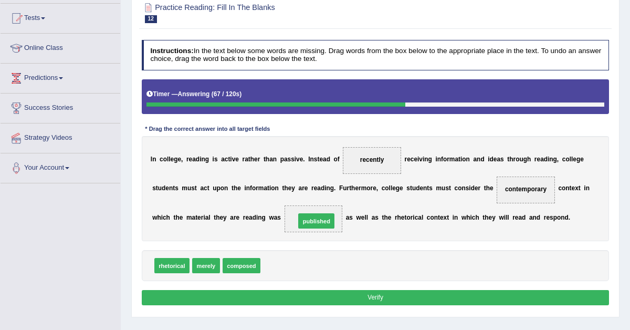
drag, startPoint x: 279, startPoint y: 282, endPoint x: 324, endPoint y: 228, distance: 70.8
click at [365, 305] on button "Verify" at bounding box center [376, 297] width 468 height 15
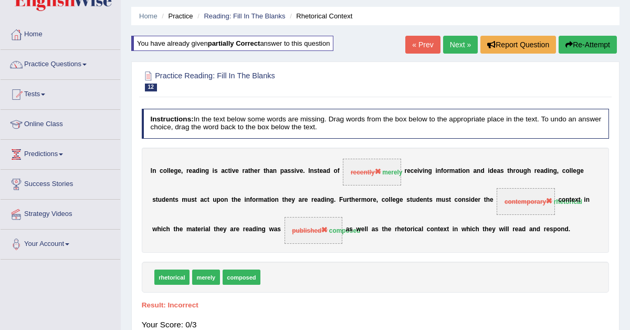
scroll to position [0, 0]
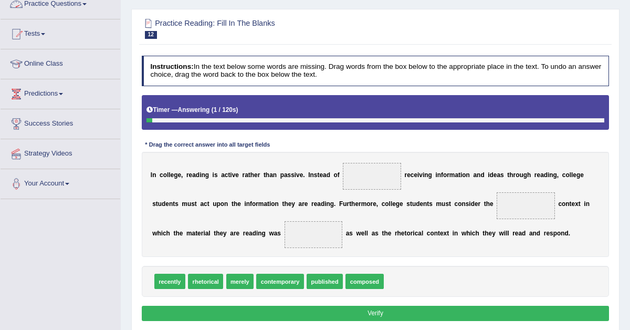
scroll to position [100, 0]
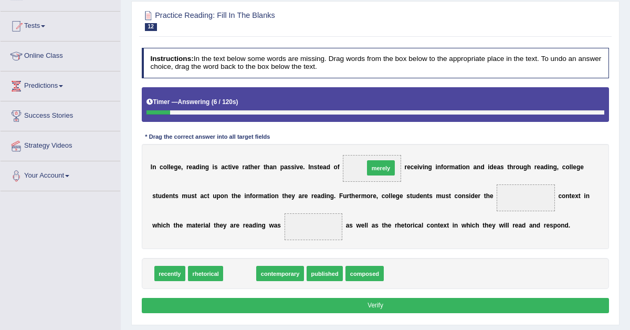
drag, startPoint x: 240, startPoint y: 275, endPoint x: 405, endPoint y: 151, distance: 206.5
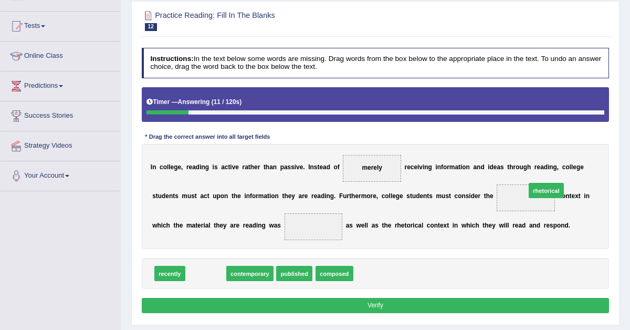
drag, startPoint x: 204, startPoint y: 270, endPoint x: 598, endPoint y: 178, distance: 404.6
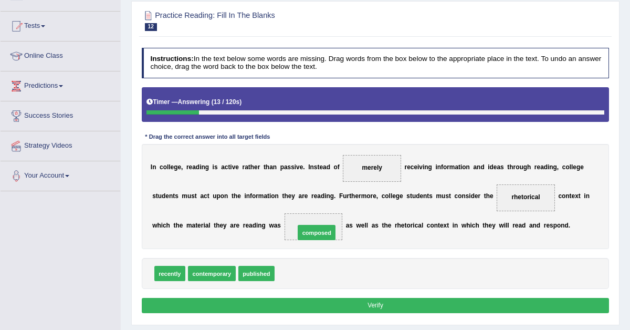
drag, startPoint x: 298, startPoint y: 273, endPoint x: 324, endPoint y: 224, distance: 55.9
click at [384, 304] on button "Verify" at bounding box center [376, 305] width 468 height 15
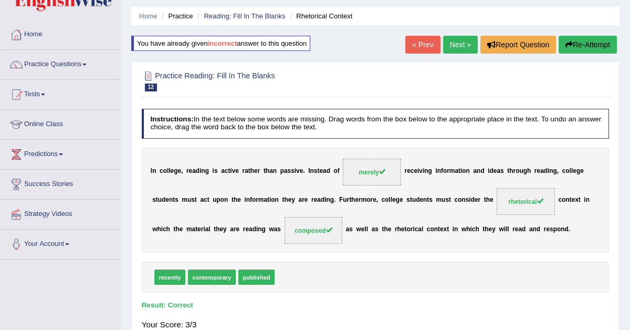
scroll to position [0, 0]
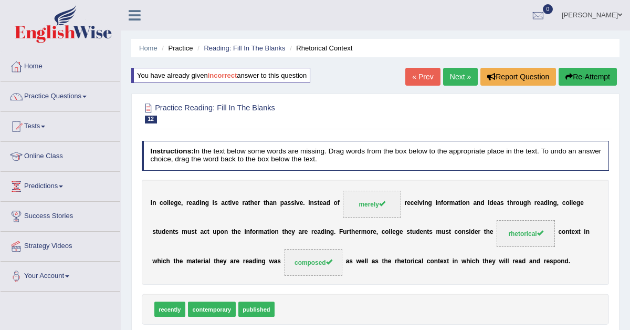
click at [452, 75] on link "Next »" at bounding box center [460, 77] width 35 height 18
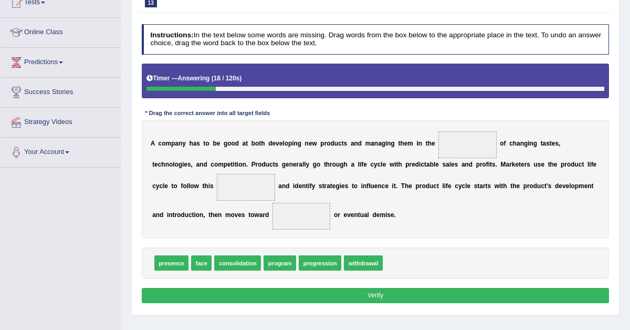
scroll to position [125, 0]
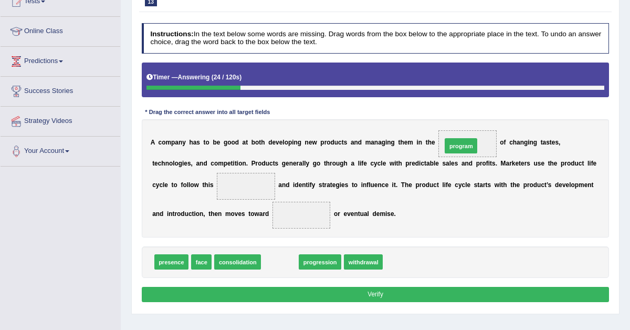
drag, startPoint x: 284, startPoint y: 280, endPoint x: 497, endPoint y: 143, distance: 253.7
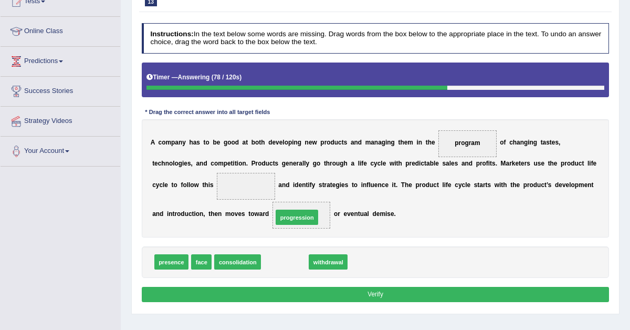
drag, startPoint x: 291, startPoint y: 283, endPoint x: 305, endPoint y: 228, distance: 57.4
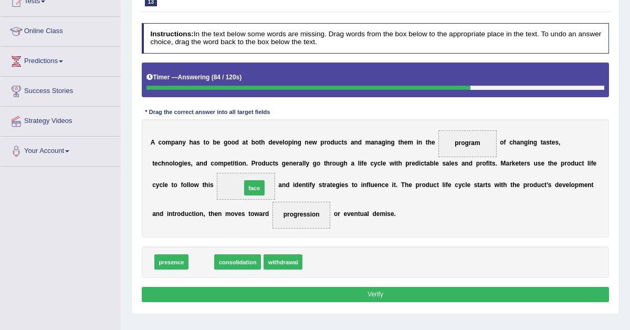
drag, startPoint x: 206, startPoint y: 286, endPoint x: 268, endPoint y: 198, distance: 107.7
click at [413, 302] on button "Verify" at bounding box center [376, 293] width 468 height 15
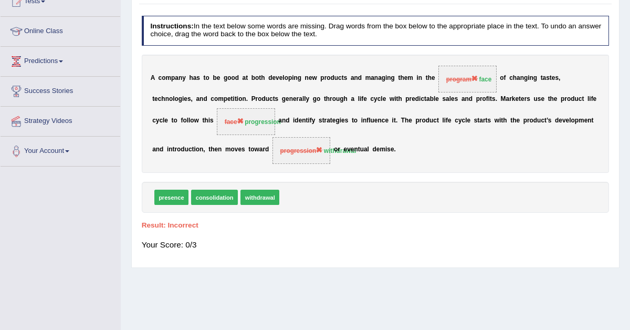
scroll to position [0, 0]
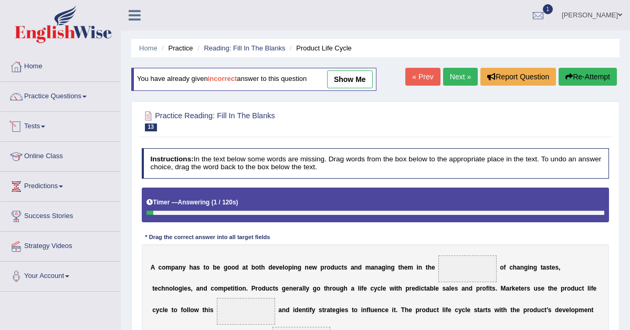
click at [45, 126] on span at bounding box center [43, 126] width 4 height 2
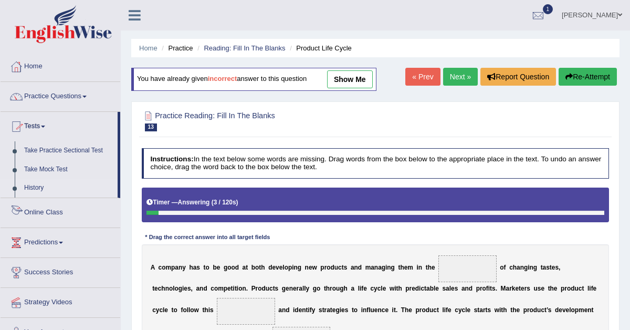
click at [38, 187] on link "History" at bounding box center [68, 187] width 98 height 19
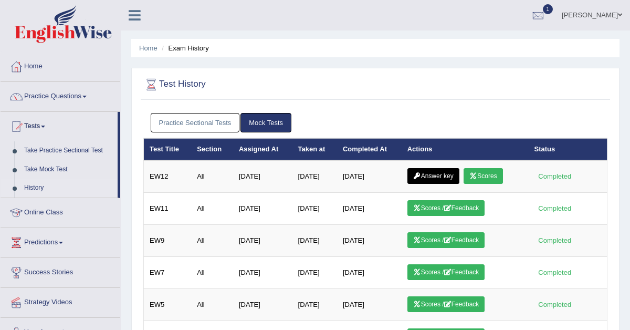
click at [200, 122] on link "Practice Sectional Tests" at bounding box center [195, 122] width 89 height 19
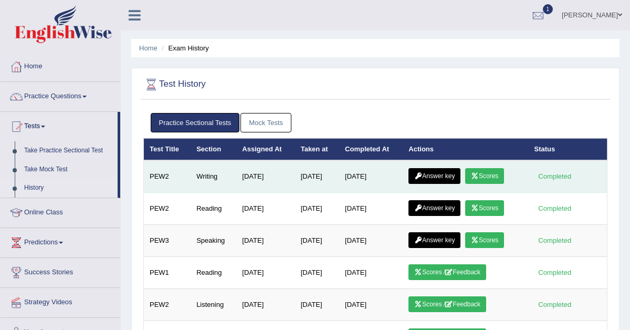
click at [448, 174] on link "Answer key" at bounding box center [434, 176] width 52 height 16
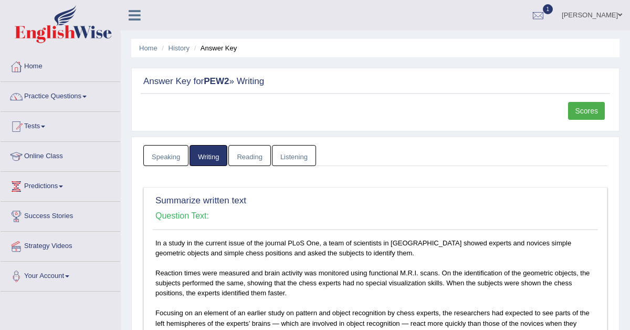
click at [589, 109] on link "Scores" at bounding box center [586, 111] width 37 height 18
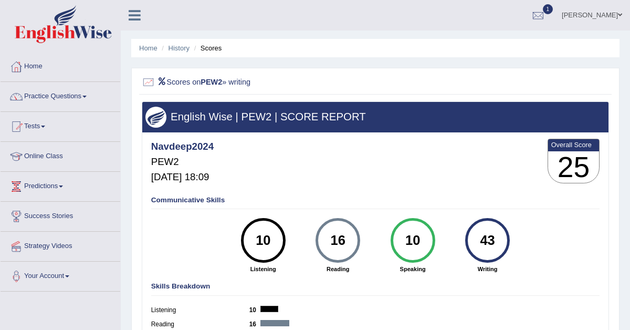
click at [171, 78] on h2 "Scores on PEW2 » writing" at bounding box center [287, 83] width 290 height 14
click at [160, 82] on icon at bounding box center [161, 81] width 9 height 7
click at [145, 86] on div at bounding box center [149, 83] width 14 height 14
click at [149, 82] on div at bounding box center [149, 83] width 14 height 14
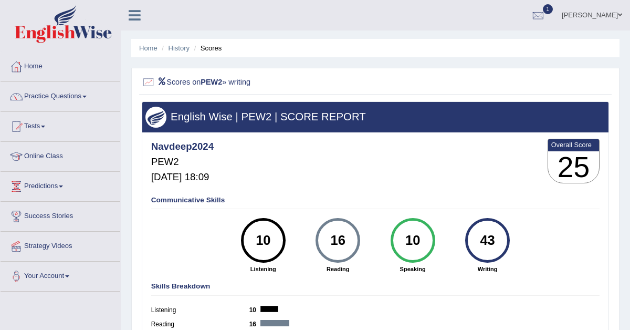
click at [149, 82] on div at bounding box center [149, 83] width 14 height 14
click at [180, 82] on h2 "Scores on PEW2 » writing" at bounding box center [287, 83] width 290 height 14
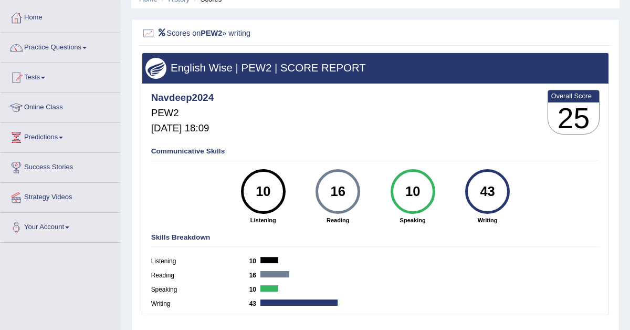
scroll to position [48, 0]
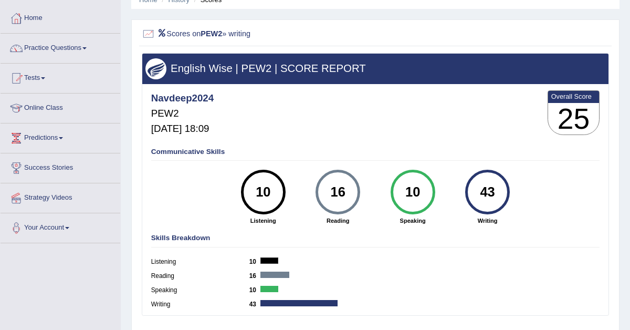
click at [146, 35] on div at bounding box center [149, 34] width 14 height 14
click at [147, 34] on div at bounding box center [149, 34] width 14 height 14
click at [48, 76] on link "Tests" at bounding box center [61, 76] width 120 height 26
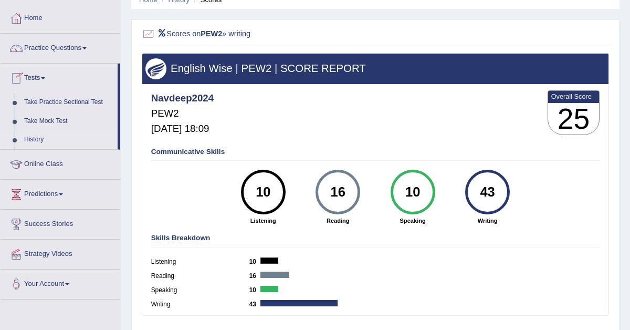
click at [34, 137] on link "History" at bounding box center [68, 139] width 98 height 19
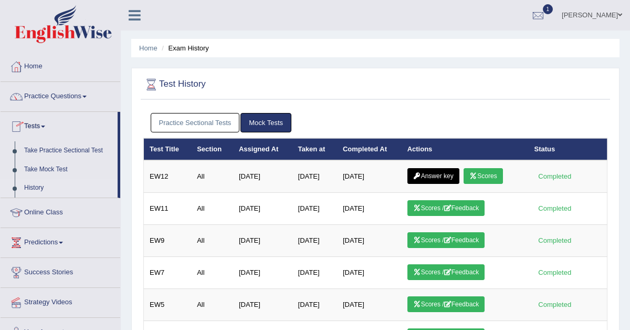
click at [190, 117] on link "Practice Sectional Tests" at bounding box center [195, 122] width 89 height 19
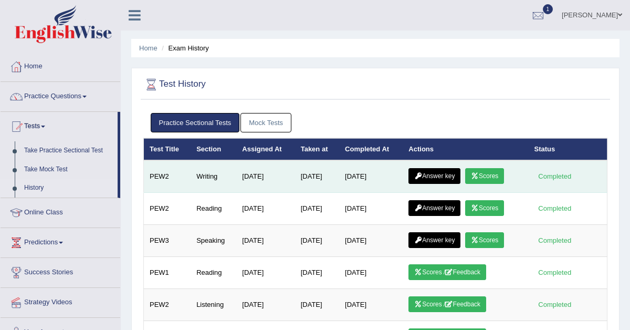
click at [436, 175] on link "Answer key" at bounding box center [434, 176] width 52 height 16
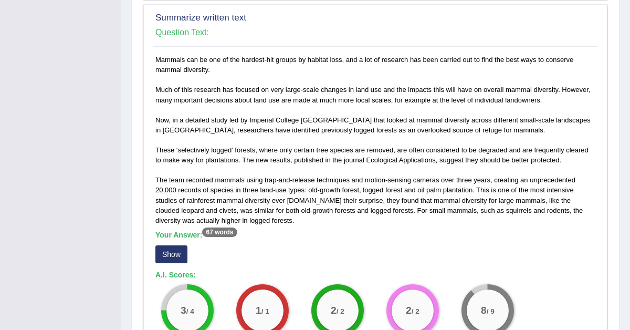
scroll to position [507, 0]
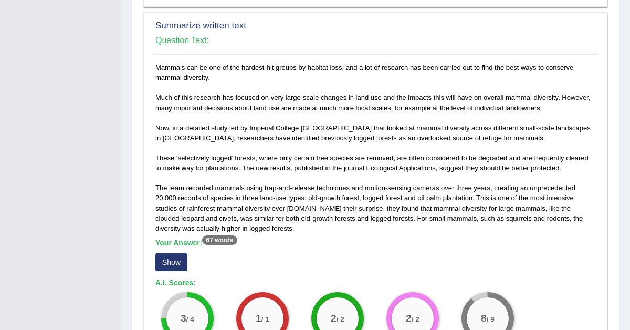
click at [166, 262] on button "Show" at bounding box center [171, 262] width 32 height 18
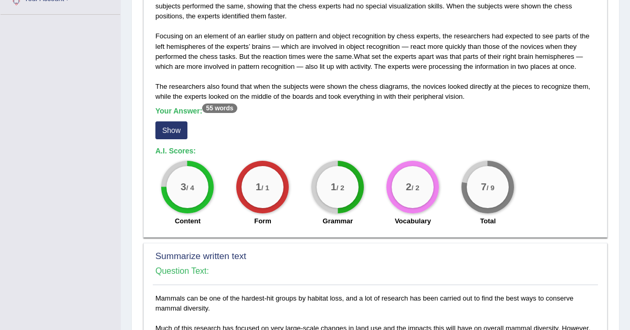
scroll to position [264, 0]
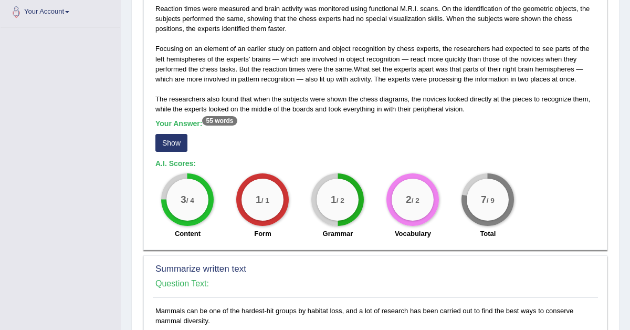
click at [178, 140] on button "Show" at bounding box center [171, 143] width 32 height 18
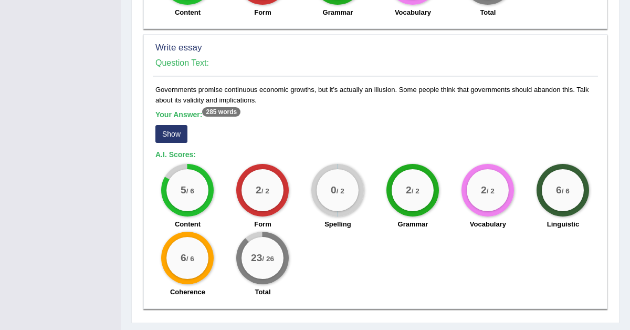
scroll to position [870, 0]
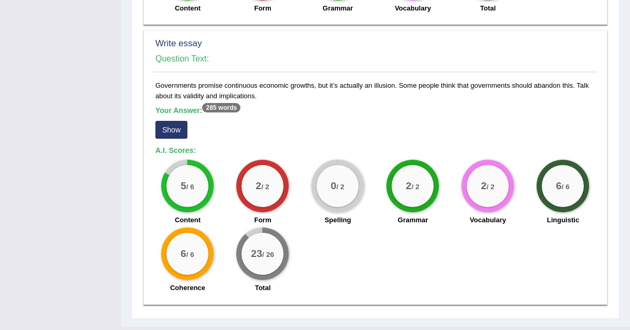
click at [175, 129] on button "Show" at bounding box center [171, 130] width 32 height 18
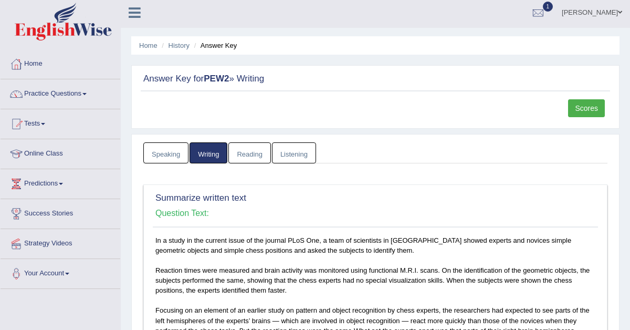
scroll to position [0, 0]
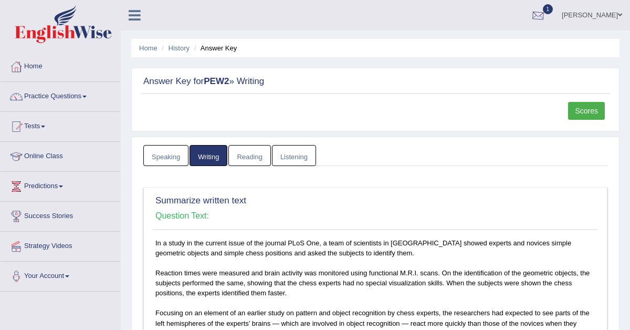
click at [546, 14] on div at bounding box center [538, 16] width 16 height 16
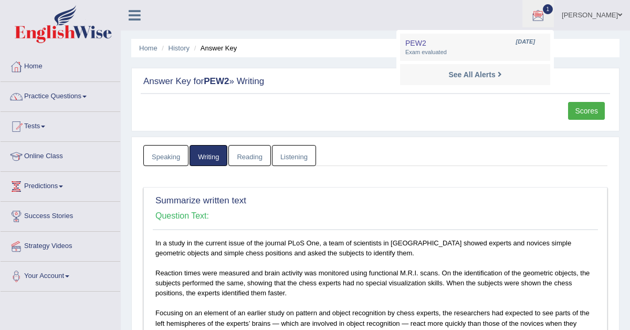
click at [342, 145] on ul "Speaking Writing Reading Listening" at bounding box center [375, 156] width 464 height 22
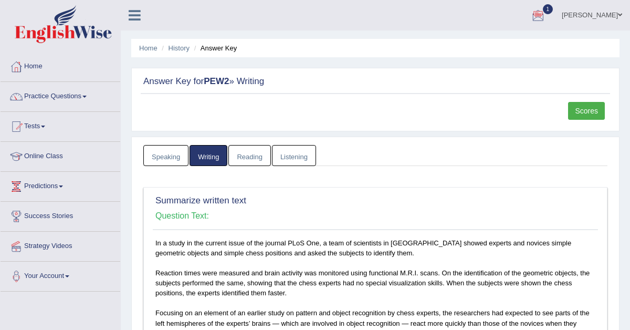
click at [583, 112] on link "Scores" at bounding box center [586, 111] width 37 height 18
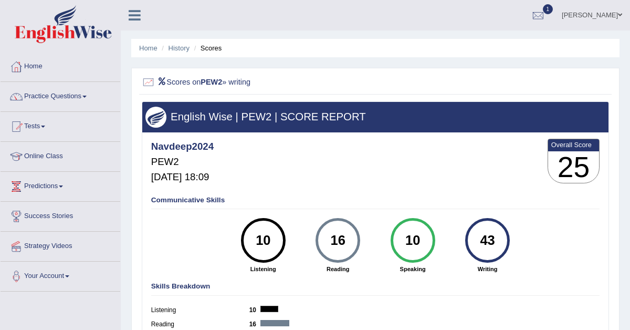
click at [166, 82] on icon at bounding box center [161, 81] width 9 height 7
click at [53, 127] on link "Tests" at bounding box center [61, 125] width 120 height 26
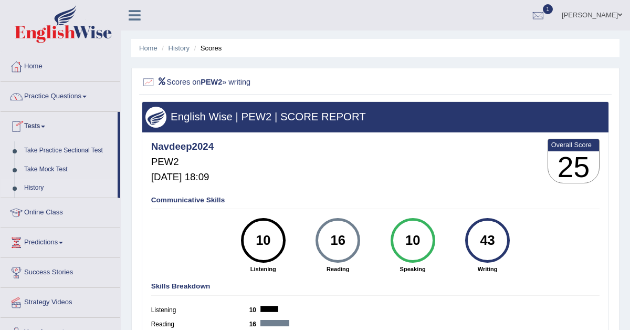
click at [40, 190] on link "History" at bounding box center [68, 187] width 98 height 19
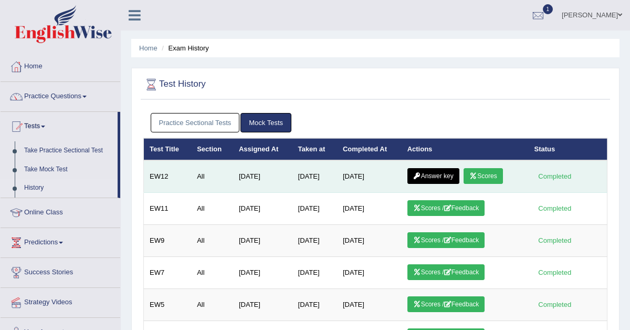
click at [445, 177] on link "Answer key" at bounding box center [433, 176] width 52 height 16
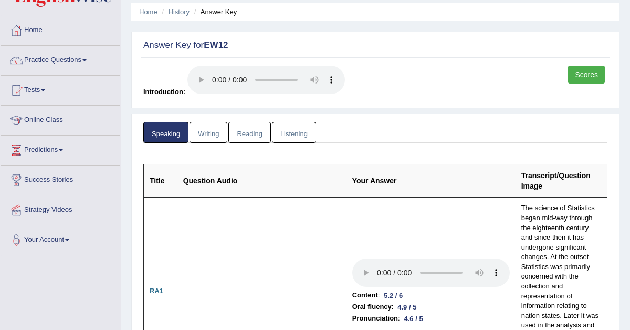
scroll to position [49, 0]
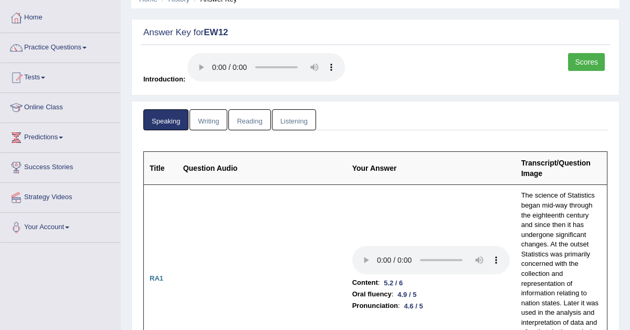
click at [580, 63] on link "Scores" at bounding box center [586, 62] width 37 height 18
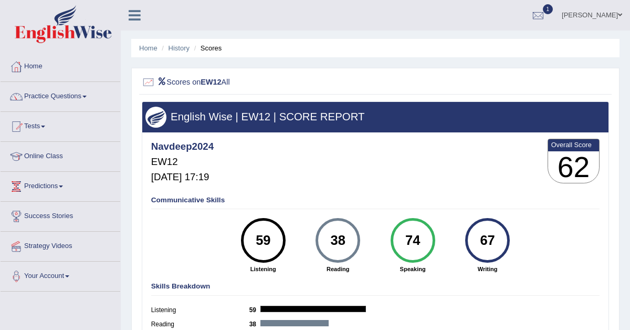
click at [179, 79] on h2 "Scores on EW12 All" at bounding box center [287, 83] width 290 height 14
click at [146, 82] on div at bounding box center [149, 83] width 14 height 14
click at [46, 131] on link "Tests" at bounding box center [61, 125] width 120 height 26
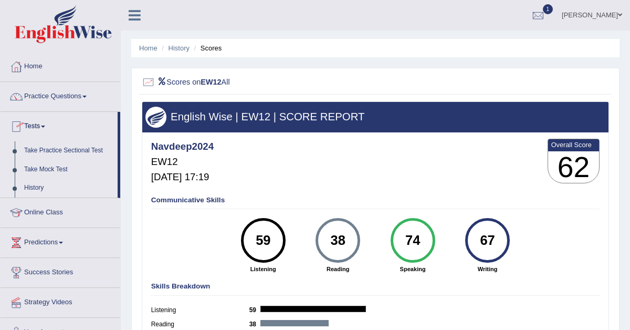
click at [40, 184] on link "History" at bounding box center [68, 187] width 98 height 19
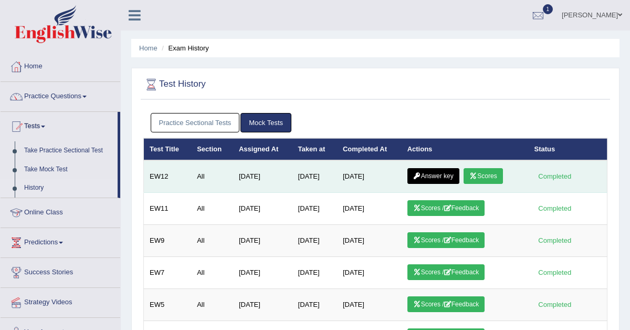
click at [429, 177] on link "Answer key" at bounding box center [433, 176] width 52 height 16
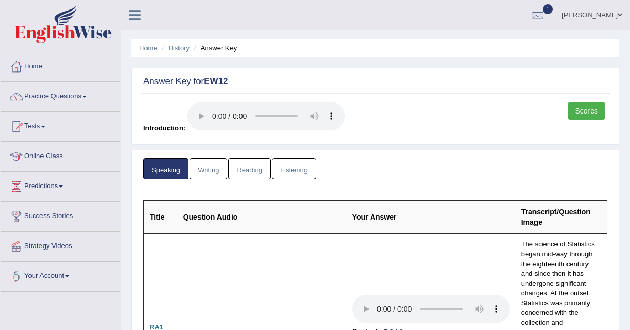
click at [211, 163] on link "Writing" at bounding box center [208, 169] width 38 height 22
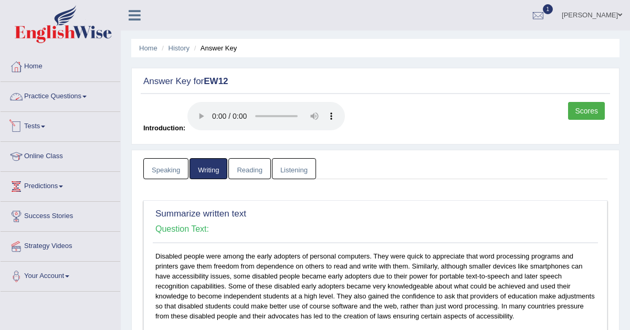
click at [39, 119] on link "Tests" at bounding box center [61, 125] width 120 height 26
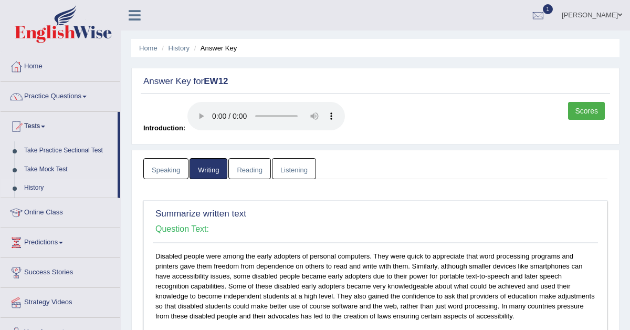
click at [34, 187] on link "History" at bounding box center [68, 187] width 98 height 19
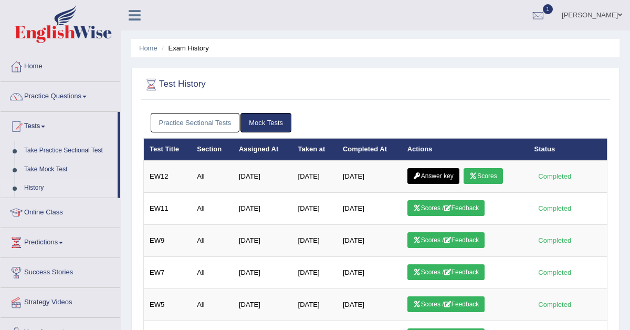
click at [215, 118] on link "Practice Sectional Tests" at bounding box center [195, 122] width 89 height 19
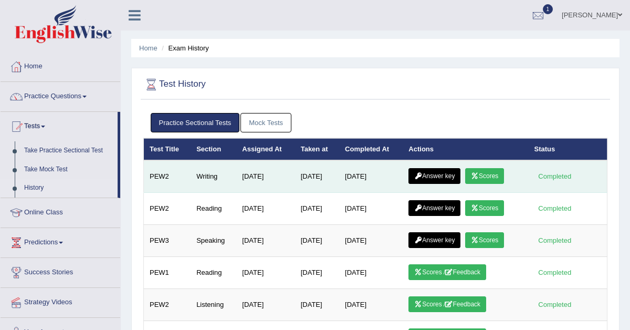
click at [429, 178] on link "Answer key" at bounding box center [434, 176] width 52 height 16
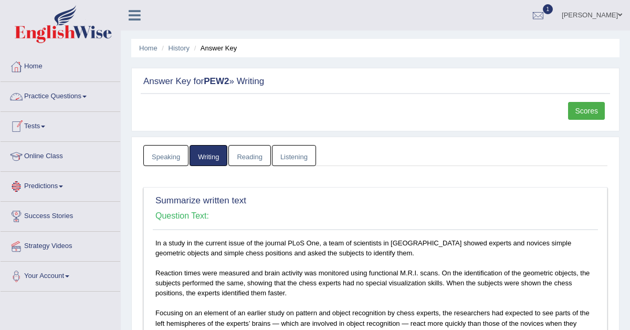
click at [39, 126] on link "Tests" at bounding box center [61, 125] width 120 height 26
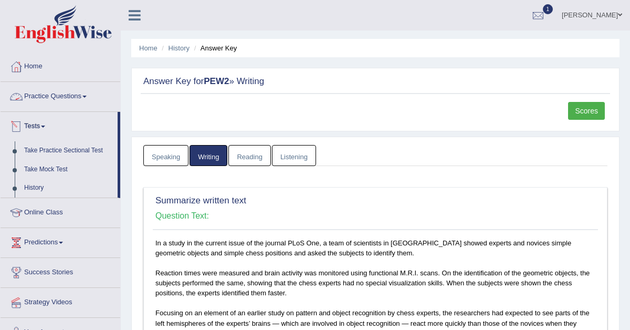
click at [51, 98] on link "Practice Questions" at bounding box center [61, 95] width 120 height 26
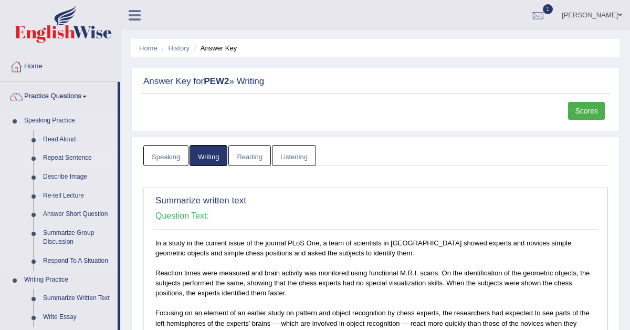
click at [48, 159] on link "Repeat Sentence" at bounding box center [77, 157] width 79 height 19
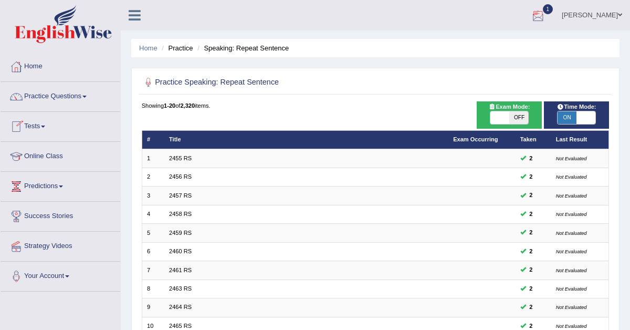
click div
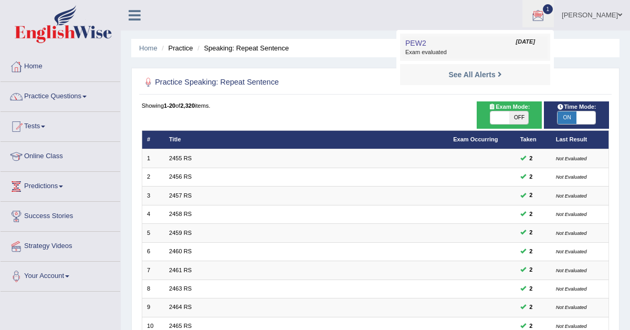
click span "Exam evaluated"
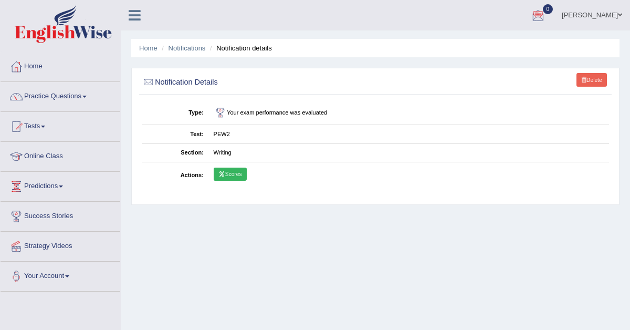
click at [231, 172] on link "Scores" at bounding box center [230, 174] width 33 height 14
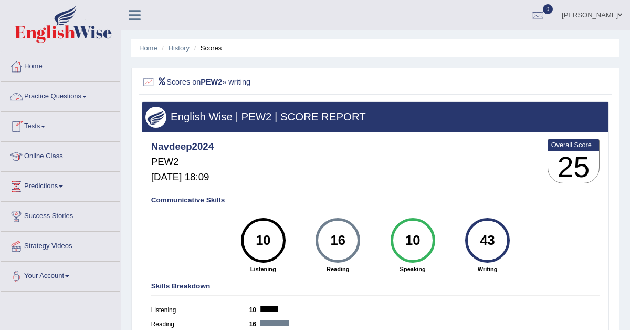
click at [61, 97] on link "Practice Questions" at bounding box center [61, 95] width 120 height 26
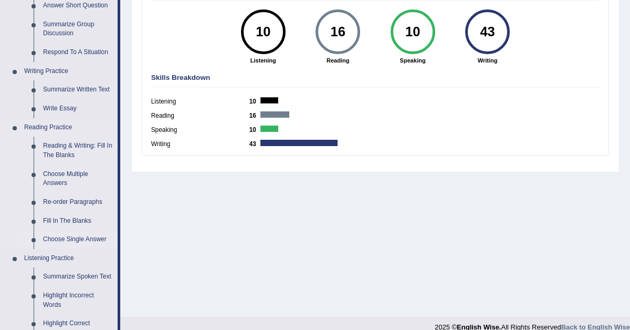
scroll to position [206, 0]
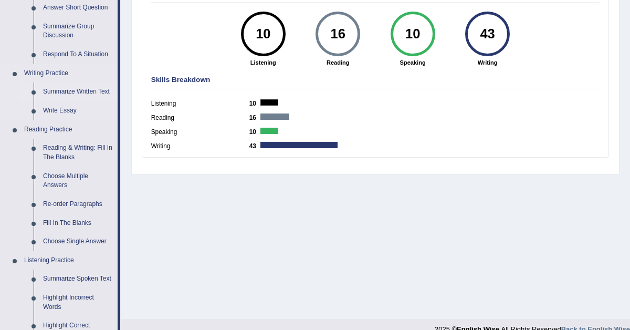
click at [67, 95] on link "Summarize Written Text" at bounding box center [77, 91] width 79 height 19
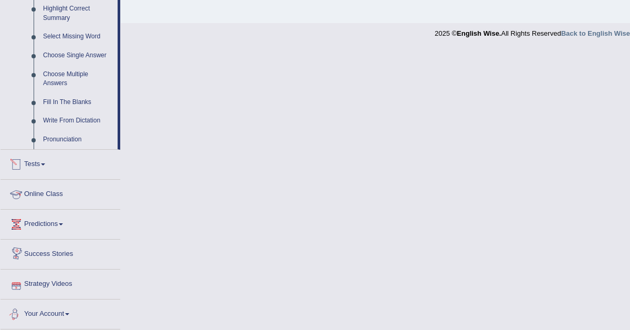
scroll to position [508, 0]
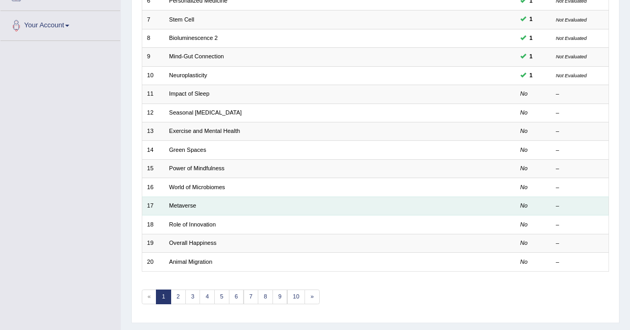
scroll to position [270, 0]
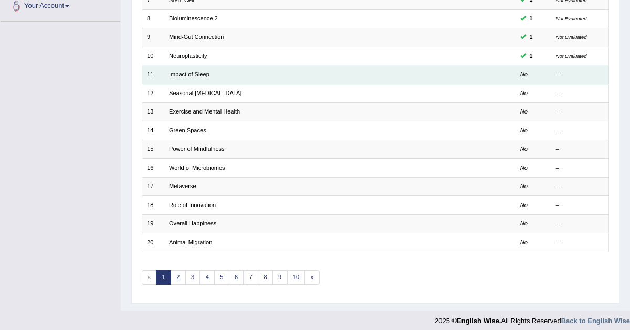
click at [171, 73] on link "Impact of Sleep" at bounding box center [189, 74] width 40 height 6
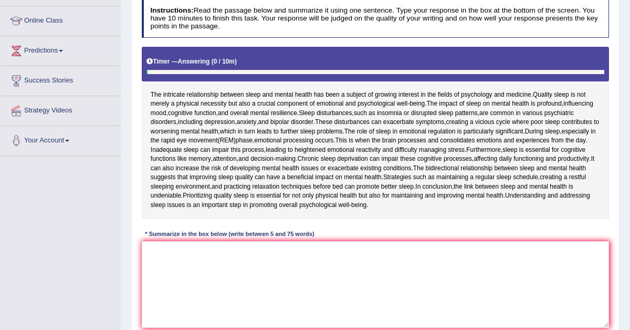
scroll to position [156, 0]
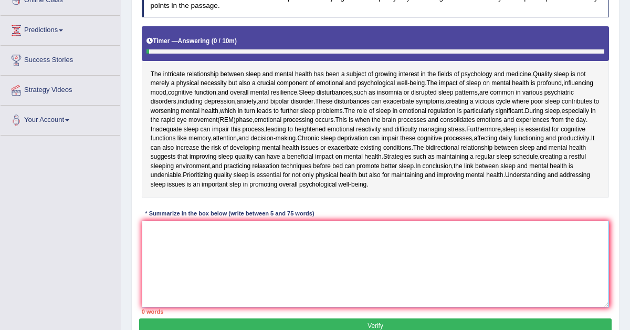
click at [187, 241] on textarea at bounding box center [376, 263] width 468 height 87
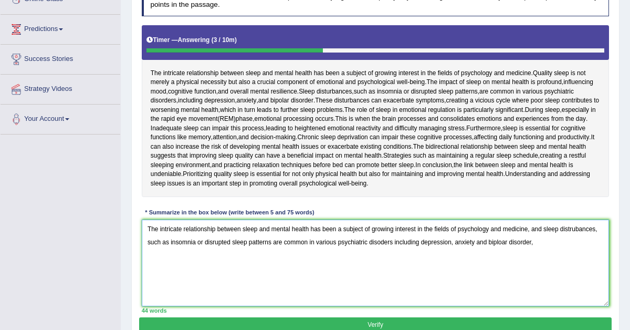
scroll to position [161, 0]
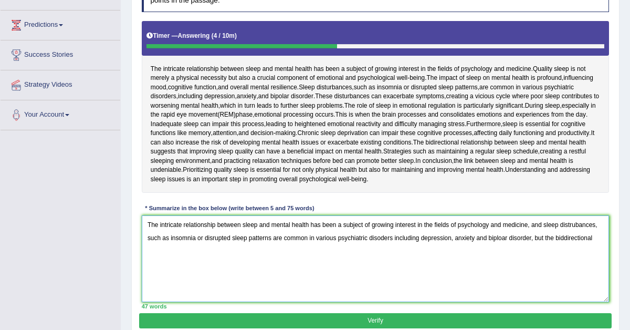
click at [571, 239] on textarea "The intricate relationship between sleep and mental health has been a subject o…" at bounding box center [376, 258] width 468 height 87
click at [598, 235] on textarea "The intricate relationship between sleep and mental health has been a subject o…" at bounding box center [376, 258] width 468 height 87
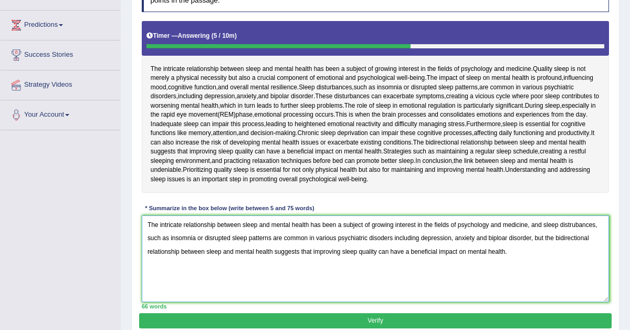
type textarea "The intricate relationship between sleep and mental health has been a subject o…"
click at [483, 319] on button "Verify" at bounding box center [375, 320] width 472 height 15
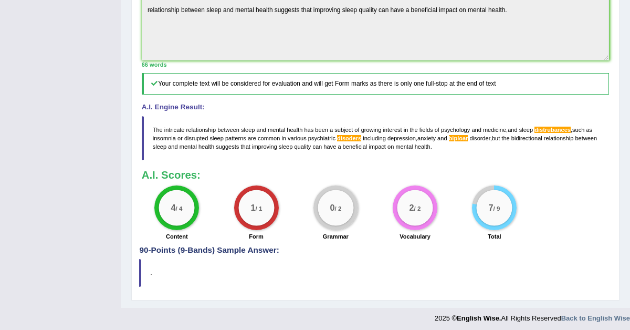
scroll to position [0, 0]
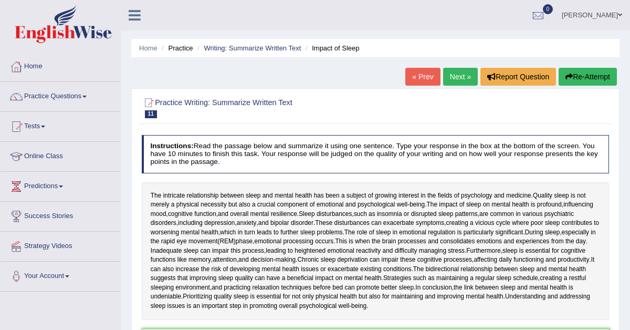
click at [457, 71] on link "Next »" at bounding box center [460, 77] width 35 height 18
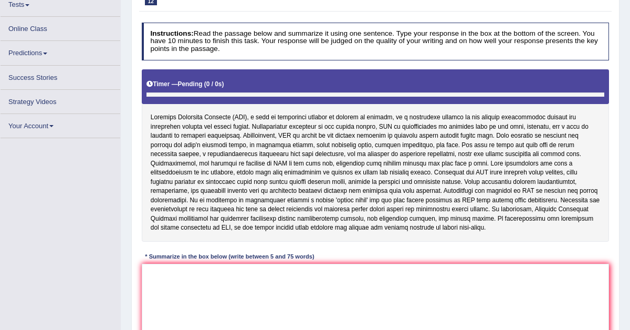
scroll to position [121, 0]
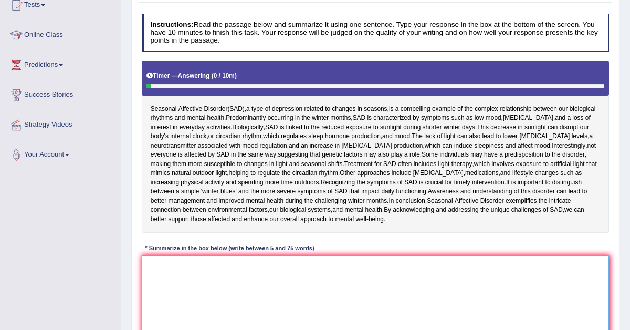
click at [220, 279] on textarea at bounding box center [376, 298] width 468 height 87
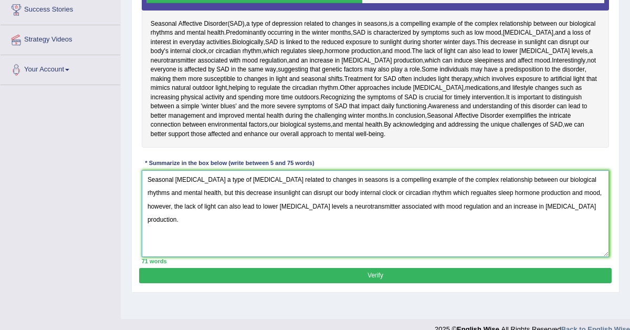
scroll to position [205, 0]
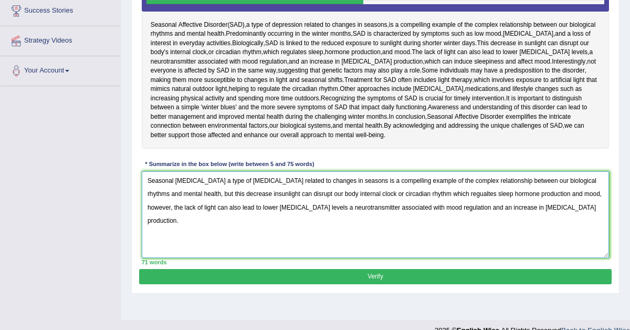
type textarea "Seasonal affective disorder a type of depression related to changes in seasons …"
click at [243, 275] on button "Verify" at bounding box center [375, 276] width 472 height 15
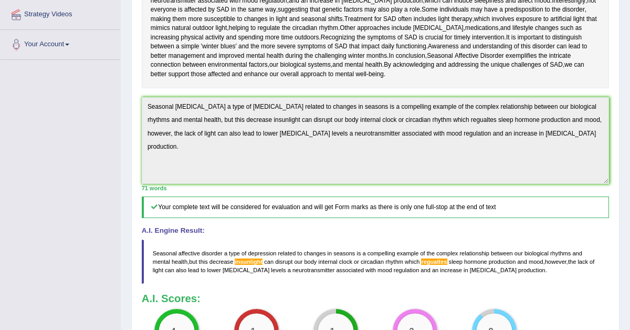
scroll to position [238, 0]
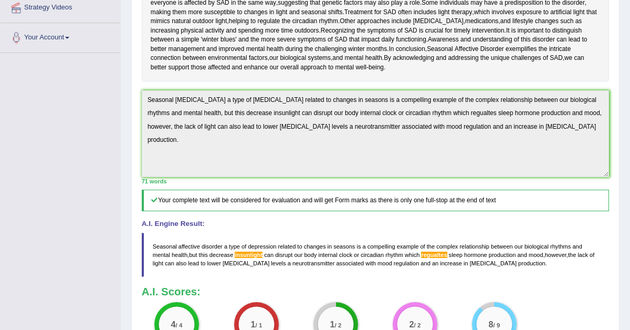
click at [134, 109] on div "Practice Writing: Summarize Written Text 12 Seasonal Affective Disorder Instruc…" at bounding box center [375, 133] width 488 height 567
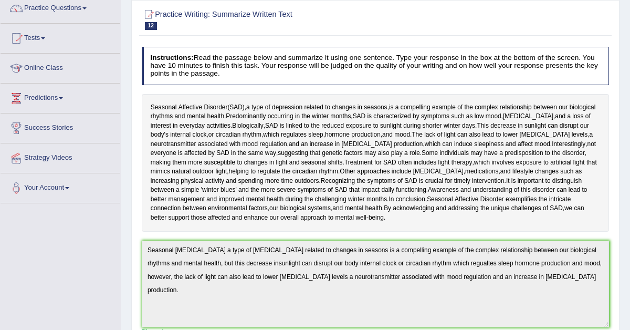
scroll to position [60, 0]
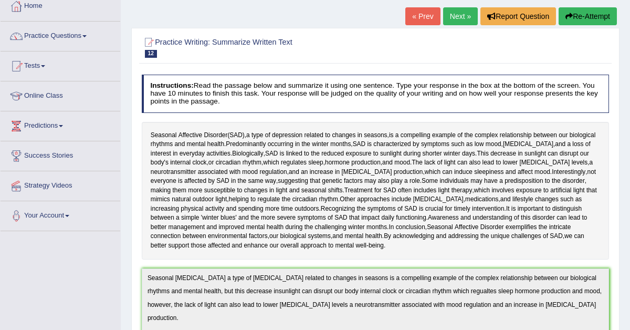
click at [580, 18] on button "Re-Attempt" at bounding box center [587, 16] width 58 height 18
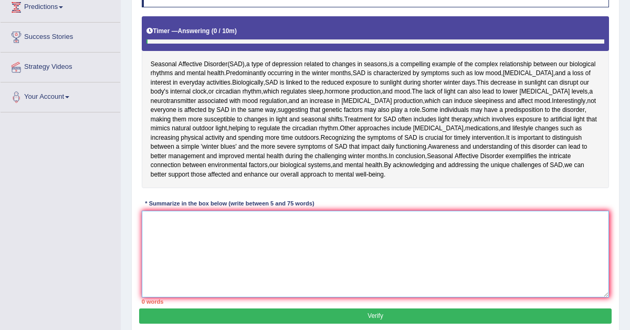
click at [333, 242] on textarea at bounding box center [376, 253] width 468 height 87
click at [222, 215] on textarea at bounding box center [376, 253] width 468 height 87
paste textarea "Seasonal [MEDICAL_DATA] a type of [MEDICAL_DATA] related to changes in seasons …"
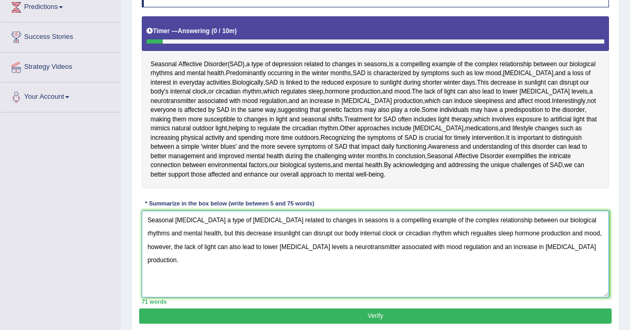
click at [477, 232] on textarea "Seasonal [MEDICAL_DATA] a type of [MEDICAL_DATA] related to changes in seasons …" at bounding box center [376, 253] width 468 height 87
click at [256, 233] on textarea "Seasonal [MEDICAL_DATA] a type of [MEDICAL_DATA] related to changes in seasons …" at bounding box center [376, 253] width 468 height 87
type textarea "Seasonal [MEDICAL_DATA] a type of [MEDICAL_DATA] related to changes in seasons …"
click at [358, 312] on button "Verify" at bounding box center [375, 315] width 472 height 15
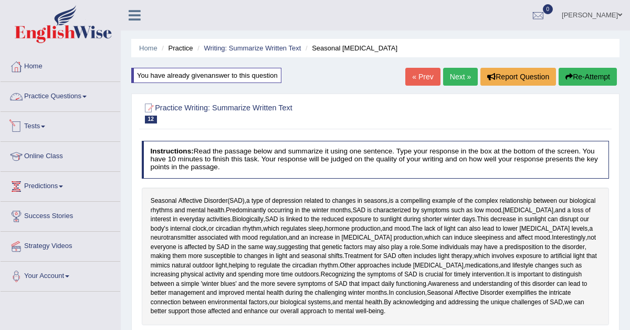
click at [57, 98] on link "Practice Questions" at bounding box center [61, 95] width 120 height 26
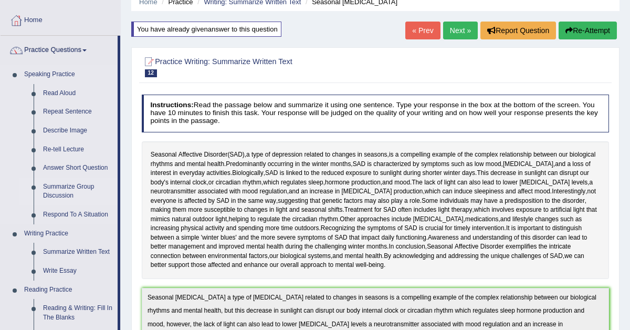
scroll to position [90, 0]
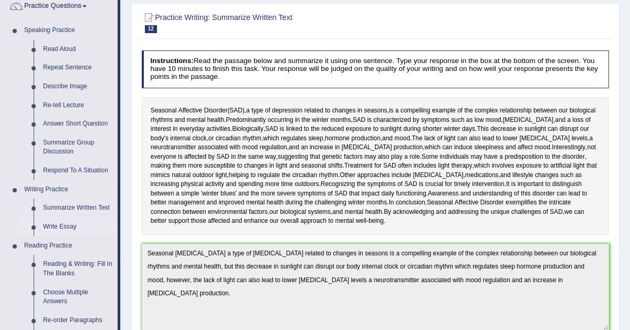
click at [61, 222] on link "Write Essay" at bounding box center [77, 226] width 79 height 19
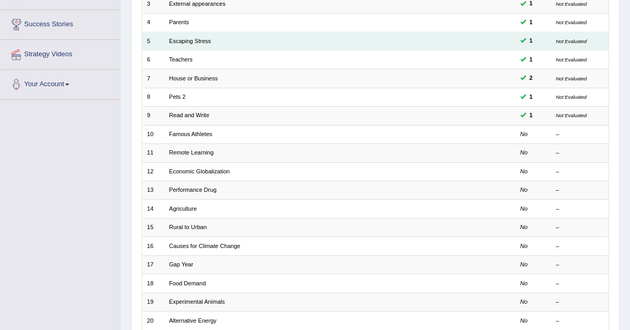
scroll to position [185, 0]
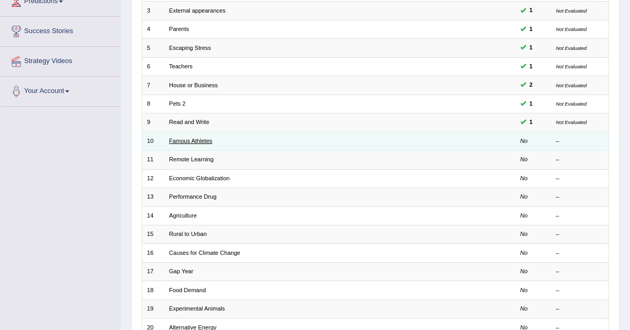
click at [174, 138] on link "Famous Athletes" at bounding box center [190, 140] width 43 height 6
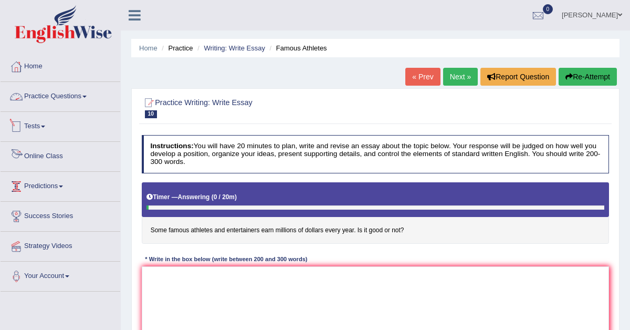
click at [69, 95] on link "Practice Questions" at bounding box center [61, 95] width 120 height 26
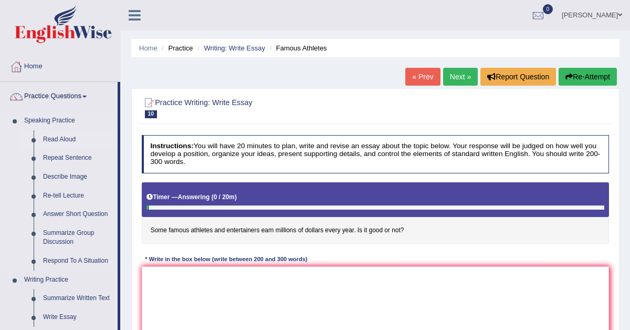
click at [55, 139] on link "Read Aloud" at bounding box center [77, 139] width 79 height 19
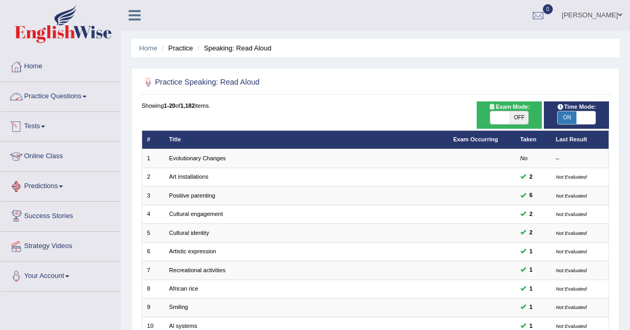
click at [66, 95] on link "Practice Questions" at bounding box center [61, 95] width 120 height 26
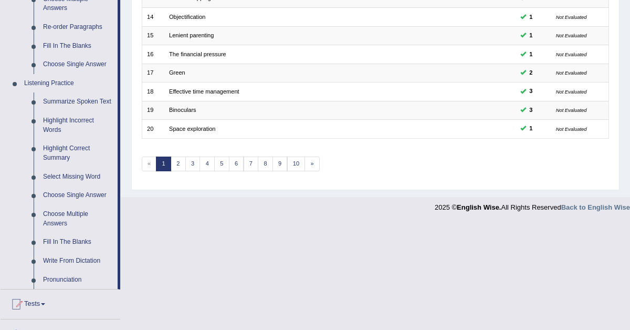
scroll to position [394, 0]
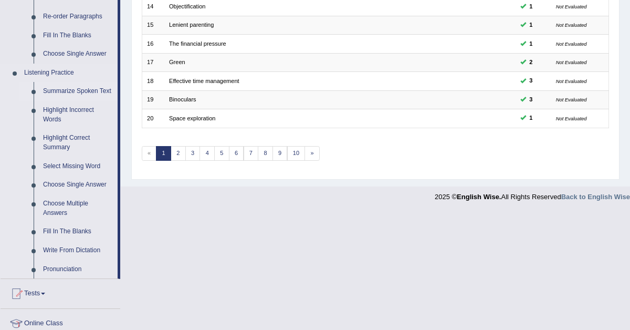
click at [65, 94] on link "Summarize Spoken Text" at bounding box center [77, 91] width 79 height 19
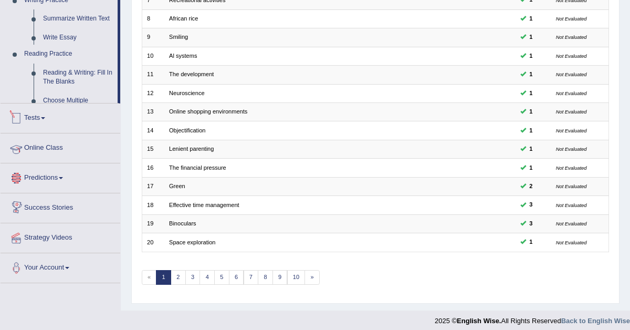
scroll to position [492, 0]
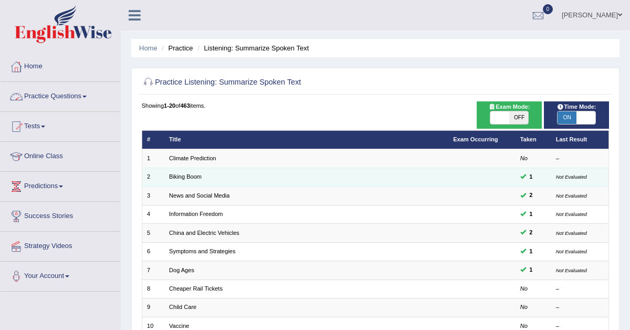
click at [182, 179] on td "Biking Boom" at bounding box center [306, 176] width 284 height 18
click at [183, 178] on link "Biking Boom" at bounding box center [185, 176] width 33 height 6
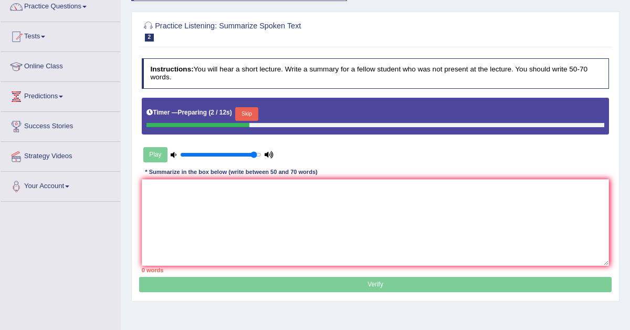
scroll to position [59, 0]
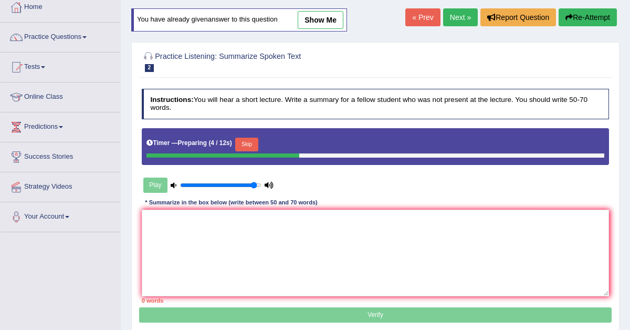
click at [321, 21] on link "show me" at bounding box center [321, 20] width 46 height 18
type textarea "The speaker provides information about bicycle and public transport. Firstly, w…"
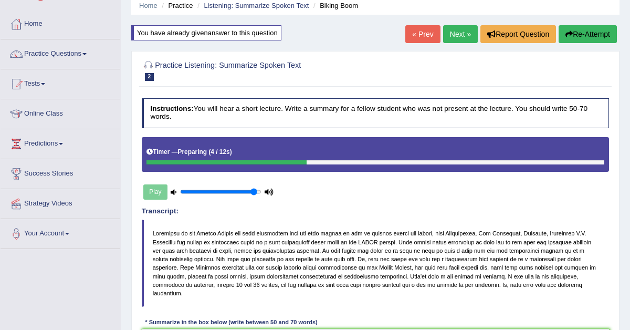
scroll to position [0, 0]
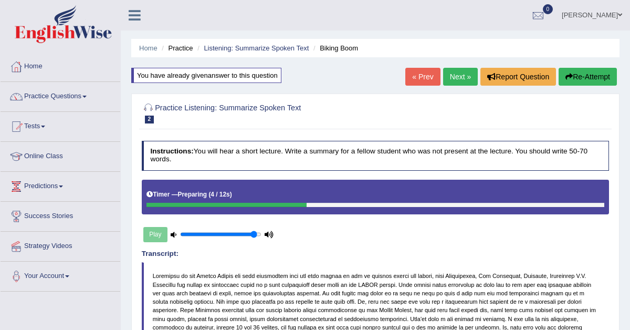
click at [456, 76] on link "Next »" at bounding box center [460, 77] width 35 height 18
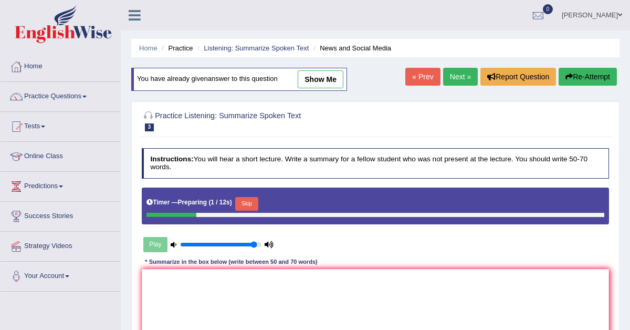
click at [328, 77] on link "show me" at bounding box center [321, 79] width 46 height 18
type textarea "The speaker provides information about smartphones and laptops. Firstly, we cle…"
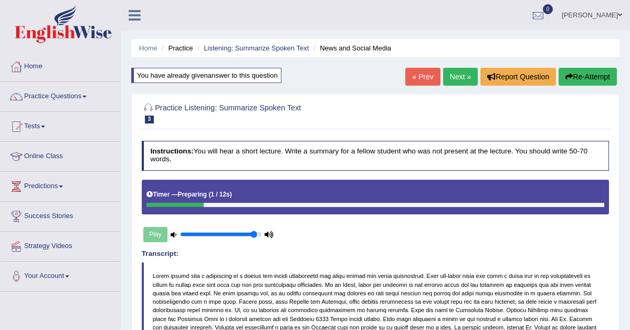
click at [456, 76] on link "Next »" at bounding box center [460, 77] width 35 height 18
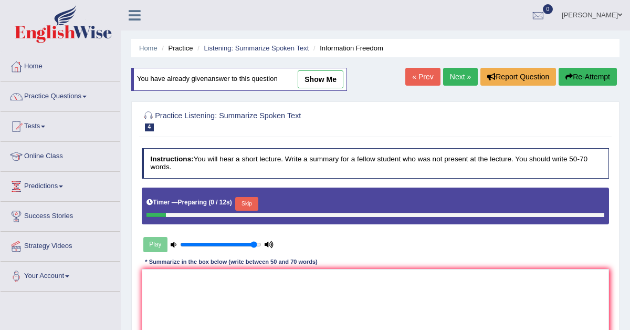
click at [318, 82] on link "show me" at bounding box center [321, 79] width 46 height 18
type textarea "The speaker provides information about century and year. Firslty, we clearly he…"
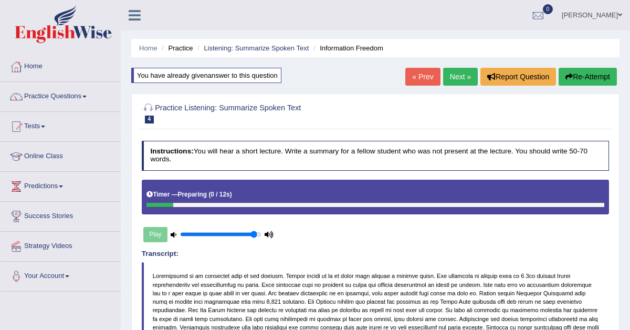
click at [453, 75] on link "Next »" at bounding box center [460, 77] width 35 height 18
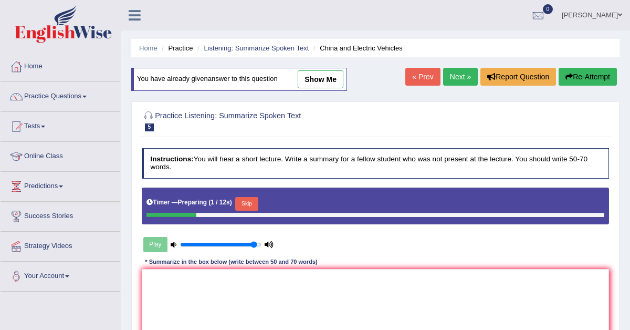
click at [318, 81] on link "show me" at bounding box center [321, 79] width 46 height 18
type textarea "The speaker provides information about global marketing. Firstly, we clearly he…"
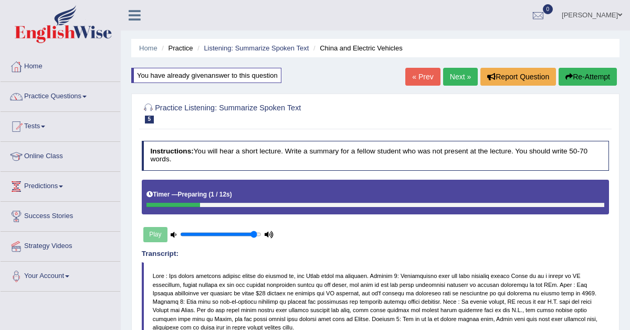
click at [453, 77] on link "Next »" at bounding box center [460, 77] width 35 height 18
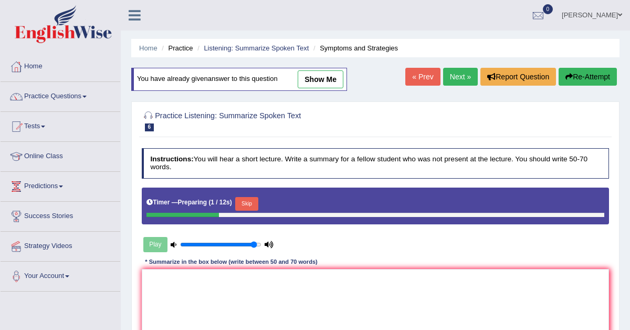
click at [316, 77] on link "show me" at bounding box center [321, 79] width 46 height 18
type textarea "The speaker provides information about [MEDICAL_DATA] and crona virus. Firstl, …"
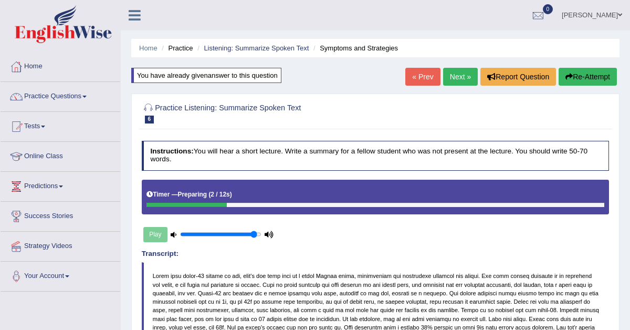
click at [460, 75] on link "Next »" at bounding box center [460, 77] width 35 height 18
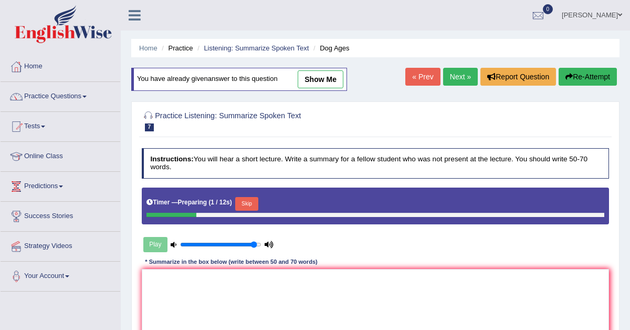
click at [318, 81] on link "show me" at bounding box center [321, 79] width 46 height 18
type textarea "The speaker provides information about dog ages. Firstly, we can clearly hear s…"
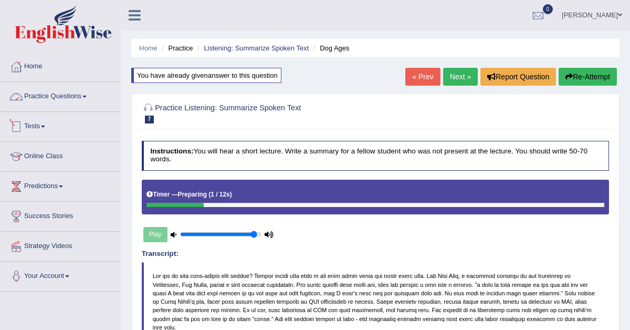
click at [84, 95] on link "Practice Questions" at bounding box center [61, 95] width 120 height 26
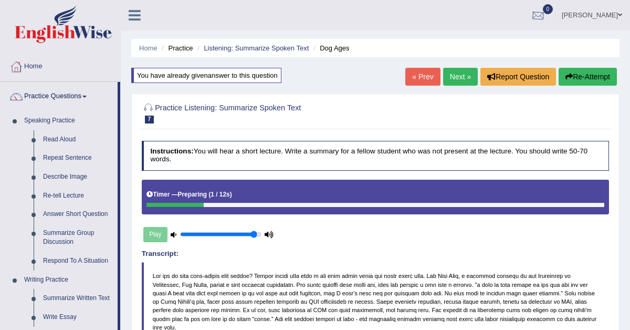
click at [546, 15] on div at bounding box center [538, 16] width 16 height 16
click at [506, 13] on ul "[PERSON_NAME] Toggle navigation Username: Navdeep2024 Access Type: Online Subsc…" at bounding box center [451, 15] width 356 height 30
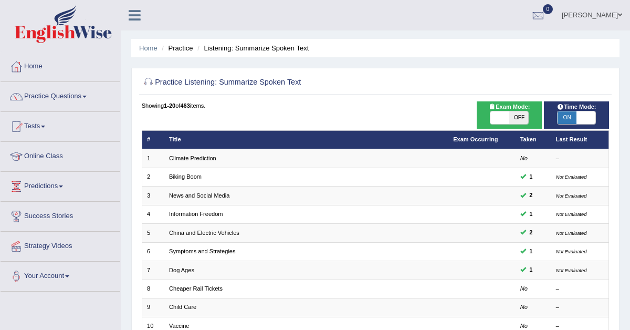
click at [55, 186] on link "Predictions" at bounding box center [61, 185] width 120 height 26
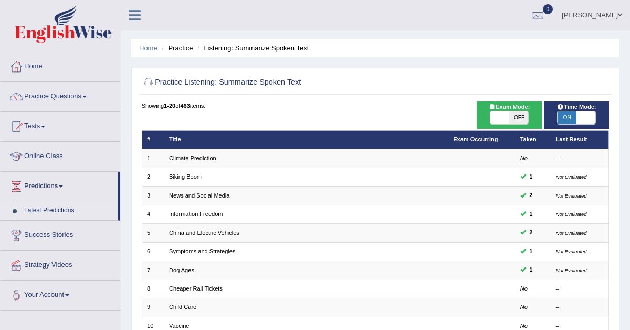
click at [45, 209] on link "Latest Predictions" at bounding box center [68, 210] width 98 height 19
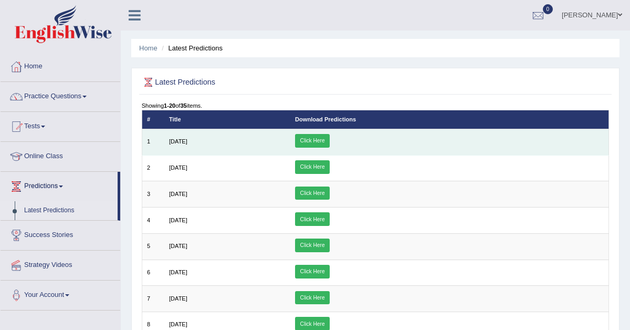
click at [330, 137] on link "Click Here" at bounding box center [312, 141] width 35 height 14
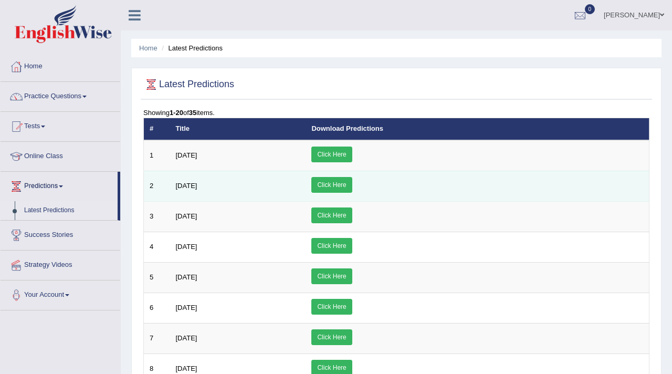
click at [352, 184] on link "Click Here" at bounding box center [331, 185] width 40 height 16
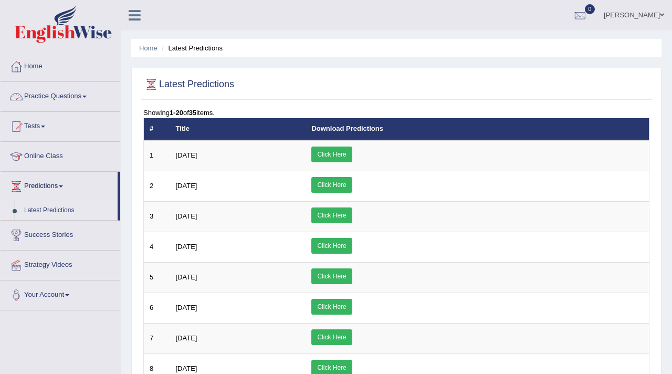
click at [67, 98] on link "Practice Questions" at bounding box center [61, 95] width 120 height 26
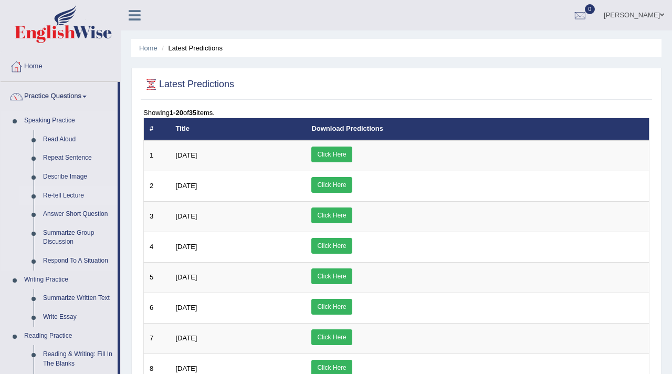
click at [55, 195] on link "Re-tell Lecture" at bounding box center [77, 195] width 79 height 19
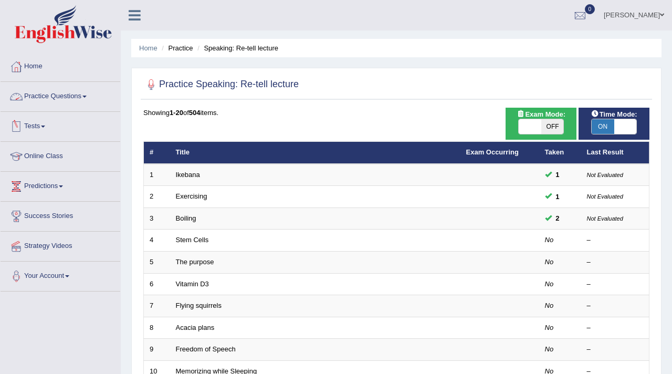
click at [71, 97] on link "Practice Questions" at bounding box center [61, 95] width 120 height 26
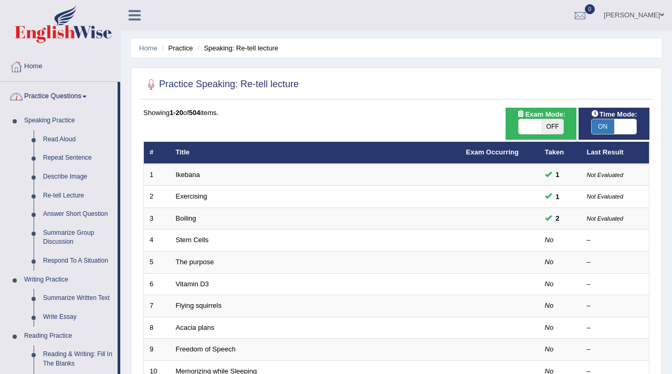
click at [87, 98] on link "Practice Questions" at bounding box center [59, 95] width 117 height 26
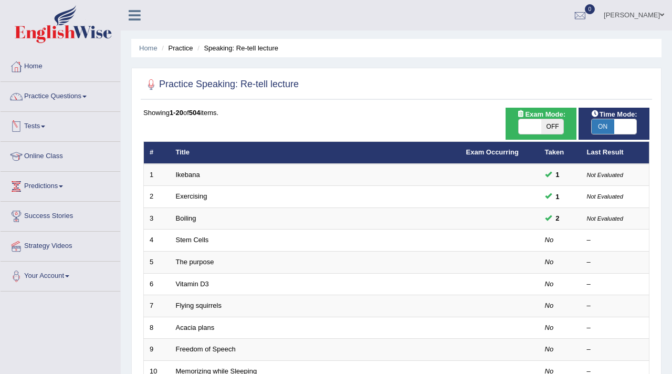
drag, startPoint x: 46, startPoint y: 124, endPoint x: 50, endPoint y: 119, distance: 6.8
click at [46, 124] on link "Tests" at bounding box center [61, 125] width 120 height 26
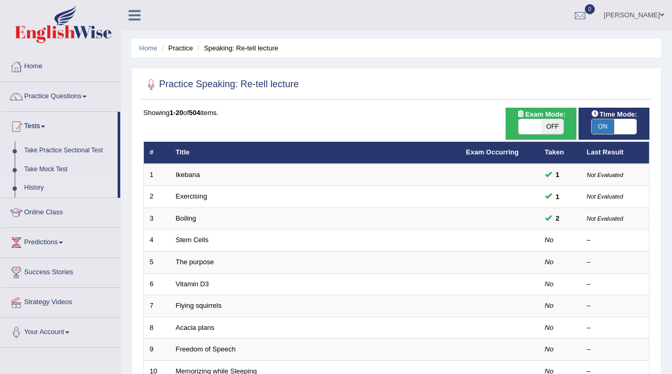
click at [40, 186] on link "History" at bounding box center [68, 187] width 98 height 19
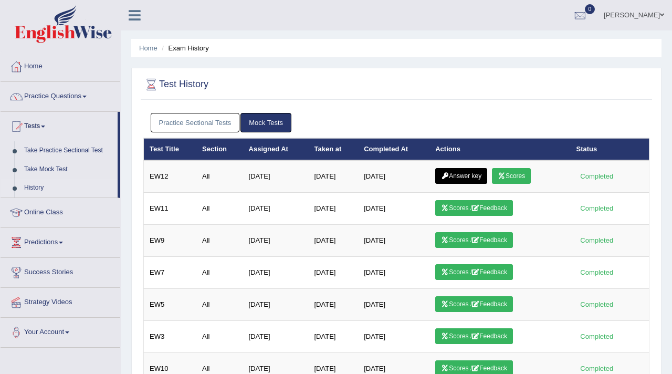
click at [169, 119] on link "Practice Sectional Tests" at bounding box center [195, 122] width 89 height 19
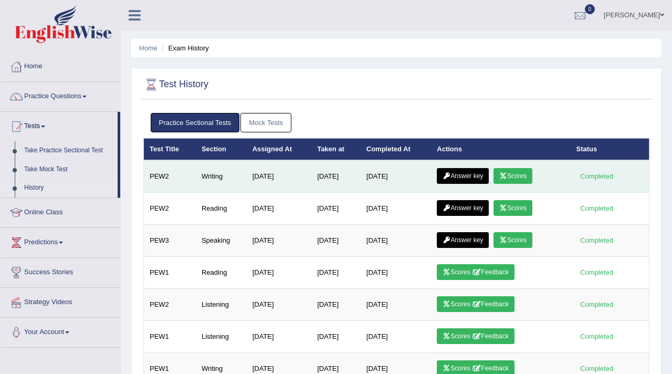
click at [470, 180] on link "Answer key" at bounding box center [463, 176] width 52 height 16
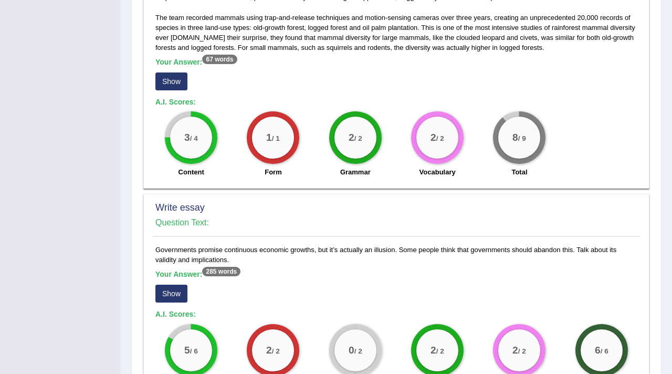
scroll to position [812, 0]
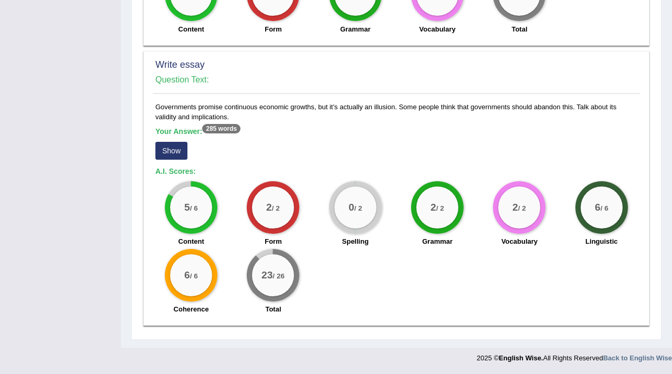
click at [172, 147] on button "Show" at bounding box center [171, 151] width 32 height 18
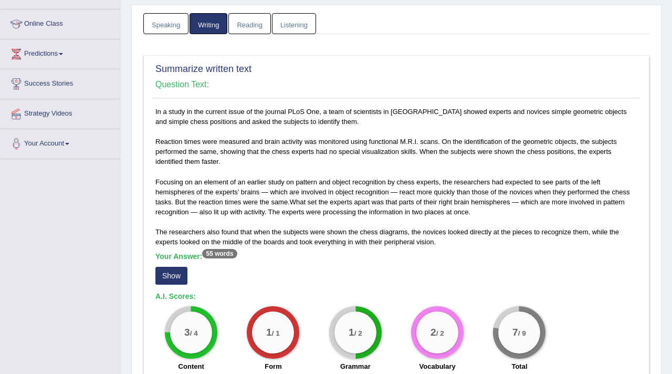
scroll to position [0, 0]
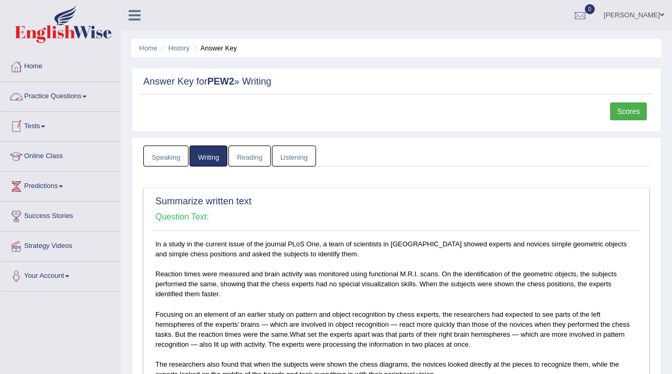
click at [160, 150] on link "Speaking" at bounding box center [165, 156] width 45 height 22
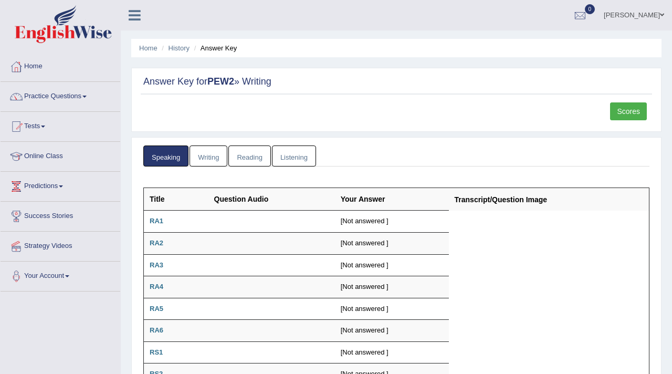
click at [258, 158] on link "Reading" at bounding box center [249, 156] width 42 height 22
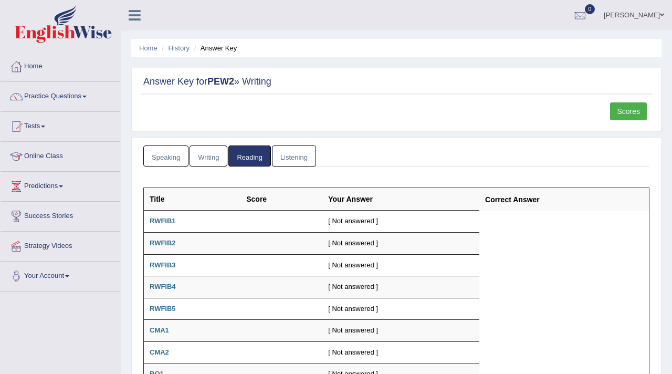
click at [291, 165] on link "Listening" at bounding box center [294, 156] width 44 height 22
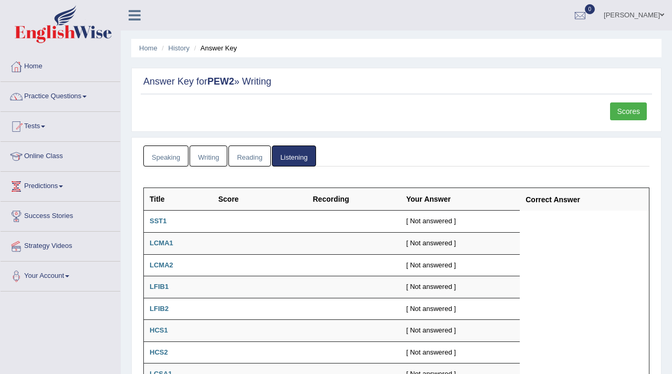
click at [214, 159] on link "Writing" at bounding box center [208, 156] width 38 height 22
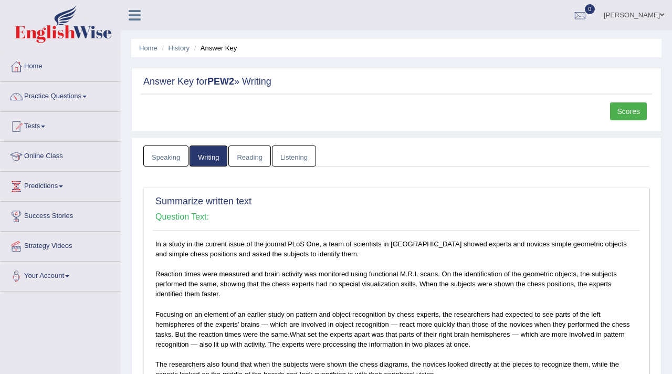
scroll to position [1, 0]
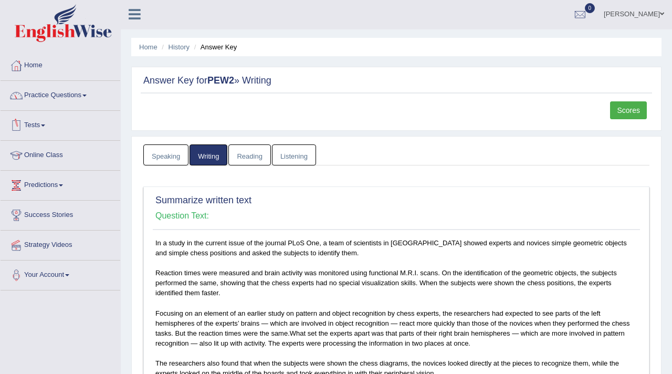
click at [69, 96] on link "Practice Questions" at bounding box center [61, 94] width 120 height 26
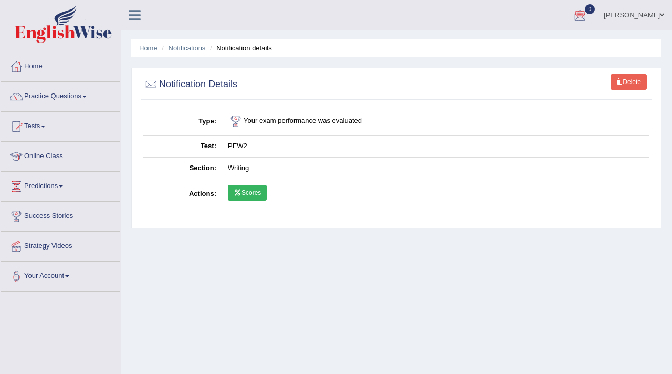
click at [262, 186] on link "Scores" at bounding box center [247, 193] width 39 height 16
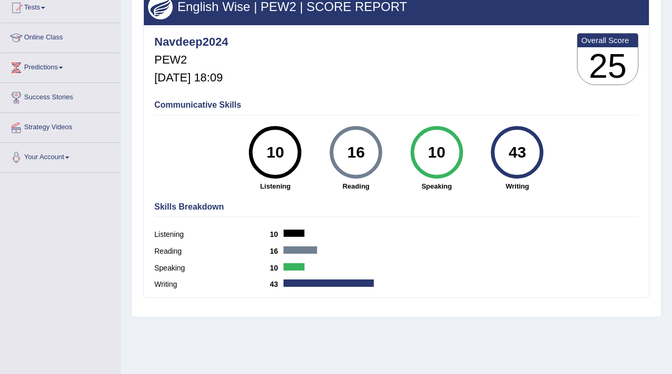
scroll to position [120, 0]
